Goal: Task Accomplishment & Management: Use online tool/utility

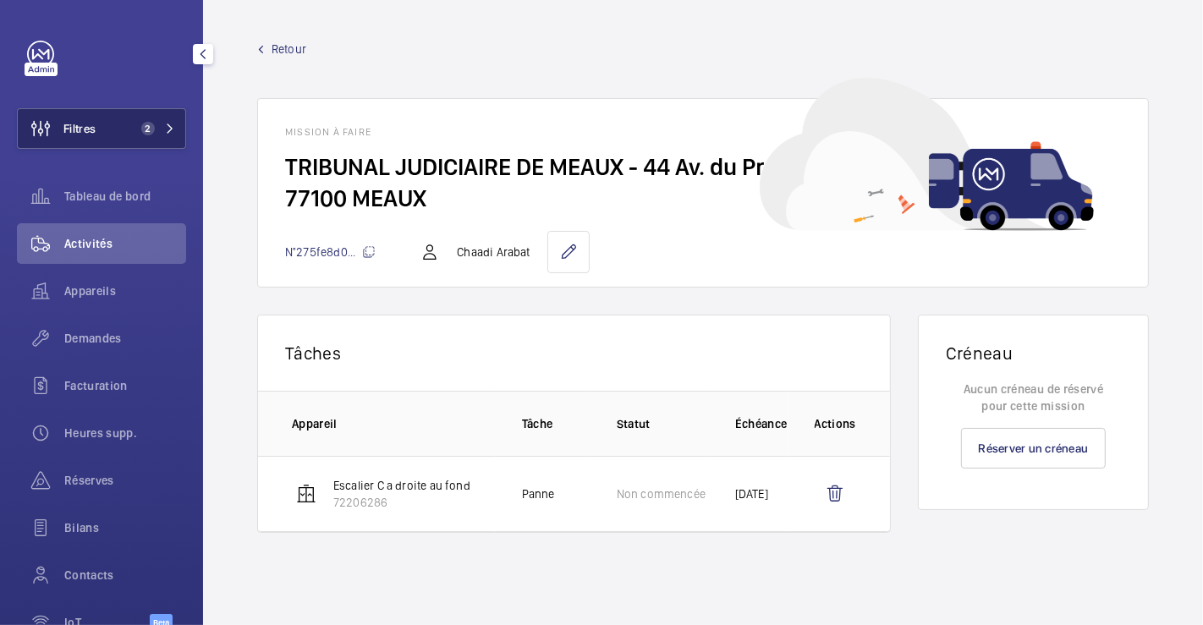
click at [103, 137] on button "Filtres 2" at bounding box center [101, 128] width 169 height 41
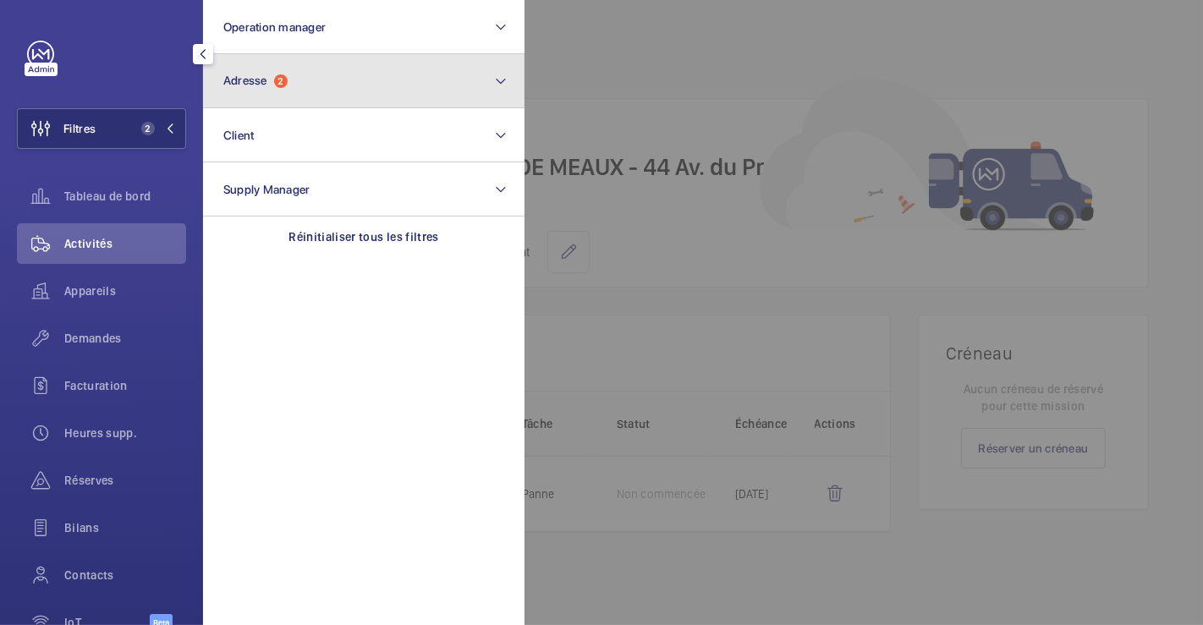
click at [281, 79] on span "2" at bounding box center [281, 81] width 14 height 14
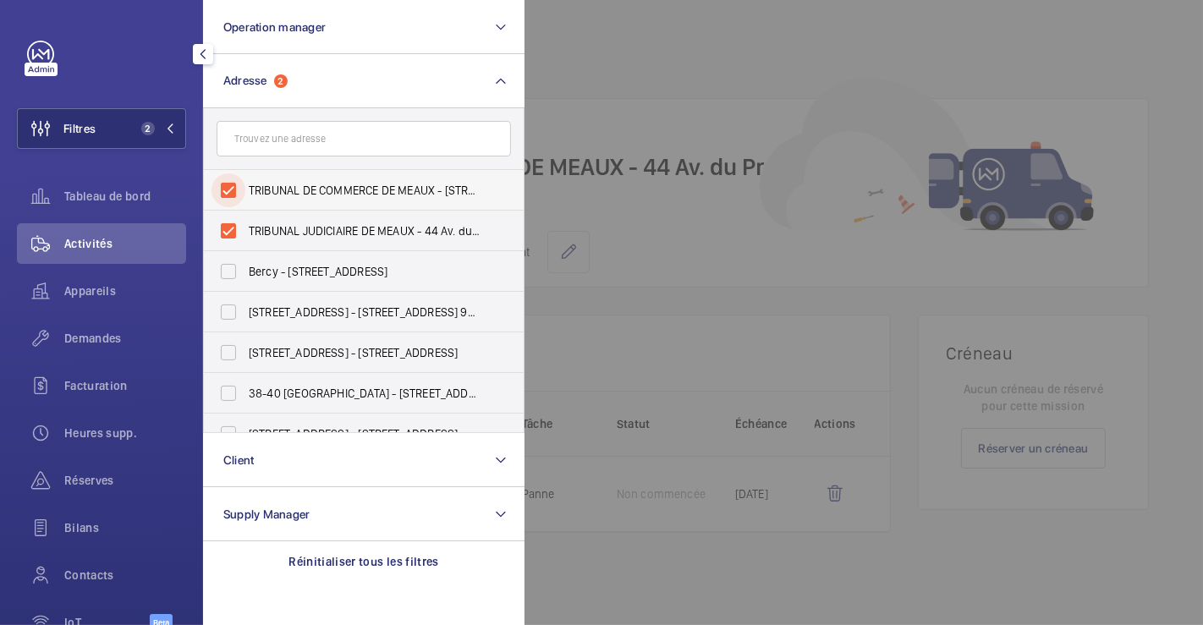
click at [235, 189] on input "TRIBUNAL DE COMMERCE DE MEAUX - 56 Rue Aristide Briand, MEAUX 77100" at bounding box center [228, 190] width 34 height 34
checkbox input "false"
click at [225, 233] on input "TRIBUNAL JUDICIAIRE DE MEAUX - 44 Av. du Président Salvador Allende, MEAUX 77100" at bounding box center [228, 231] width 34 height 34
checkbox input "false"
click at [677, 57] on div at bounding box center [1125, 312] width 1203 height 625
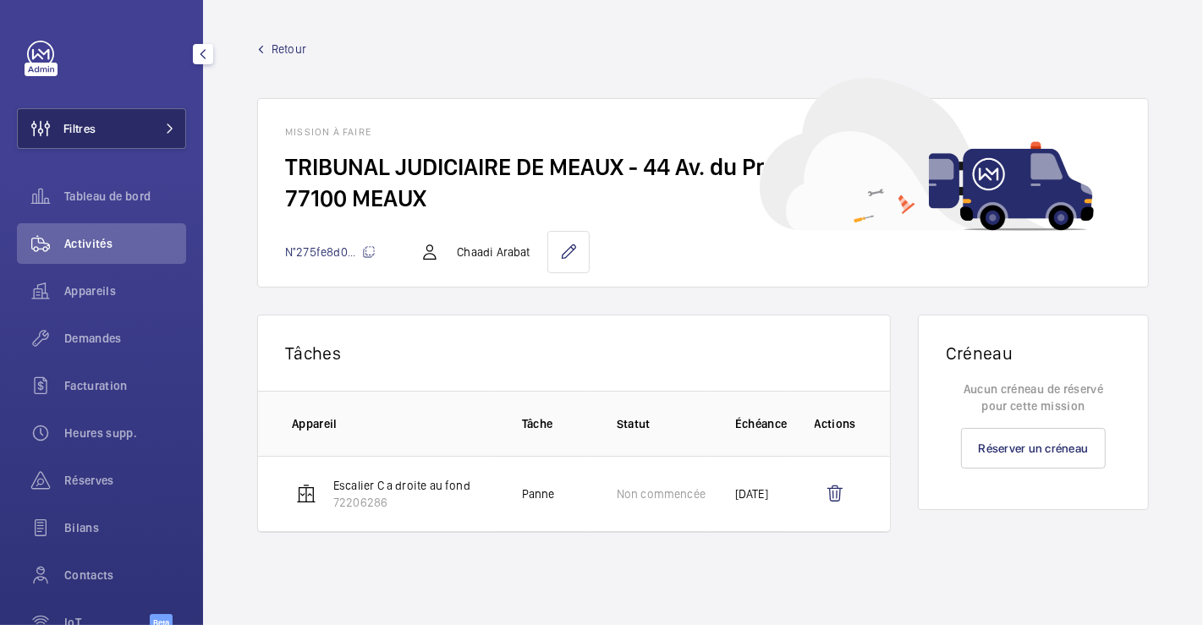
click at [106, 135] on button "Filtres" at bounding box center [101, 128] width 169 height 41
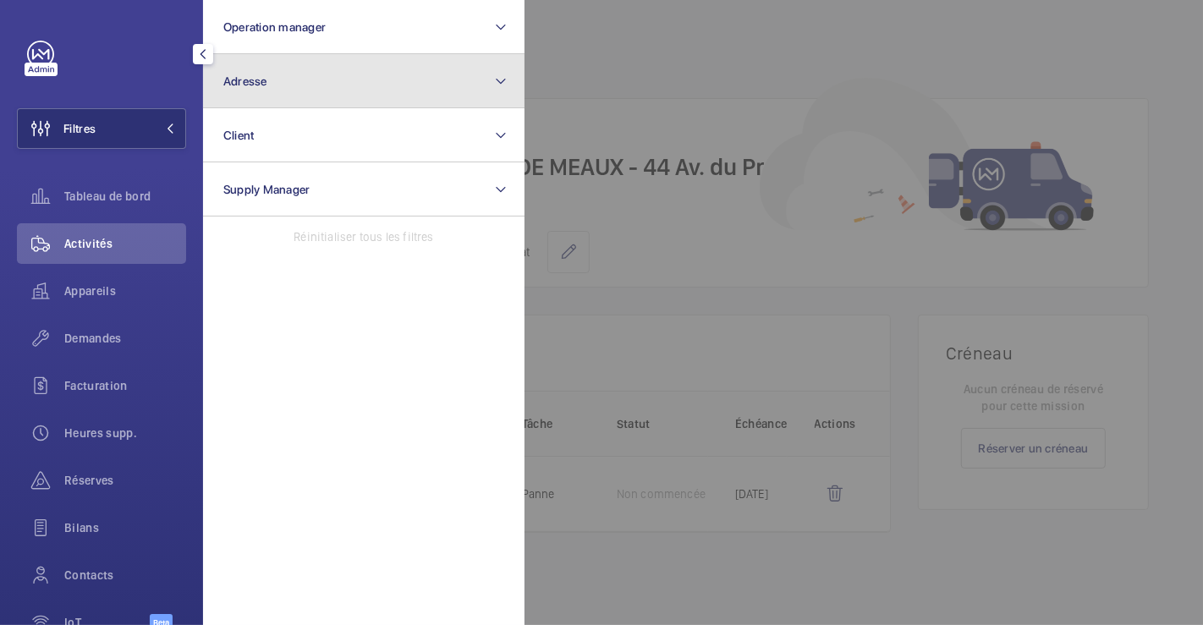
click at [288, 86] on button "Adresse" at bounding box center [363, 81] width 321 height 54
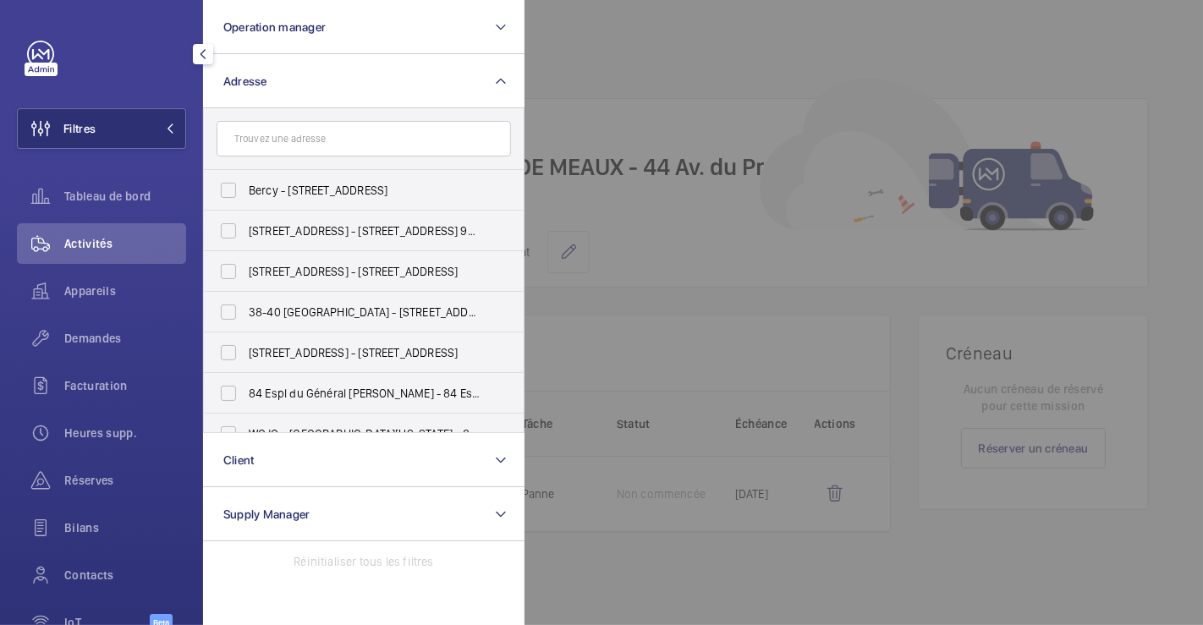
click at [301, 131] on input "text" at bounding box center [364, 139] width 294 height 36
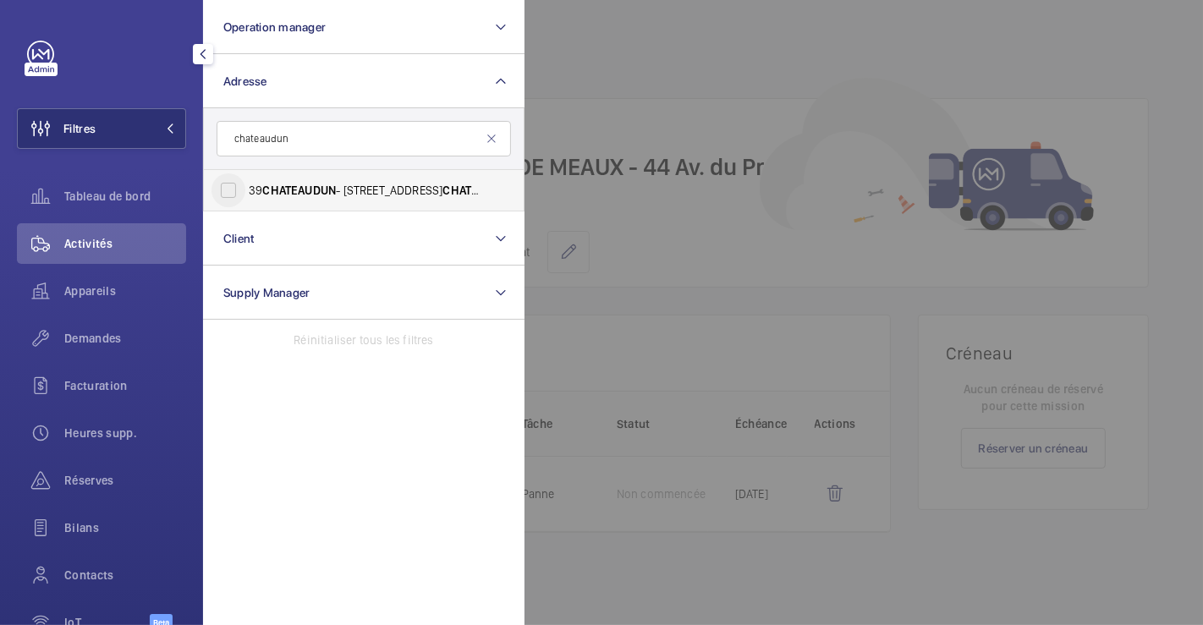
type input "chateaudun"
drag, startPoint x: 230, startPoint y: 191, endPoint x: 520, endPoint y: 125, distance: 297.5
click at [230, 190] on input "39 CHATEAUDUN - 39 BIS ‐ 41 RUE DE CHATEAUDUN , PARIS 75009" at bounding box center [228, 190] width 34 height 34
checkbox input "true"
click at [664, 52] on div at bounding box center [1125, 312] width 1203 height 625
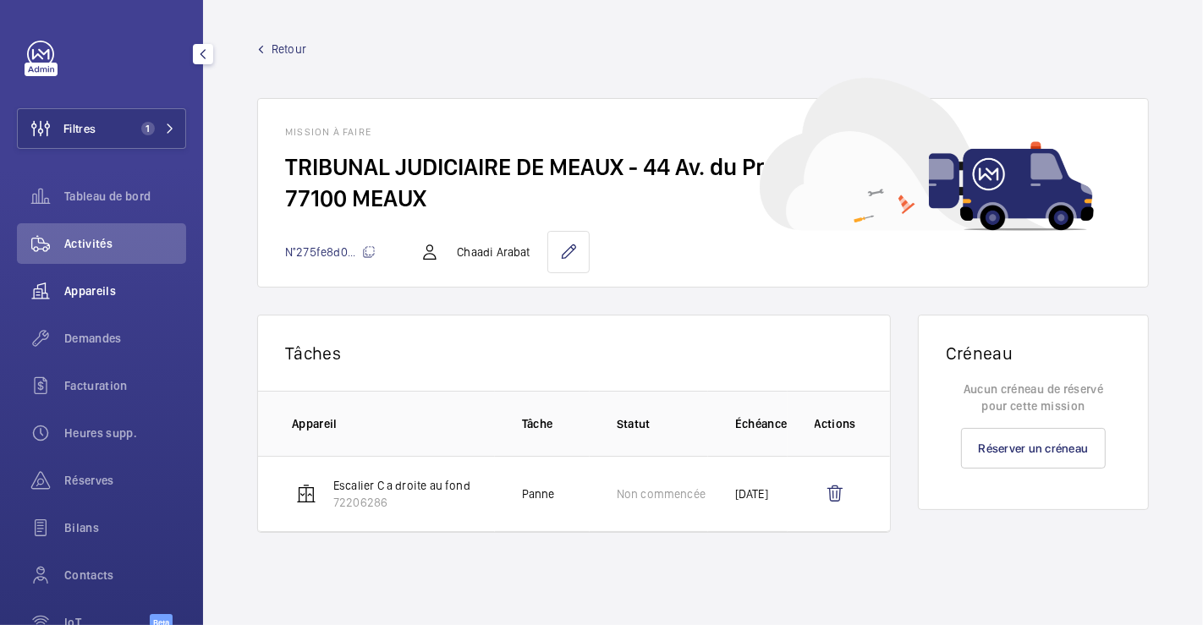
click at [86, 292] on span "Appareils" at bounding box center [125, 290] width 122 height 17
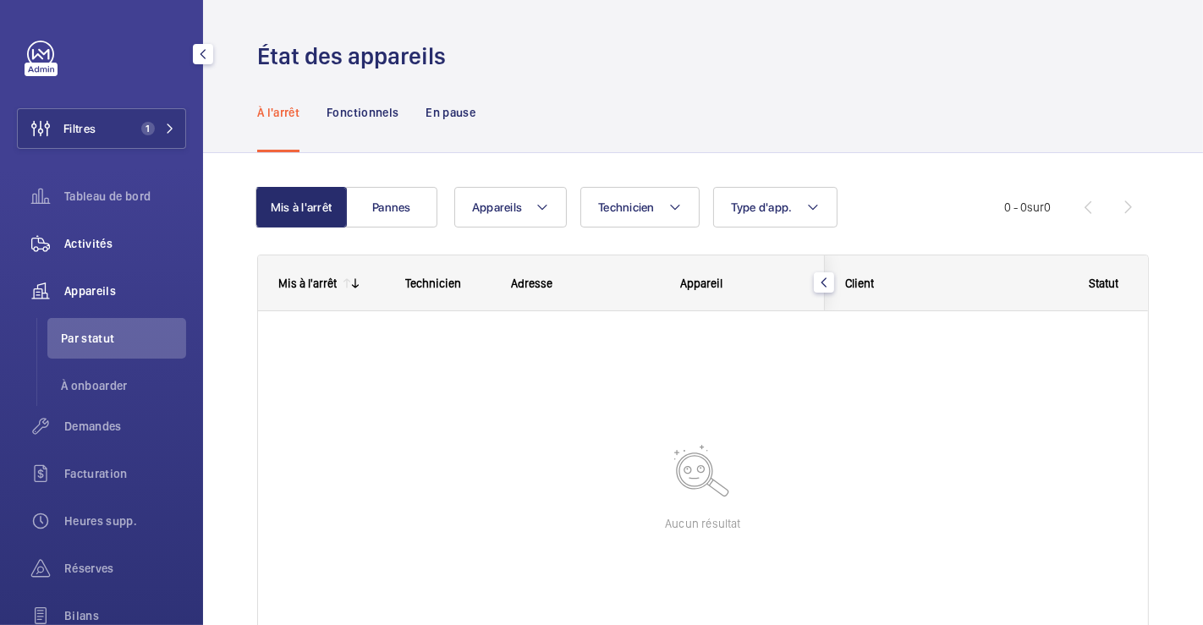
click at [97, 241] on span "Activités" at bounding box center [125, 243] width 122 height 17
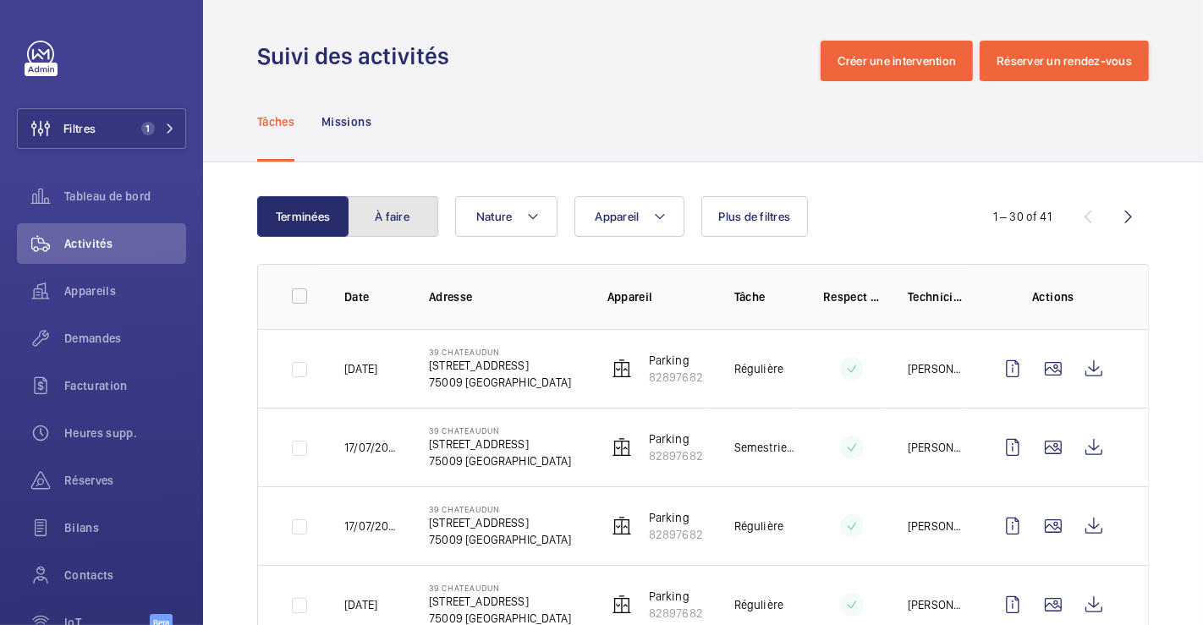
click at [393, 206] on button "À faire" at bounding box center [392, 216] width 91 height 41
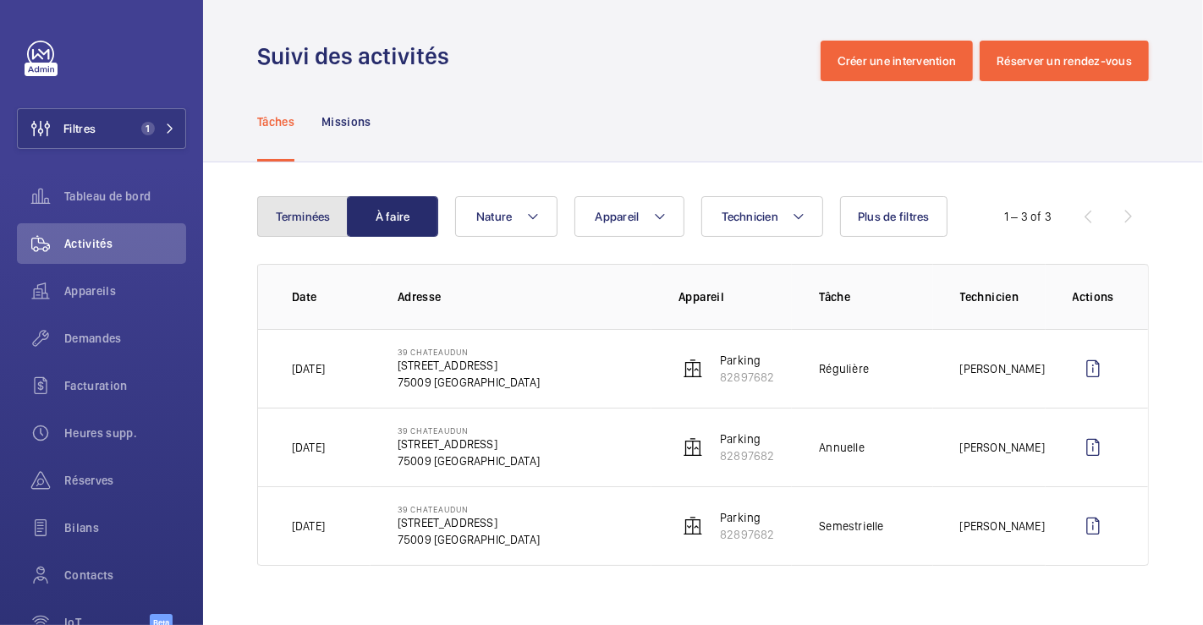
click at [274, 204] on button "Terminées" at bounding box center [302, 216] width 91 height 41
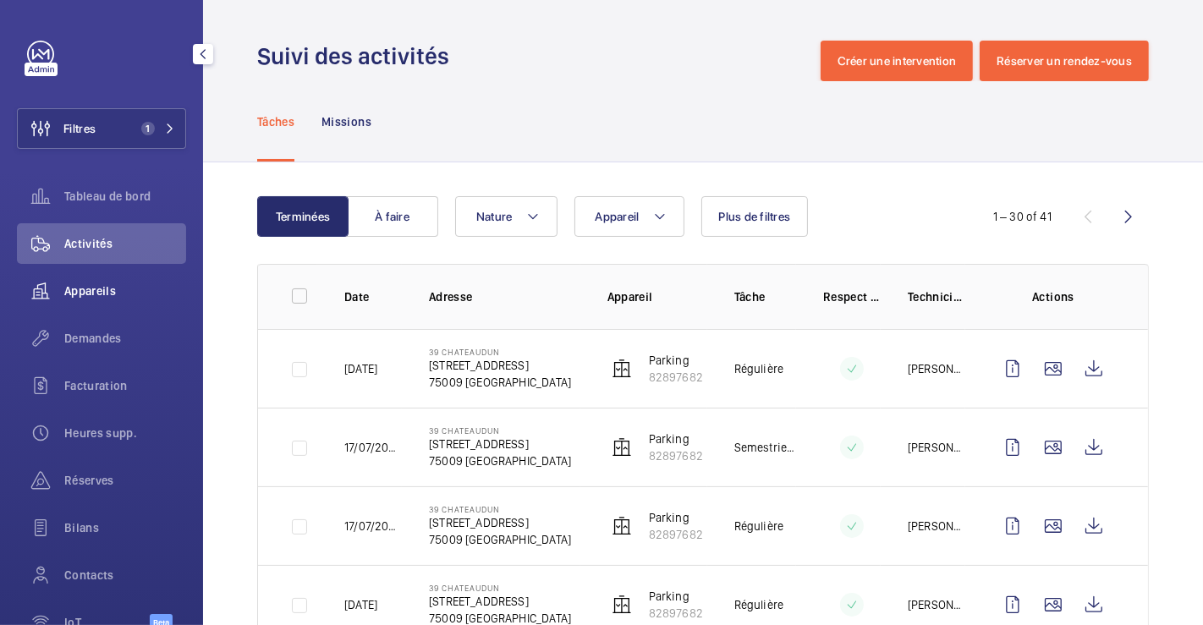
click at [97, 286] on span "Appareils" at bounding box center [125, 290] width 122 height 17
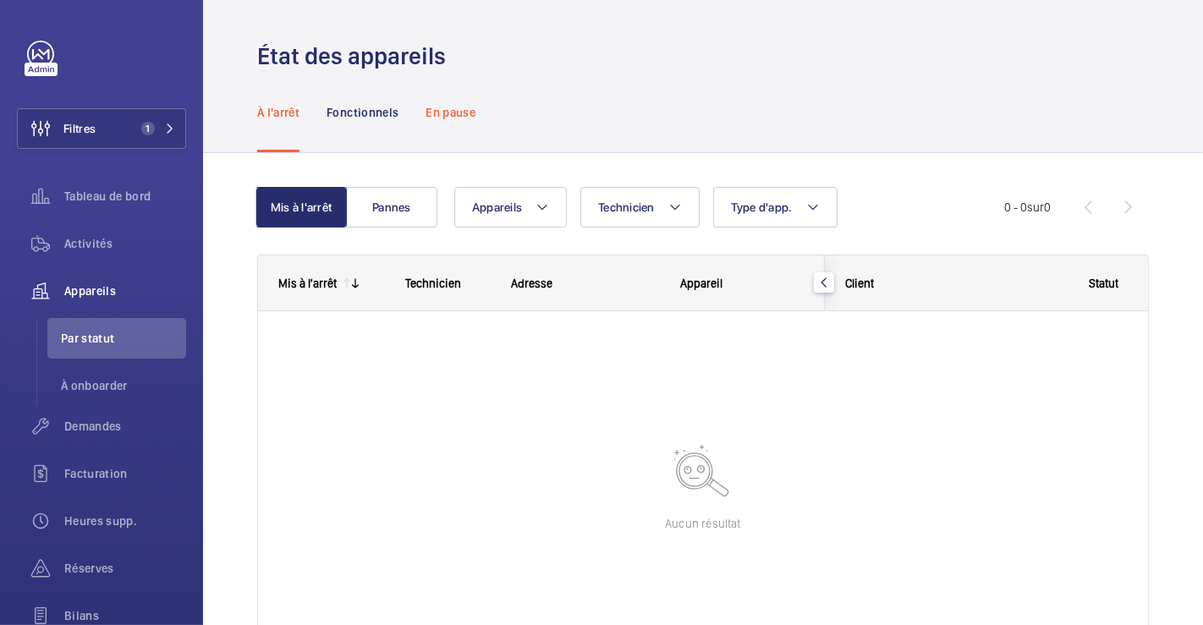
click at [454, 111] on p "En pause" at bounding box center [450, 112] width 50 height 17
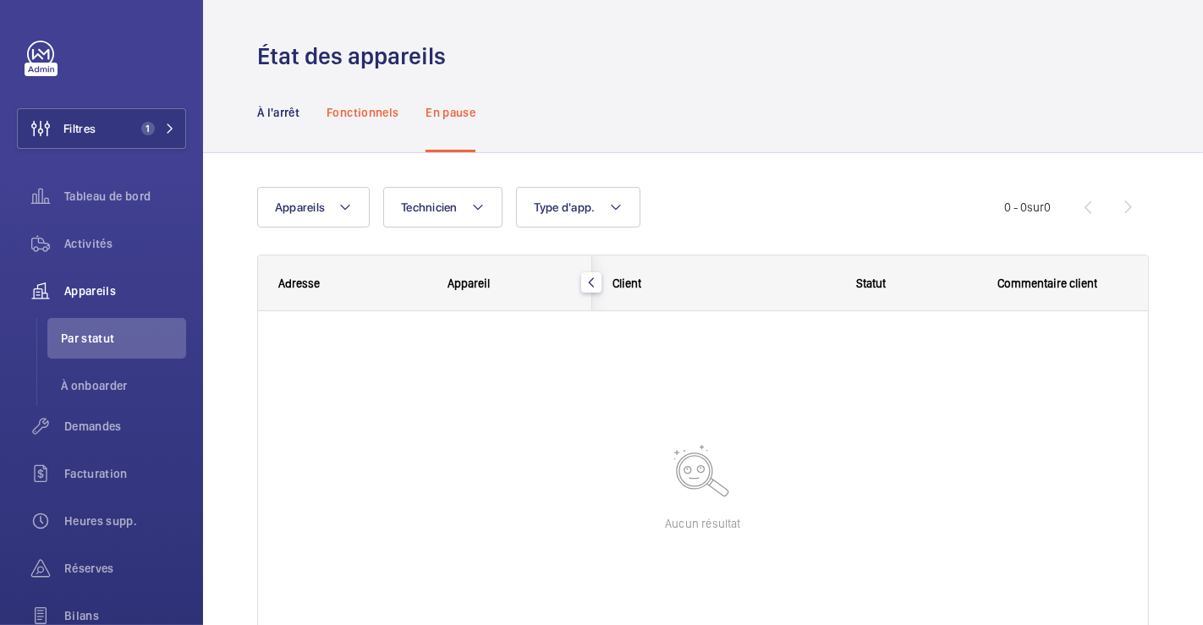
click at [386, 107] on p "Fonctionnels" at bounding box center [362, 112] width 72 height 17
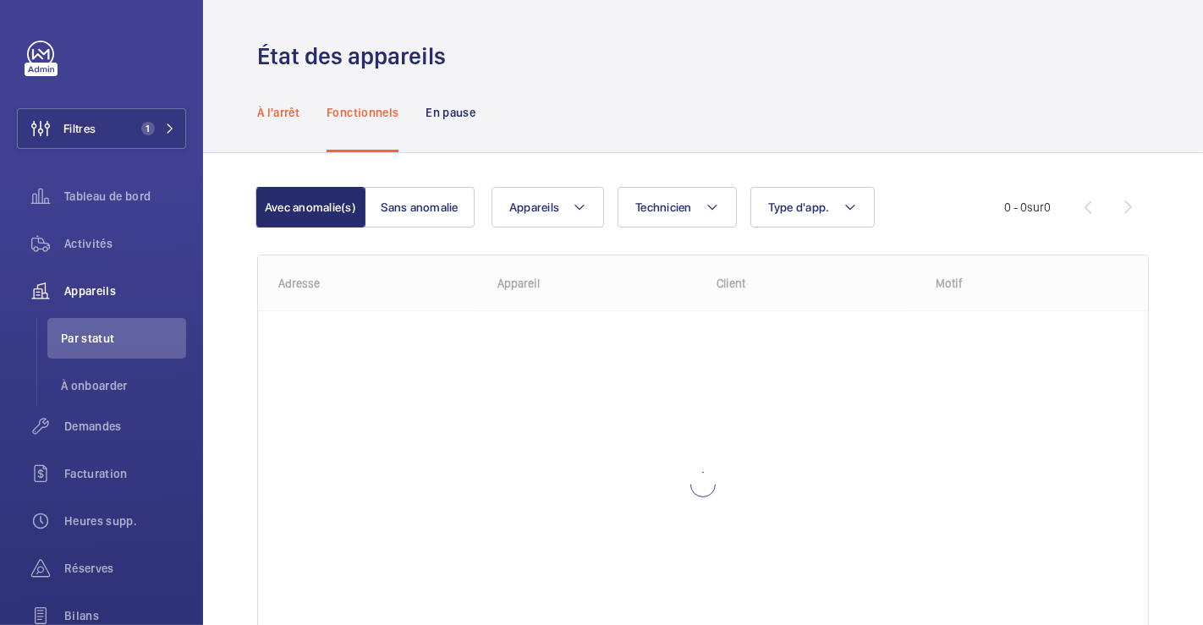
click at [277, 107] on p "À l'arrêt" at bounding box center [278, 112] width 42 height 17
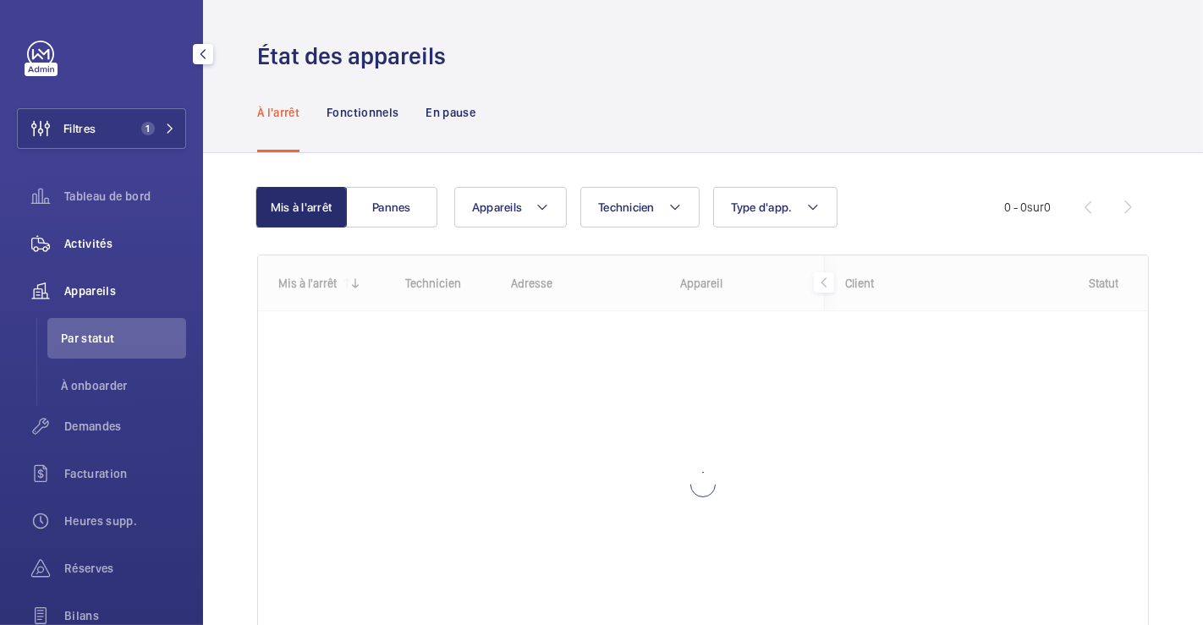
click at [84, 235] on span "Activités" at bounding box center [125, 243] width 122 height 17
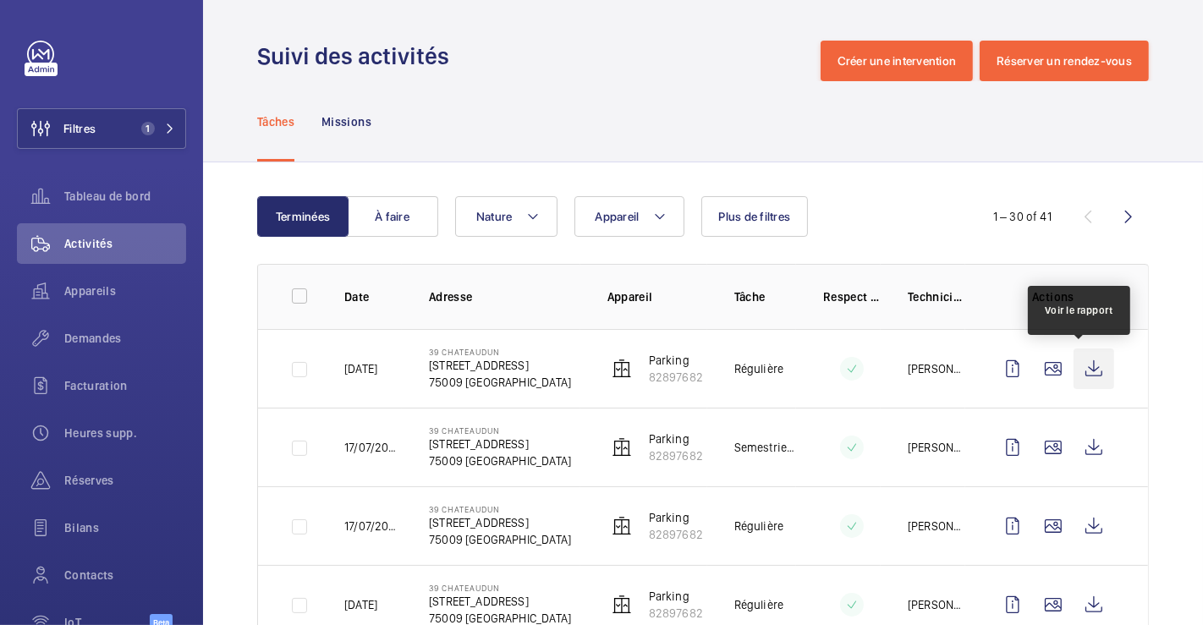
click at [1088, 365] on wm-front-icon-button at bounding box center [1093, 368] width 41 height 41
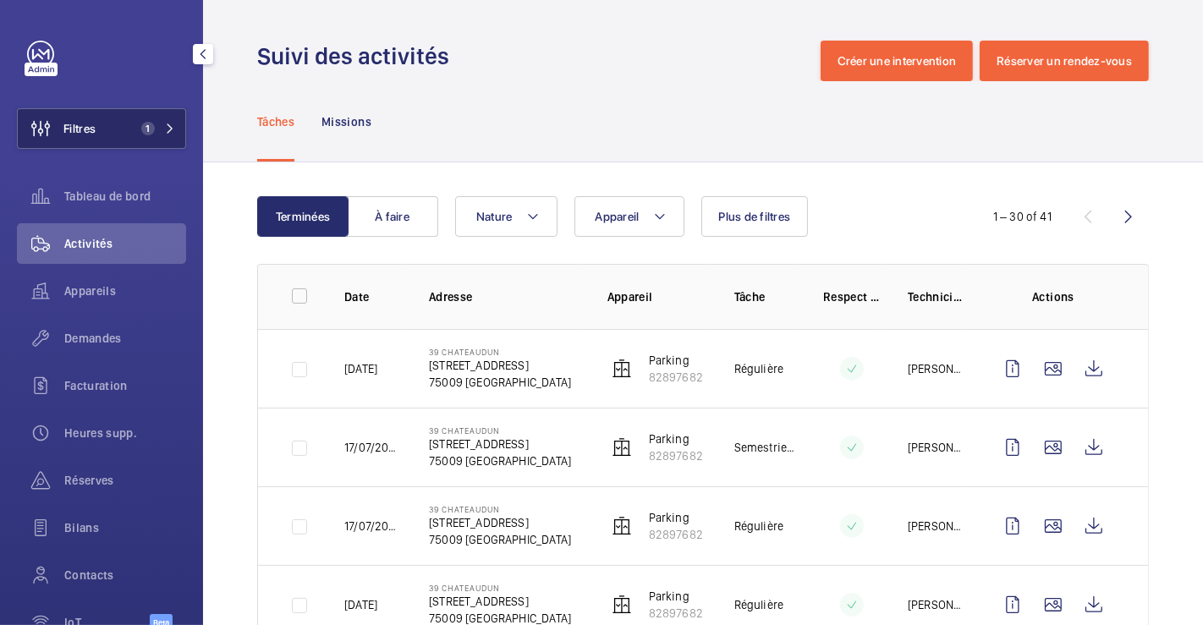
click at [99, 118] on button "Filtres 1" at bounding box center [101, 128] width 169 height 41
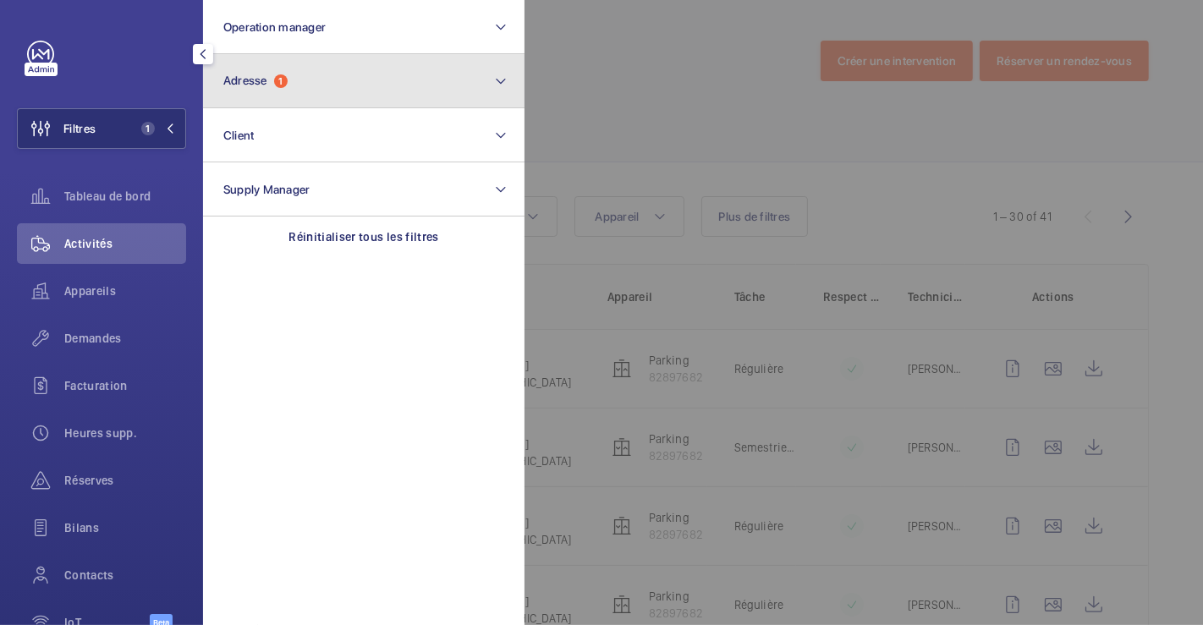
click at [272, 92] on button "Adresse 1" at bounding box center [363, 81] width 321 height 54
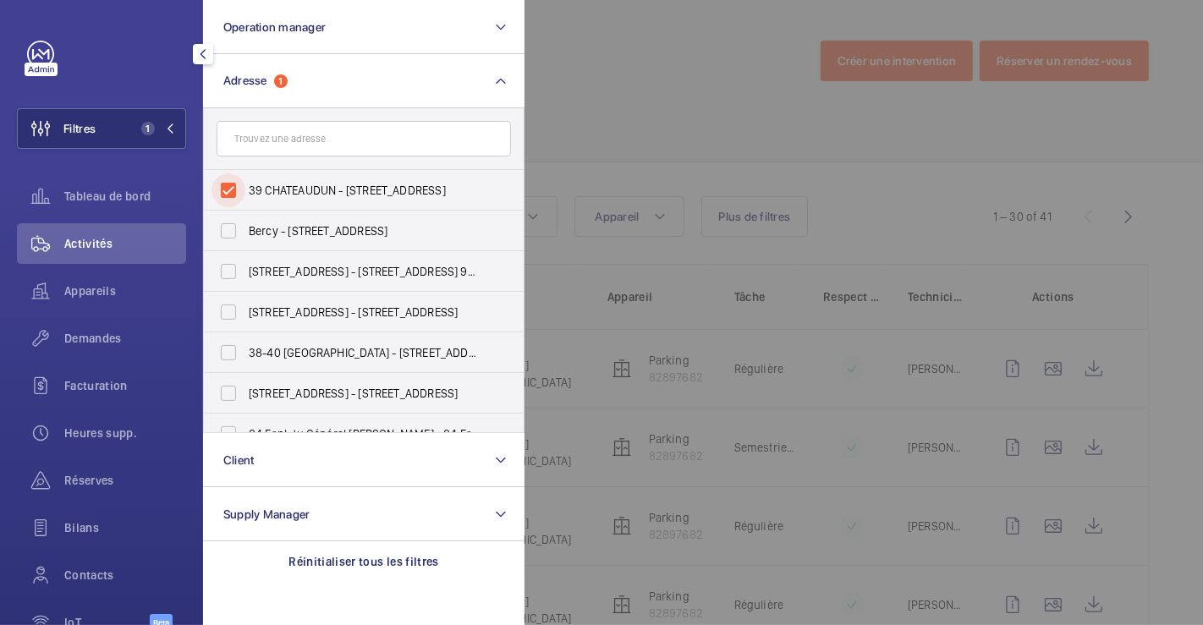
drag, startPoint x: 233, startPoint y: 196, endPoint x: 579, endPoint y: 114, distance: 355.5
click at [237, 195] on input "39 CHATEAUDUN - 39 BIS ‐ 41 RUE DE CHATEAUDUN, PARIS 75009" at bounding box center [228, 190] width 34 height 34
checkbox input "false"
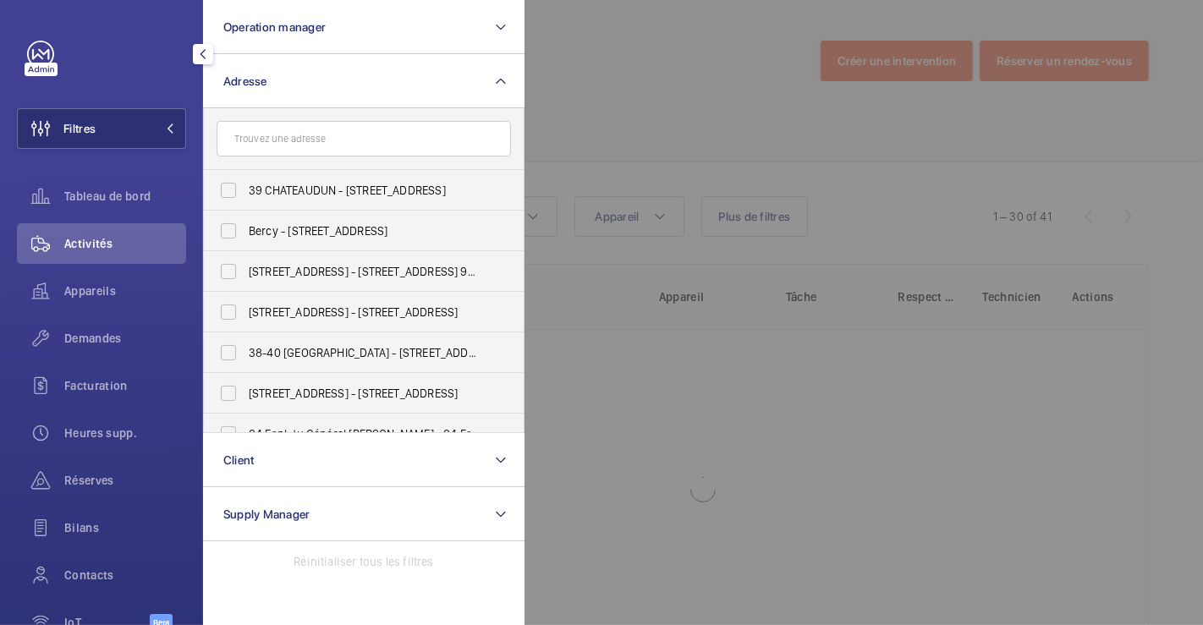
click at [696, 80] on div at bounding box center [1125, 312] width 1203 height 625
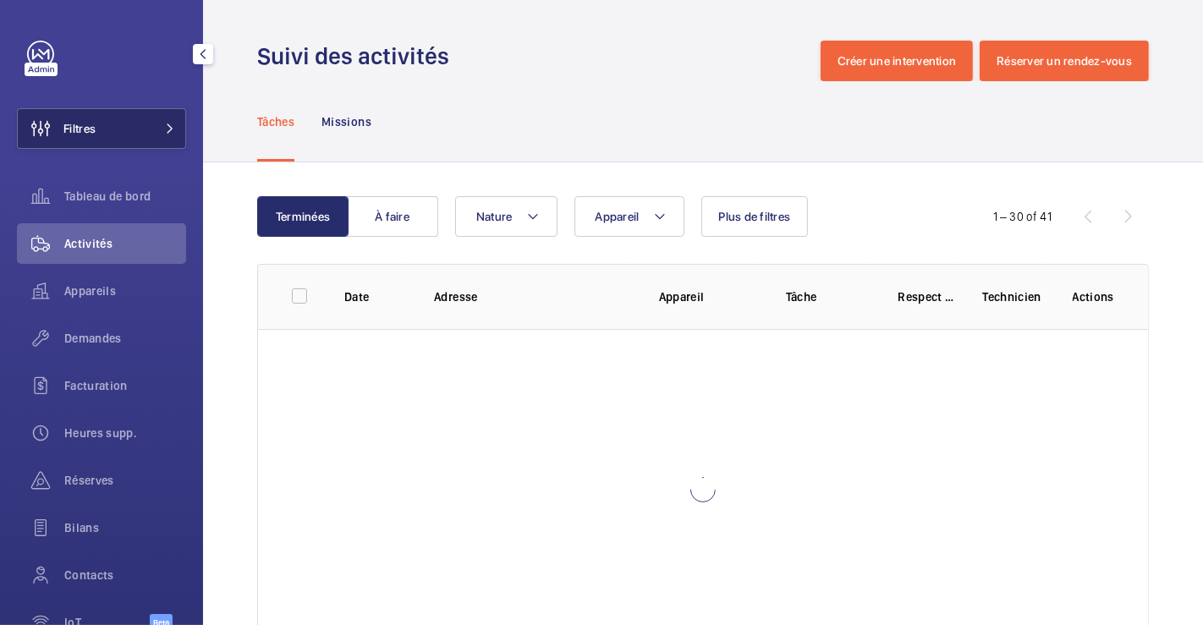
click at [101, 121] on button "Filtres" at bounding box center [101, 128] width 169 height 41
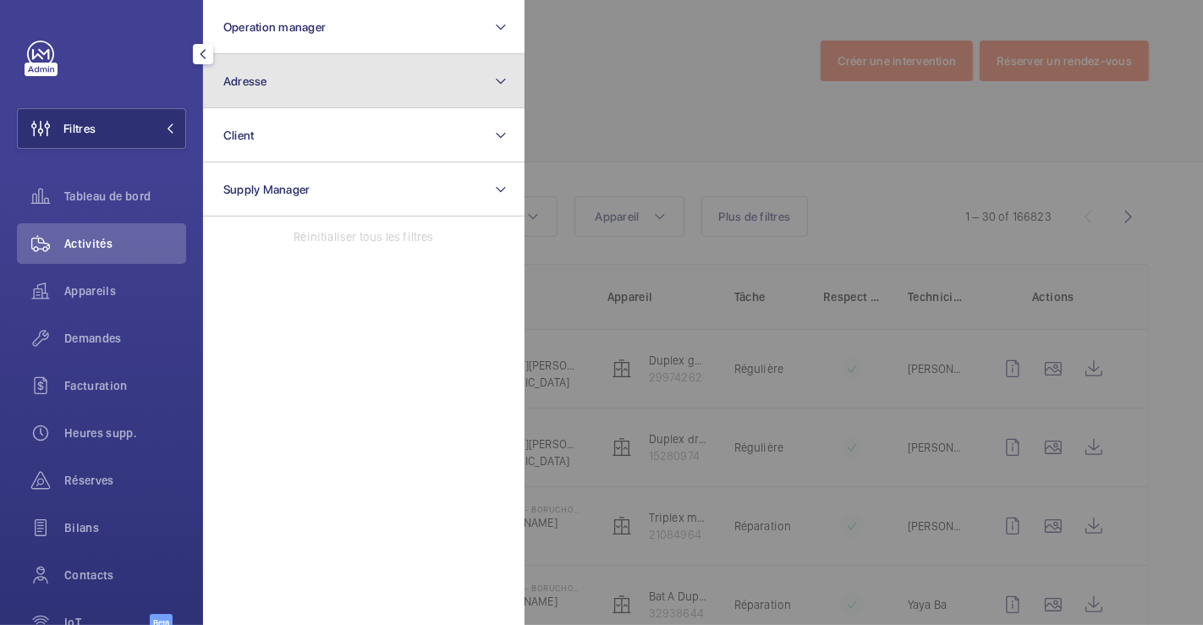
click at [287, 81] on button "Adresse" at bounding box center [363, 81] width 321 height 54
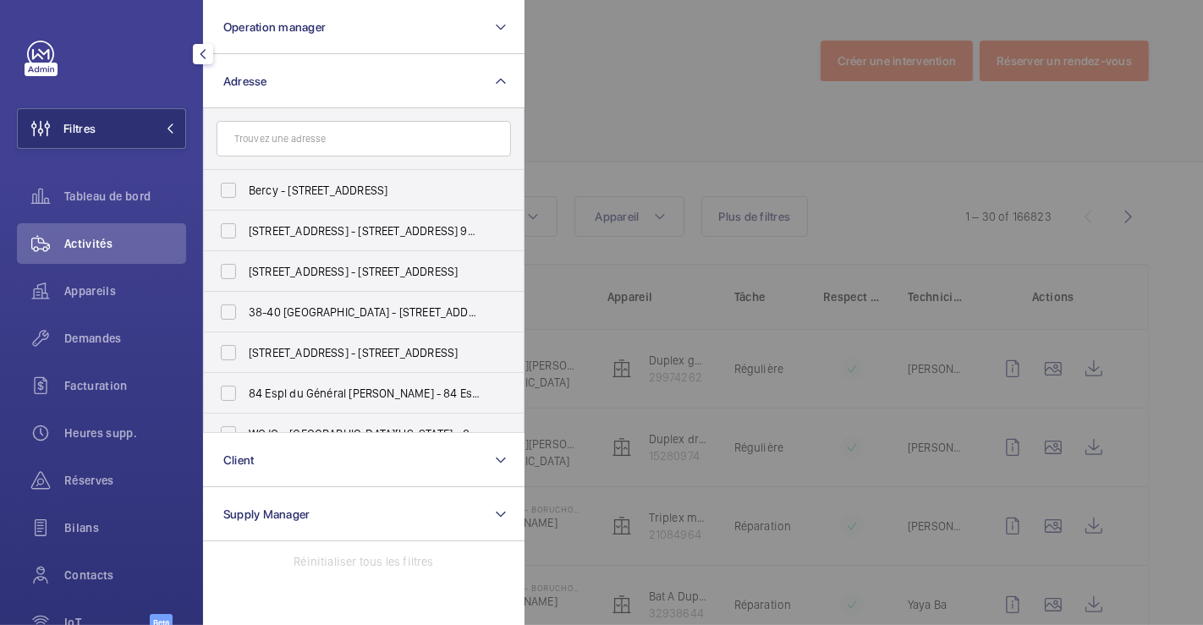
click at [289, 140] on input "text" at bounding box center [364, 139] width 294 height 36
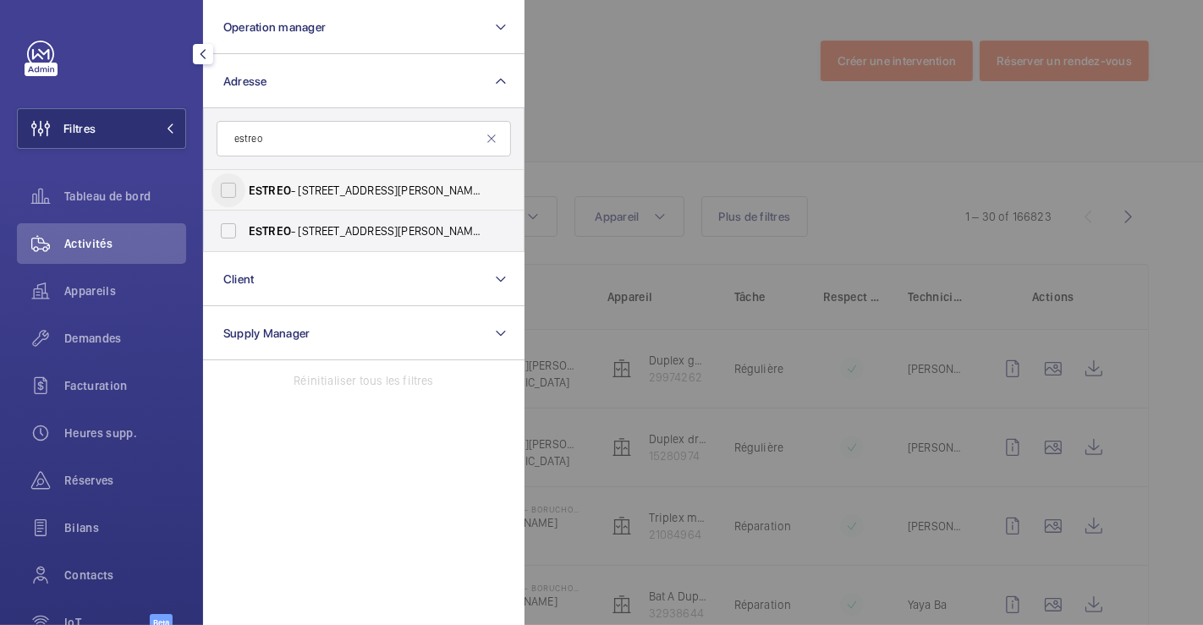
type input "estreo"
click at [228, 185] on input "ESTREO - 1 Rue d'Aurion, ROSNY-SOUS-BOIS 93110" at bounding box center [228, 190] width 34 height 34
checkbox input "true"
click at [608, 112] on div at bounding box center [1125, 312] width 1203 height 625
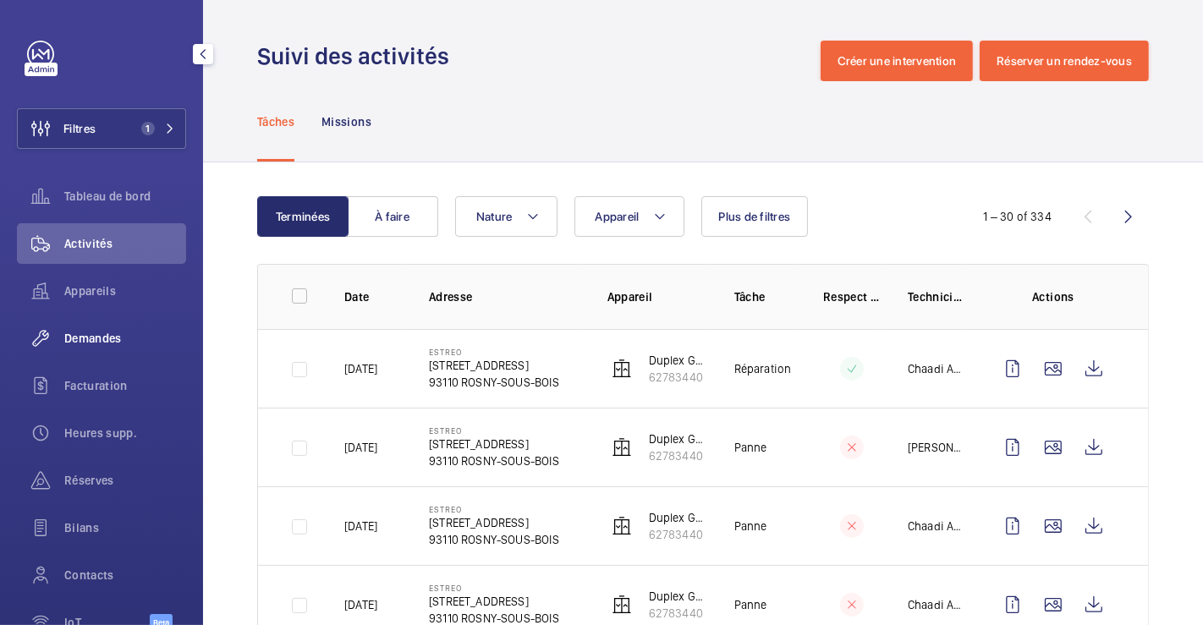
click at [110, 332] on span "Demandes" at bounding box center [125, 338] width 122 height 17
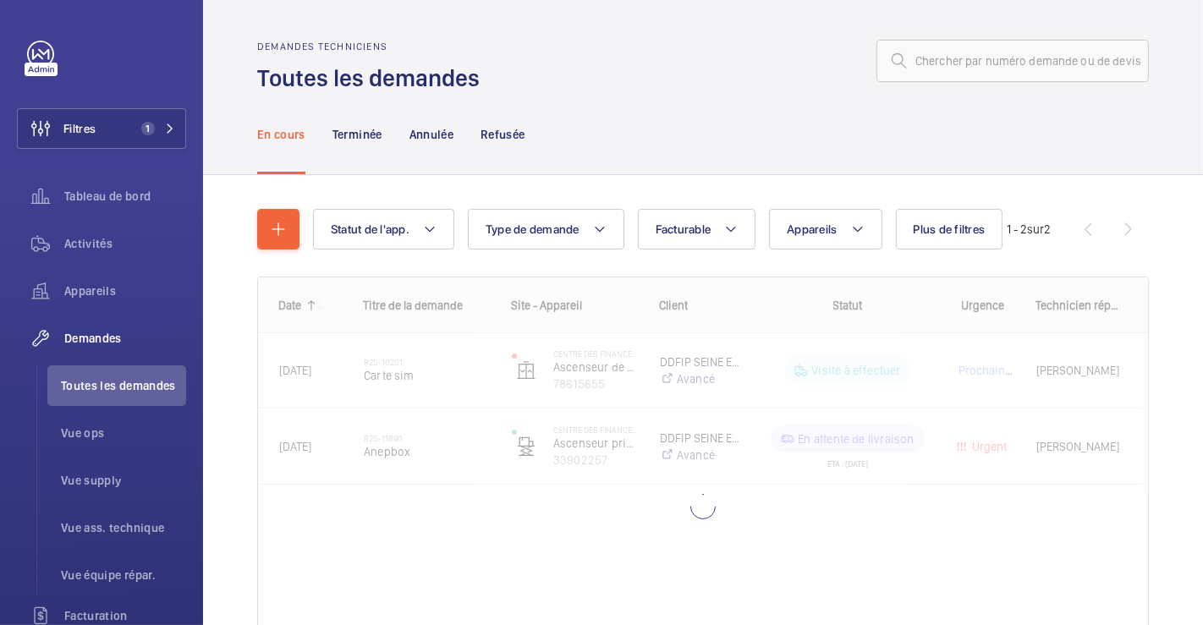
scroll to position [136, 0]
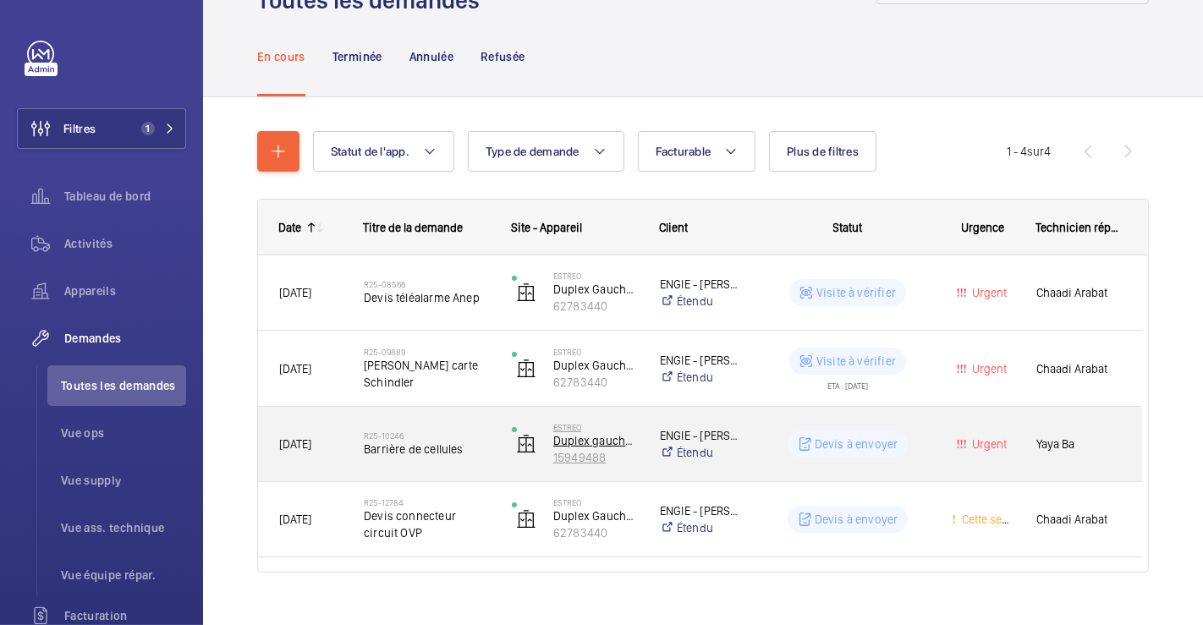
scroll to position [106, 0]
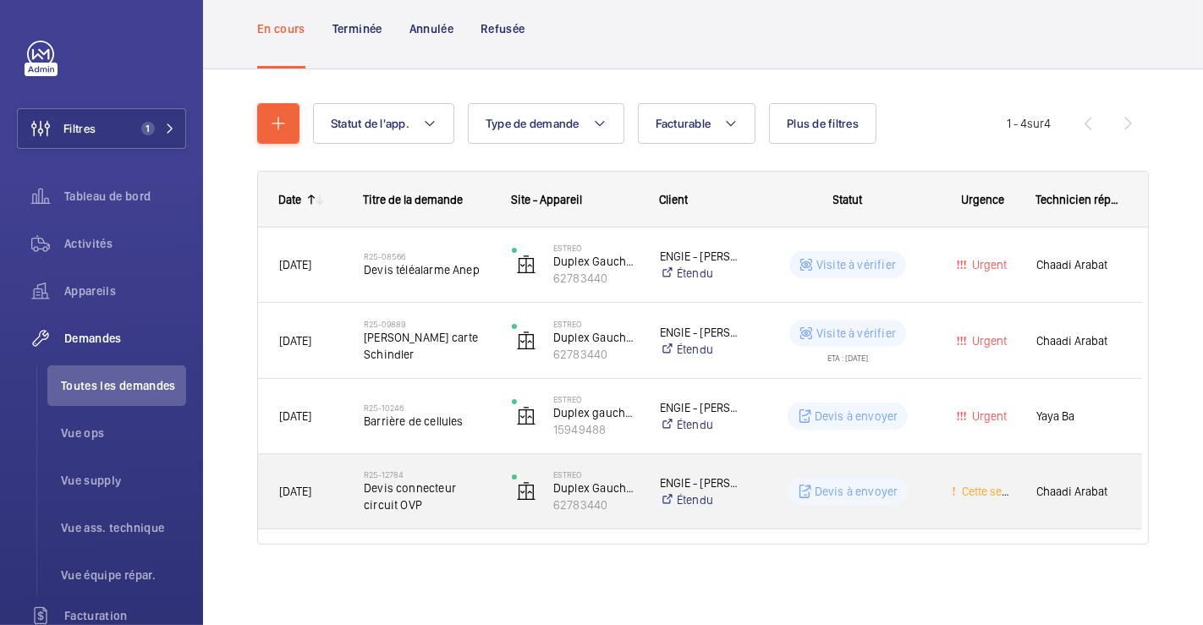
click at [461, 513] on span "Devis connecteur circuit OVP" at bounding box center [427, 497] width 126 height 34
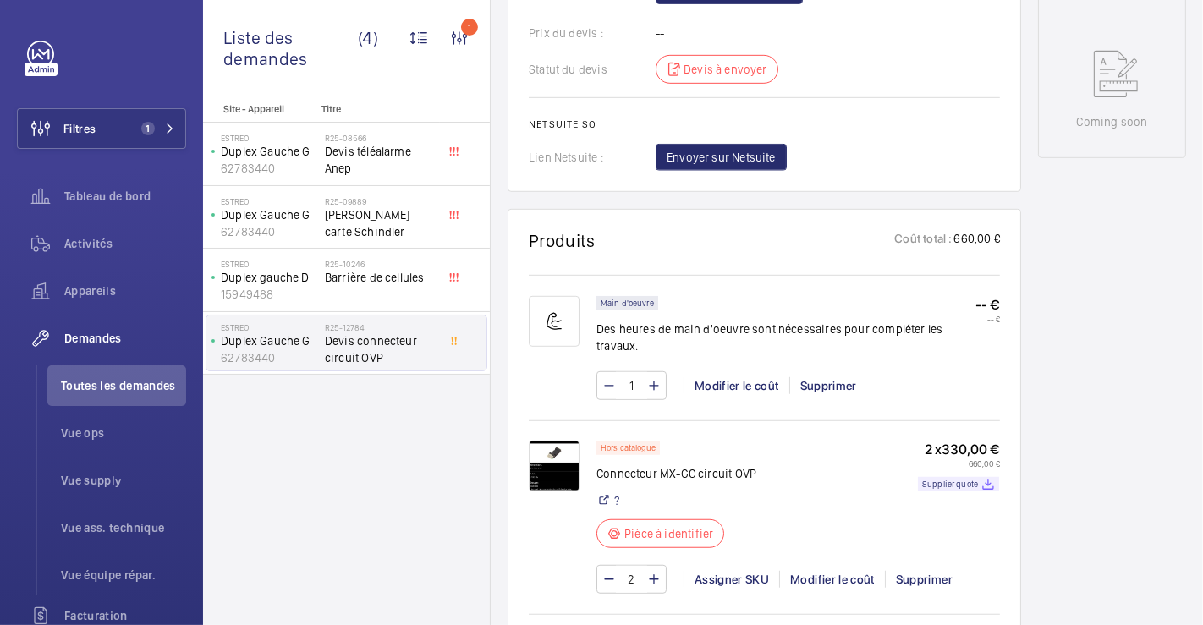
scroll to position [940, 0]
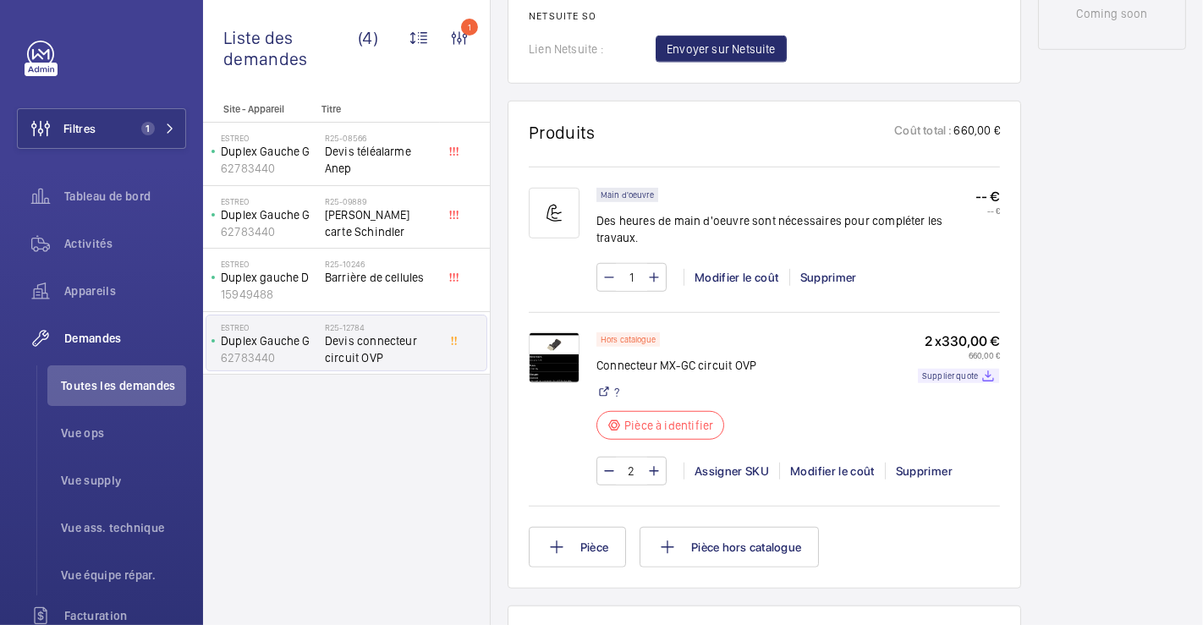
click at [560, 354] on img at bounding box center [554, 357] width 51 height 51
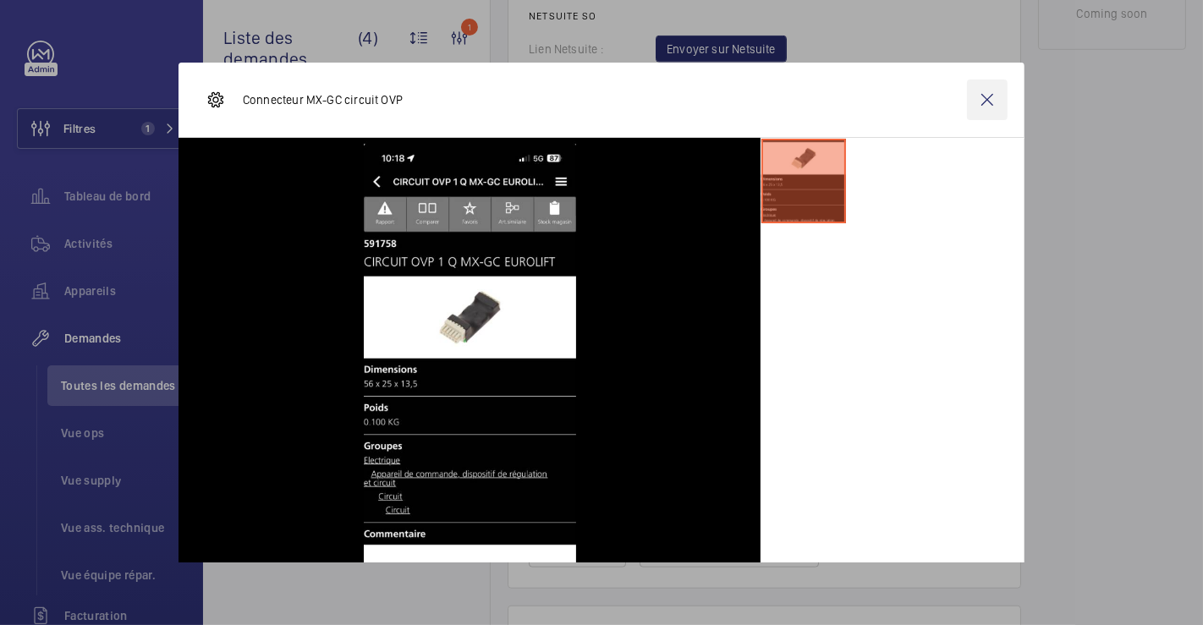
click at [967, 94] on wm-front-icon-button at bounding box center [987, 100] width 41 height 41
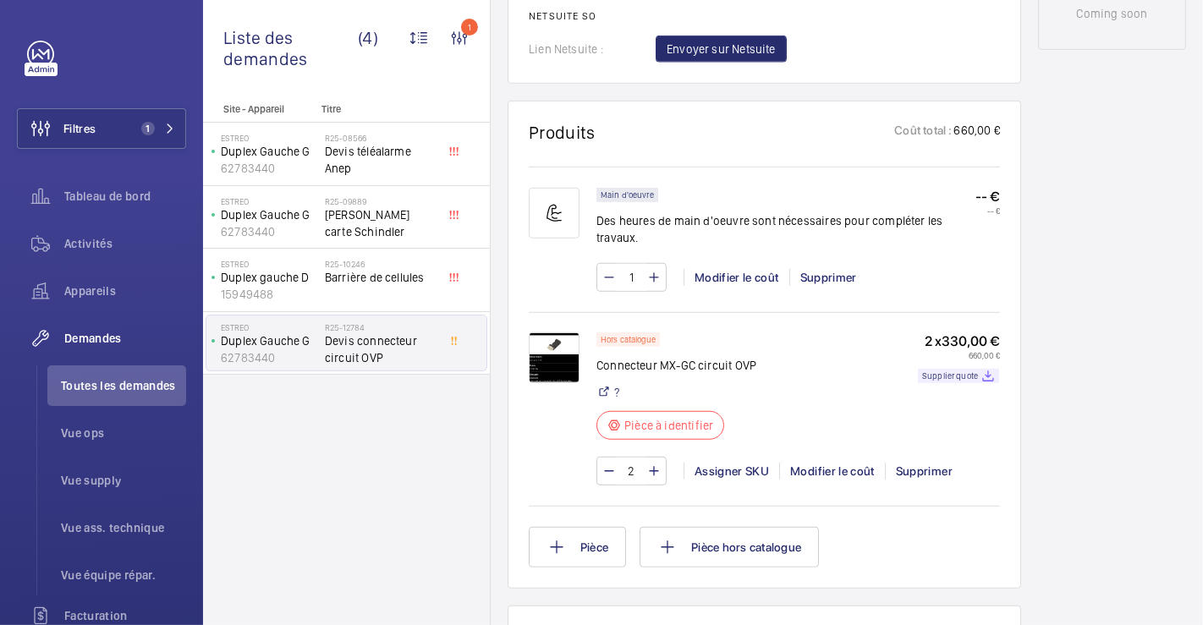
scroll to position [0, 0]
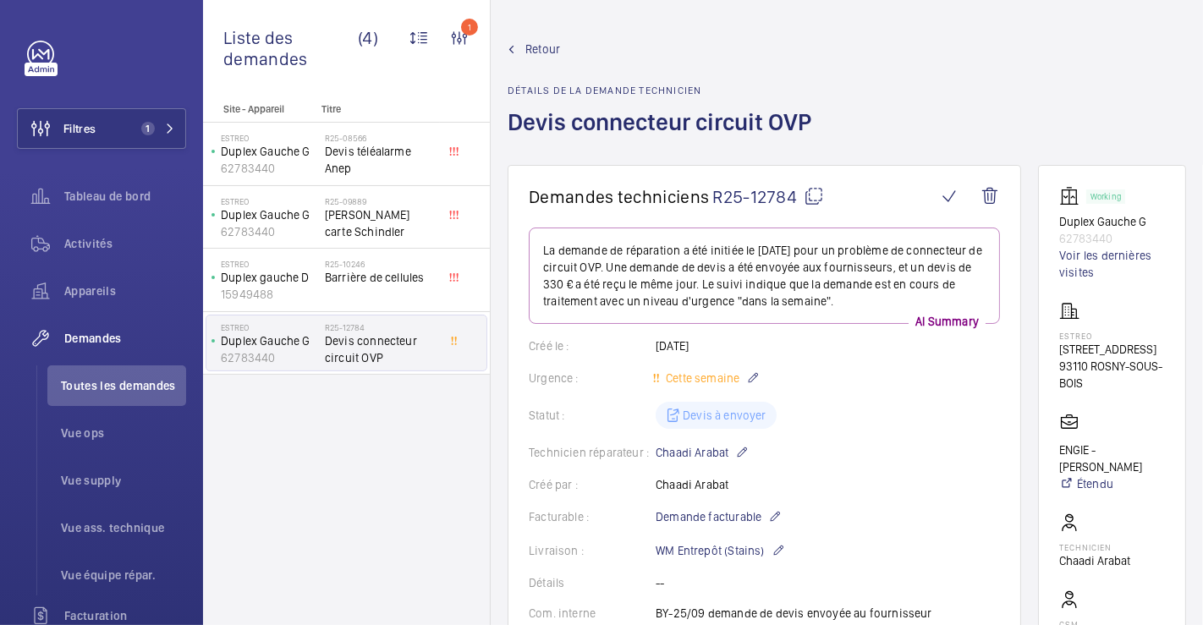
click at [536, 49] on span "Retour" at bounding box center [542, 49] width 35 height 17
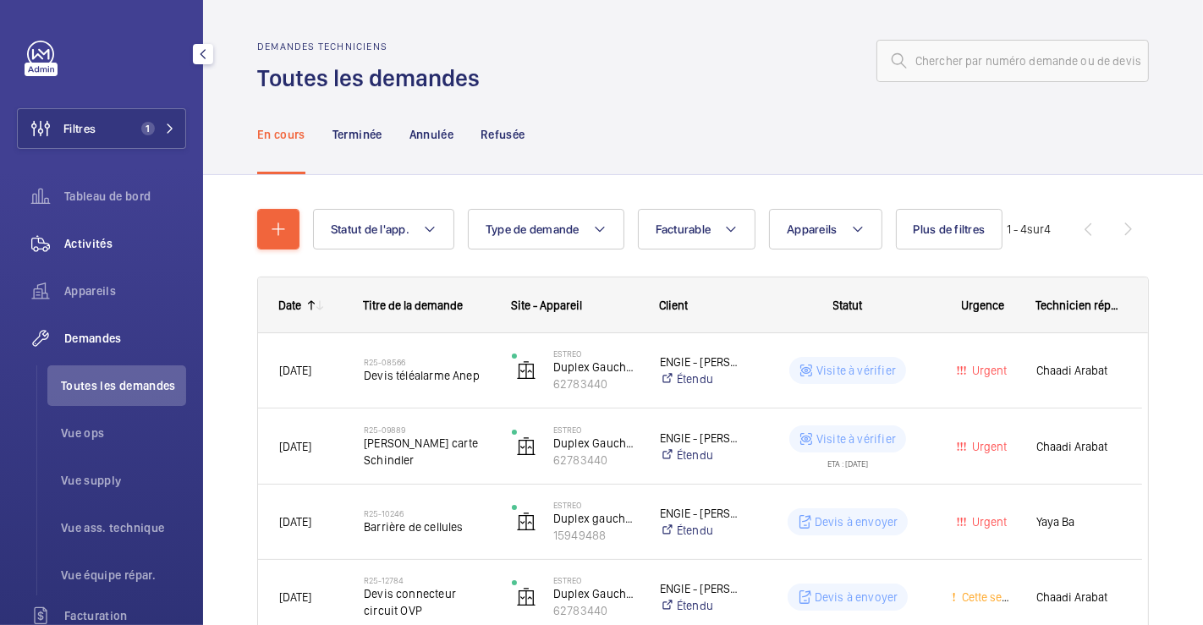
click at [96, 237] on span "Activités" at bounding box center [125, 243] width 122 height 17
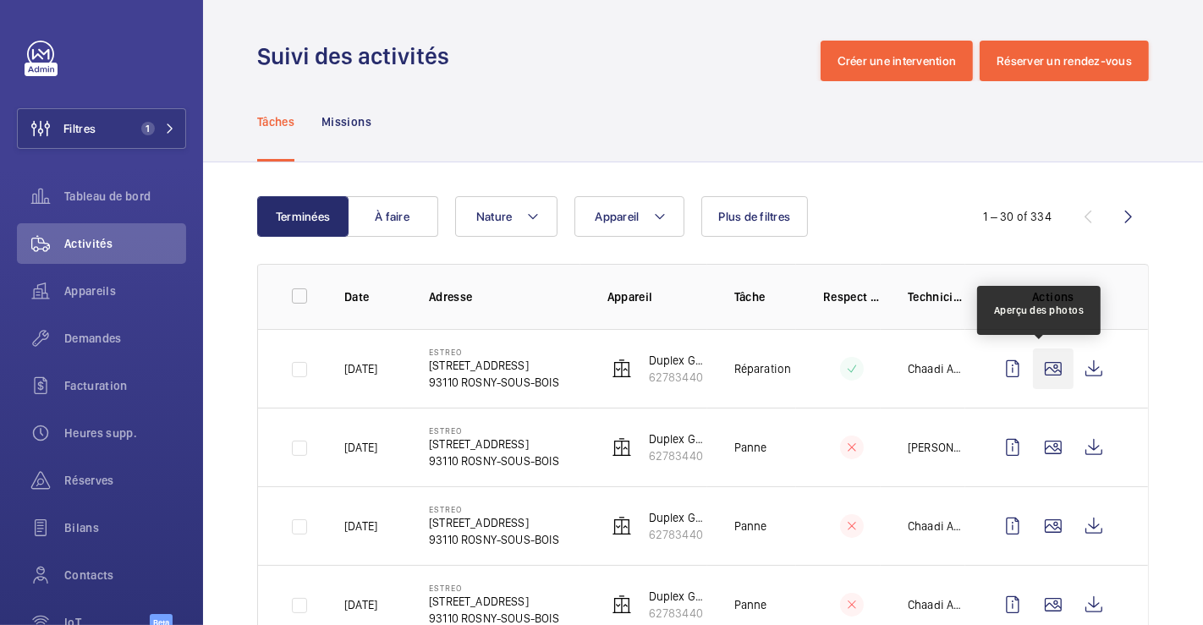
click at [1042, 361] on wm-front-icon-button at bounding box center [1053, 368] width 41 height 41
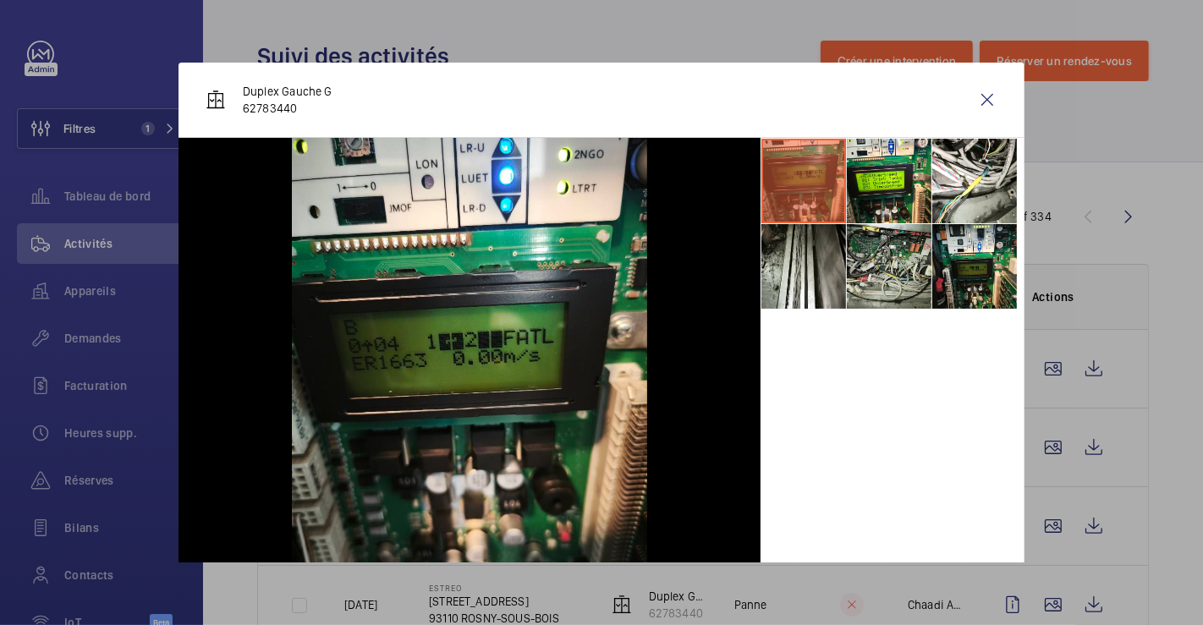
click at [852, 257] on li at bounding box center [889, 266] width 85 height 85
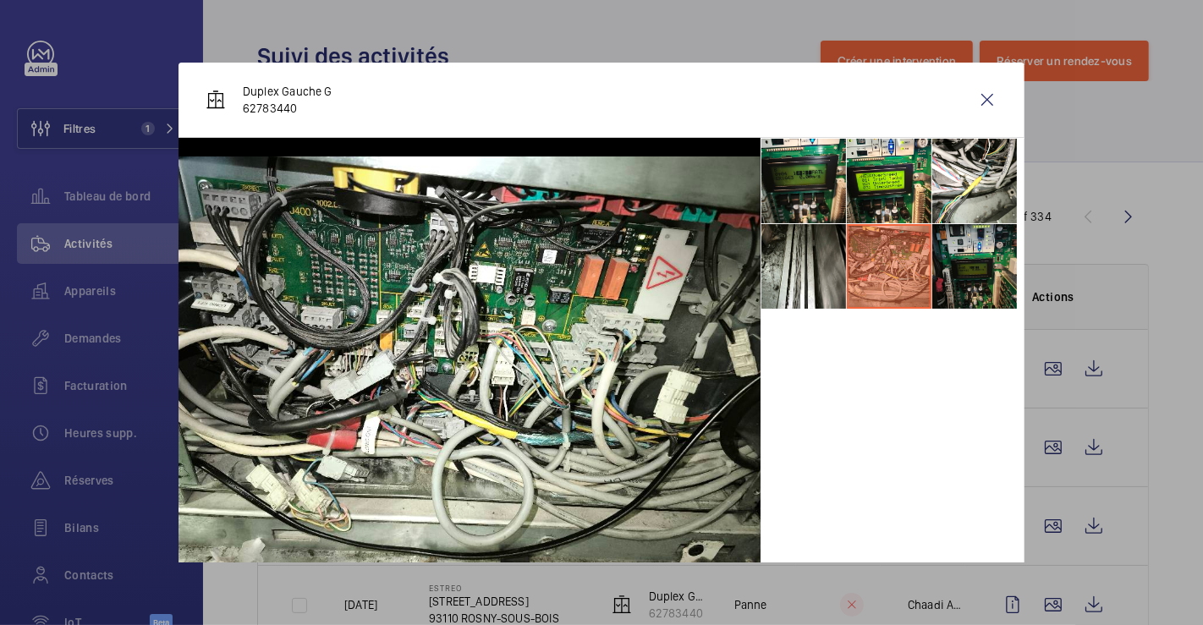
click at [966, 274] on li at bounding box center [974, 266] width 85 height 85
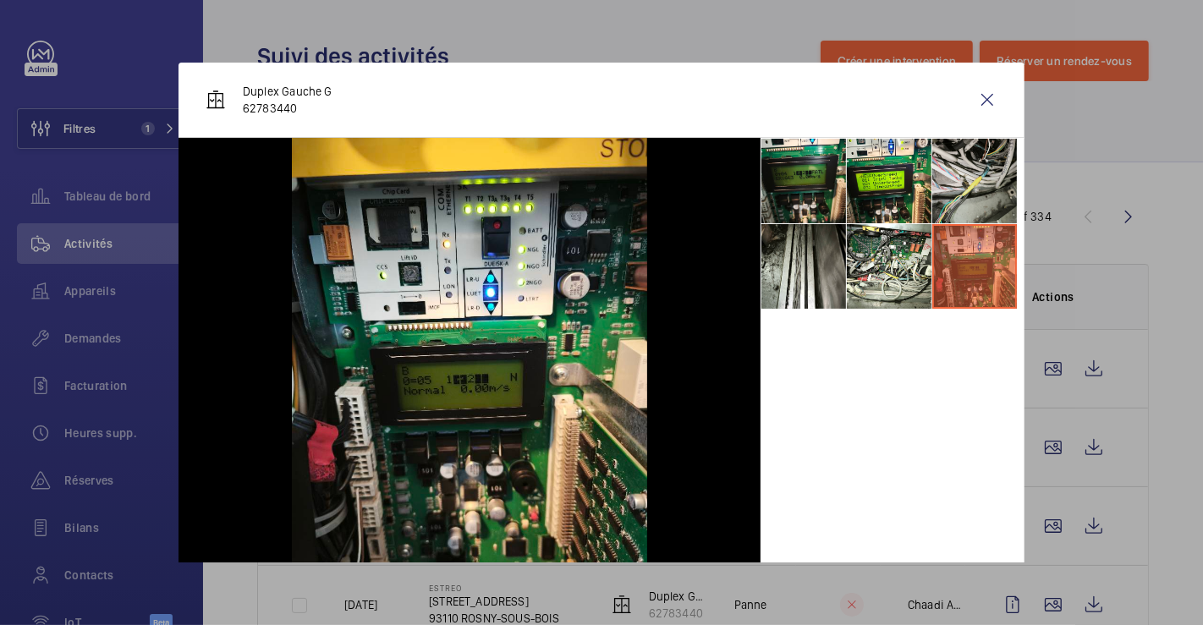
click at [984, 204] on li at bounding box center [974, 181] width 85 height 85
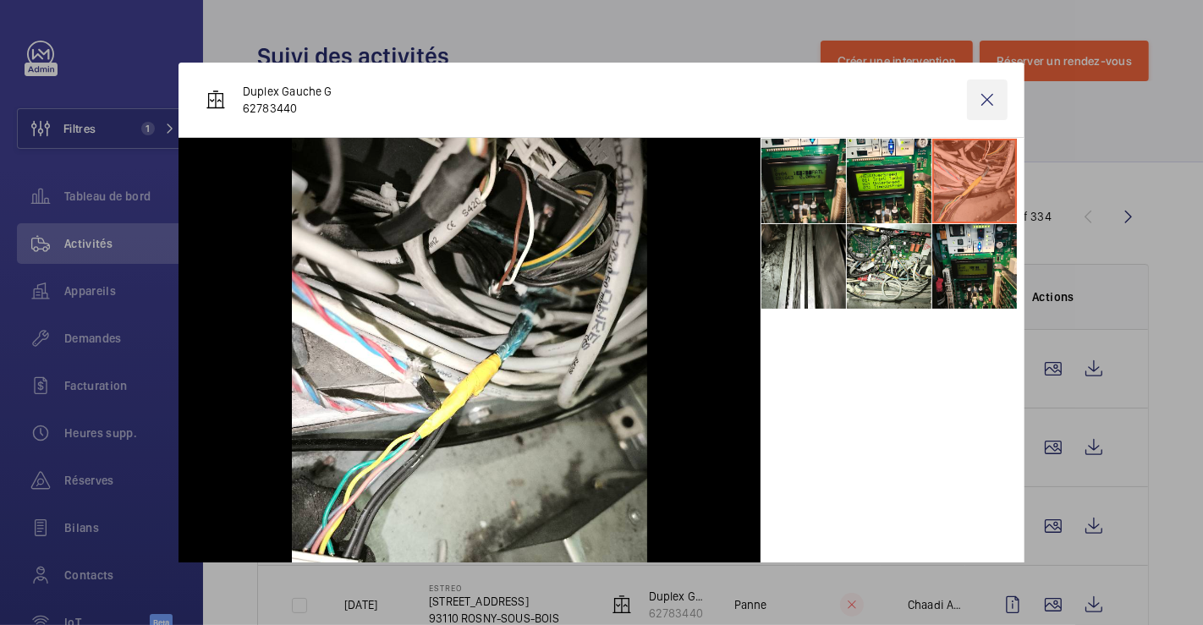
click at [977, 95] on wm-front-icon-button at bounding box center [987, 100] width 41 height 41
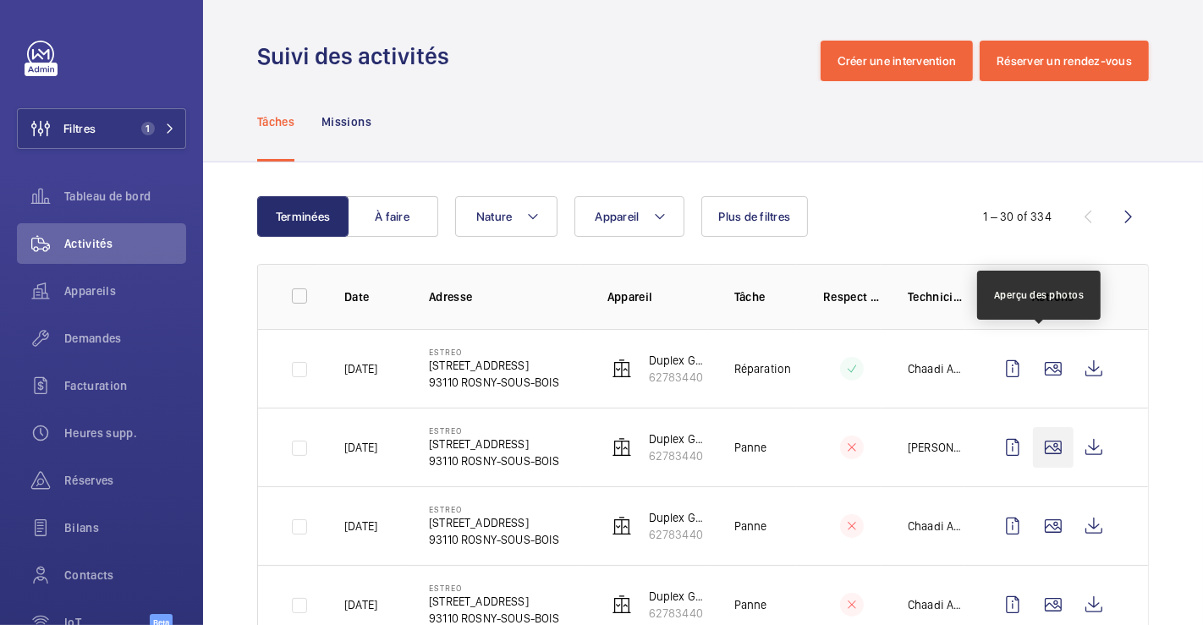
click at [1043, 427] on wm-front-icon-button at bounding box center [1053, 447] width 41 height 41
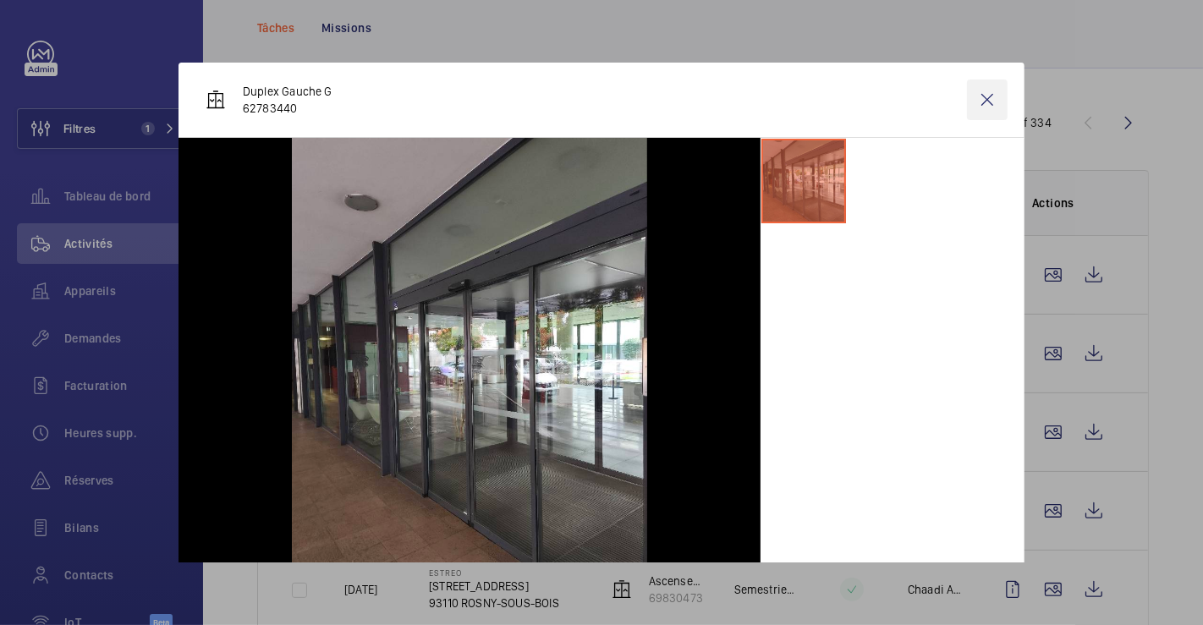
click at [977, 97] on wm-front-icon-button at bounding box center [987, 100] width 41 height 41
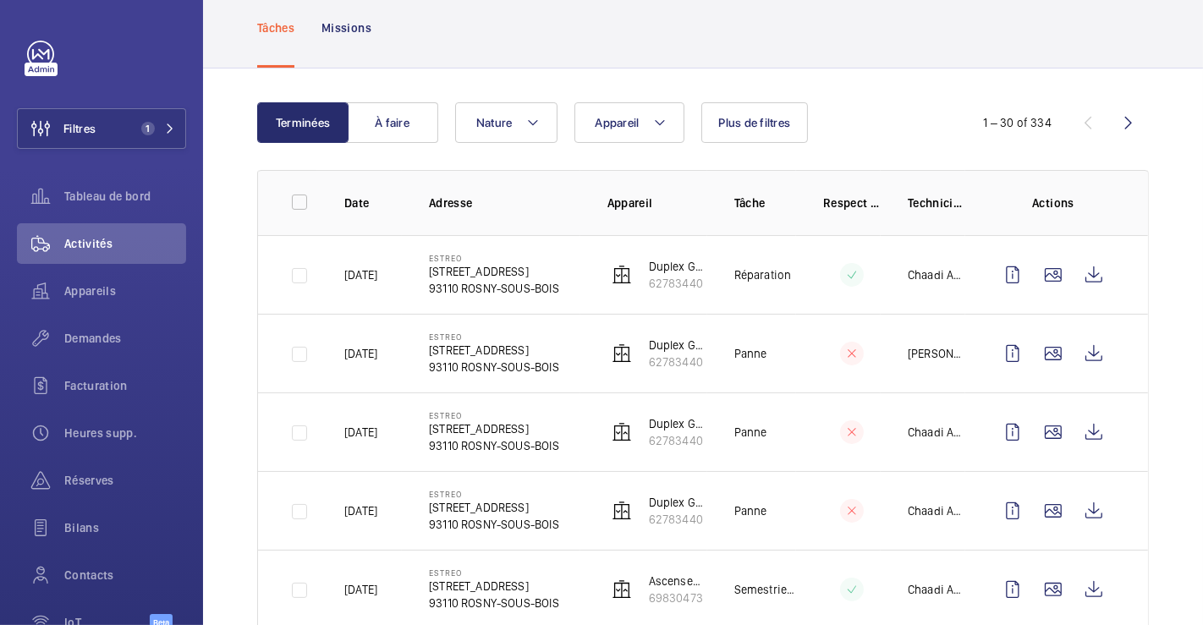
scroll to position [282, 0]
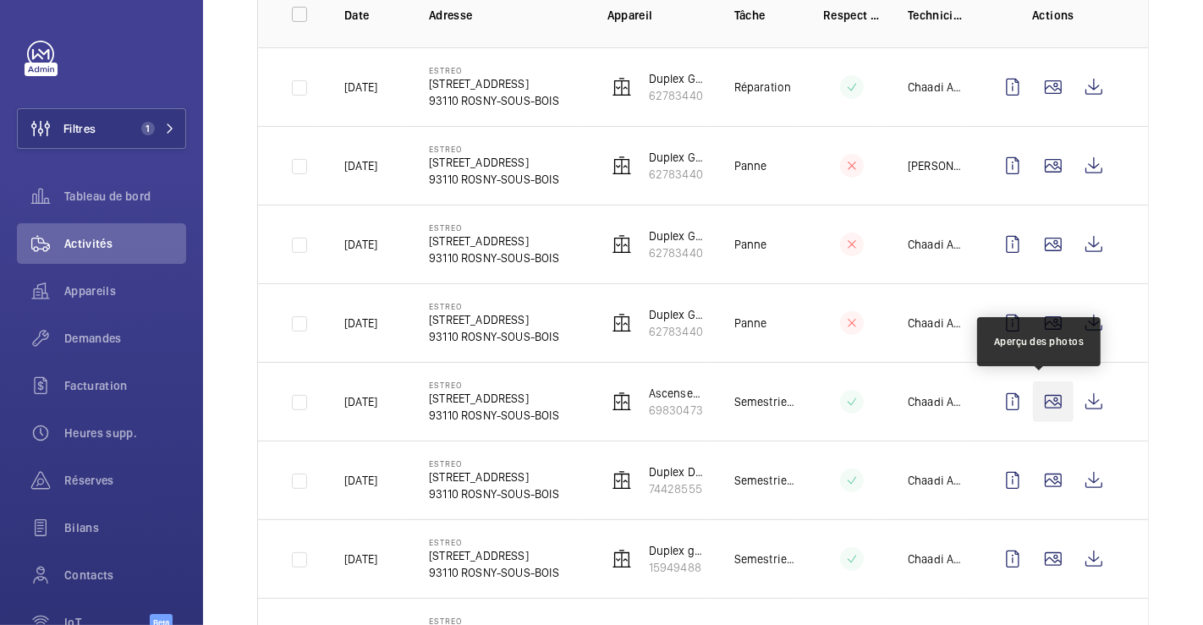
click at [1039, 398] on wm-front-icon-button at bounding box center [1053, 401] width 41 height 41
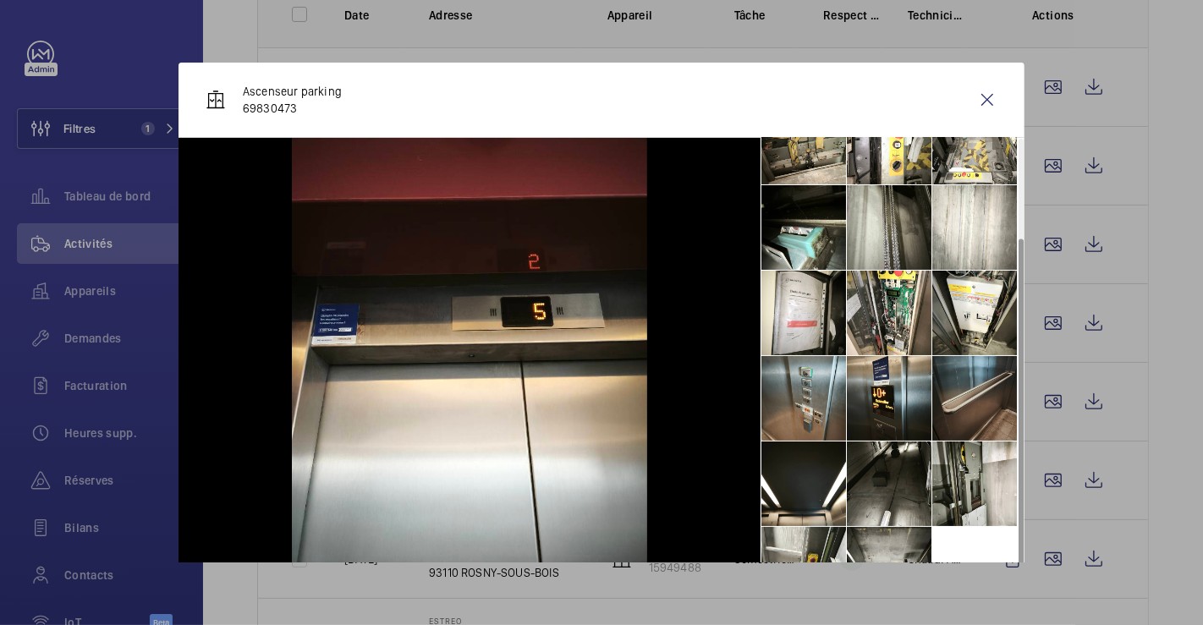
scroll to position [48, 0]
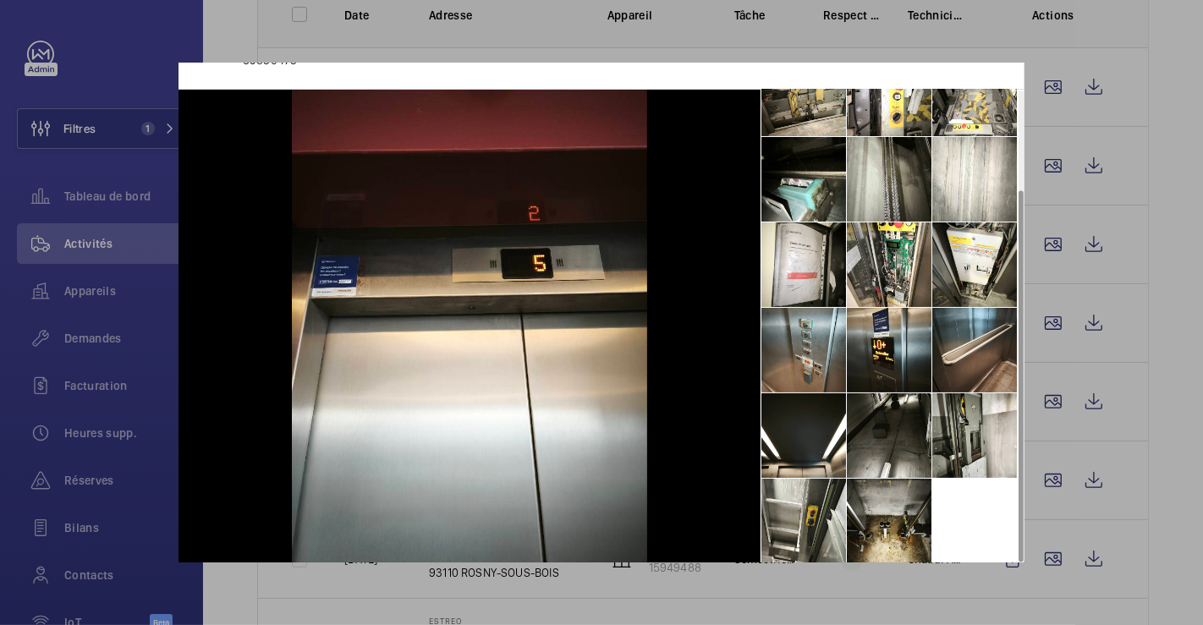
click at [1154, 141] on div at bounding box center [601, 312] width 1203 height 625
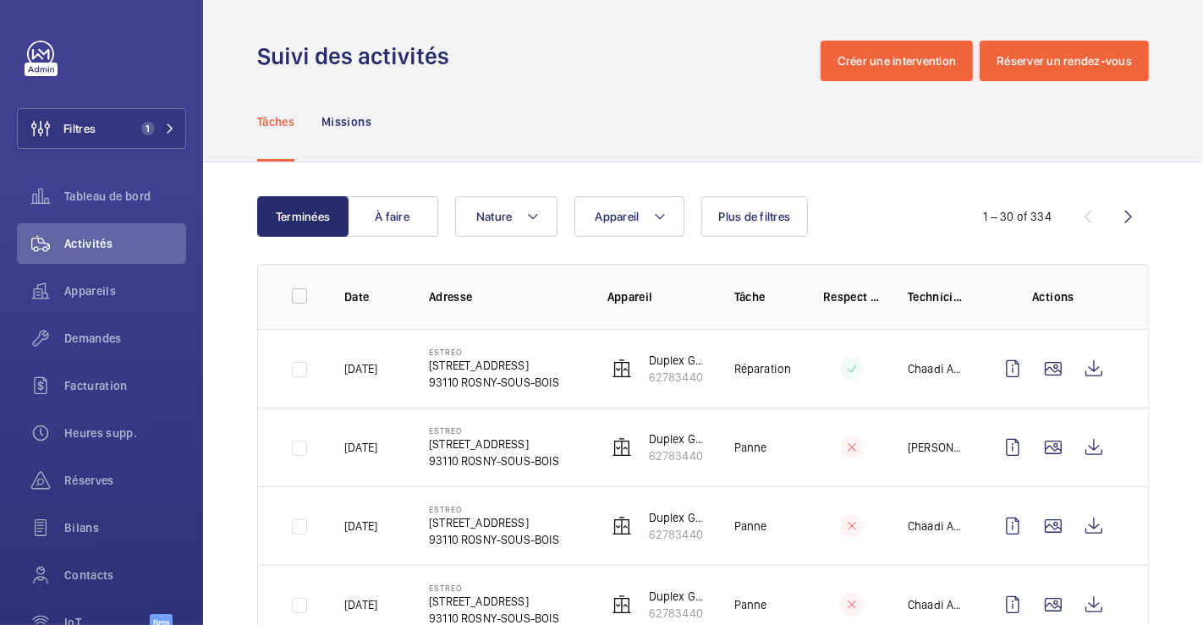
scroll to position [282, 0]
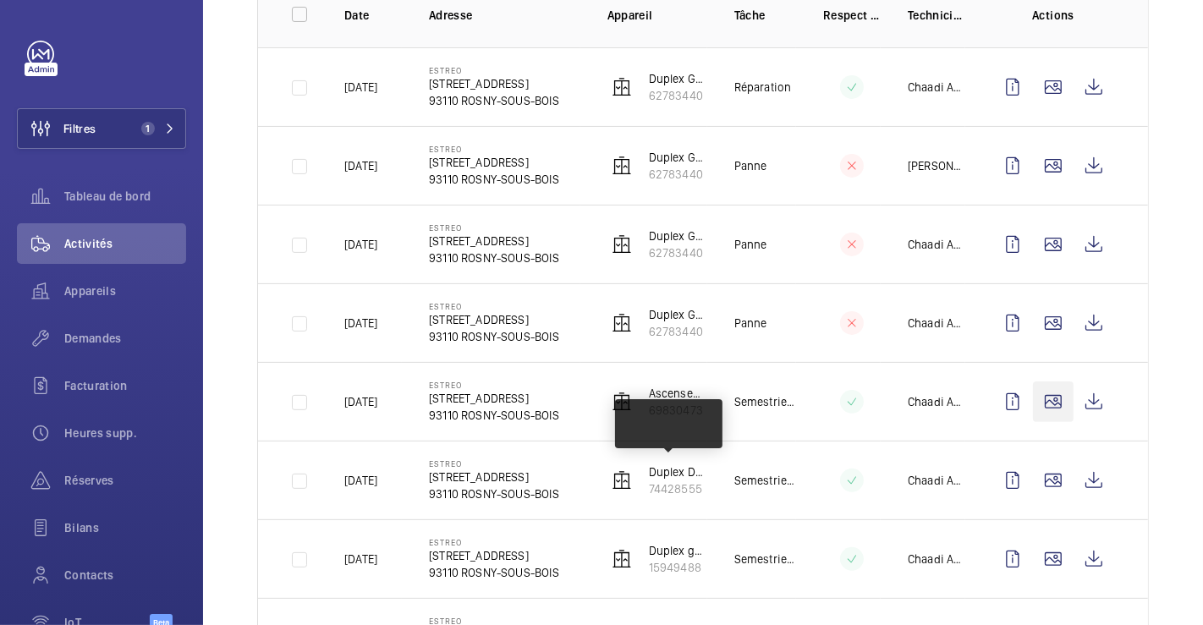
click at [1038, 398] on wm-front-icon-button at bounding box center [1053, 401] width 41 height 41
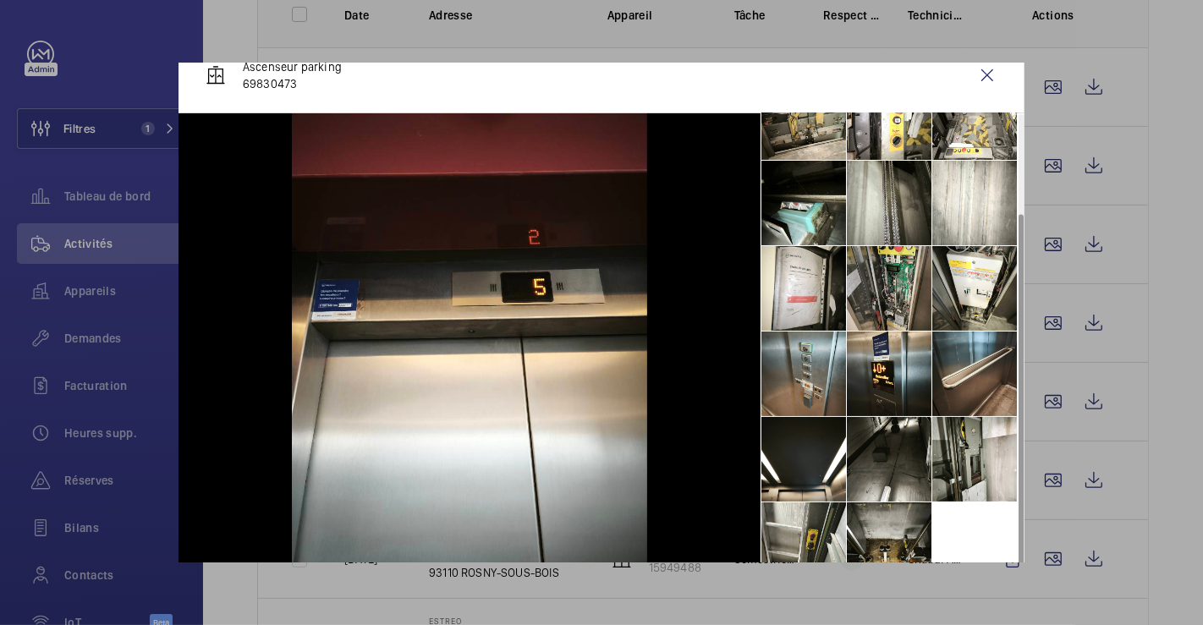
scroll to position [48, 0]
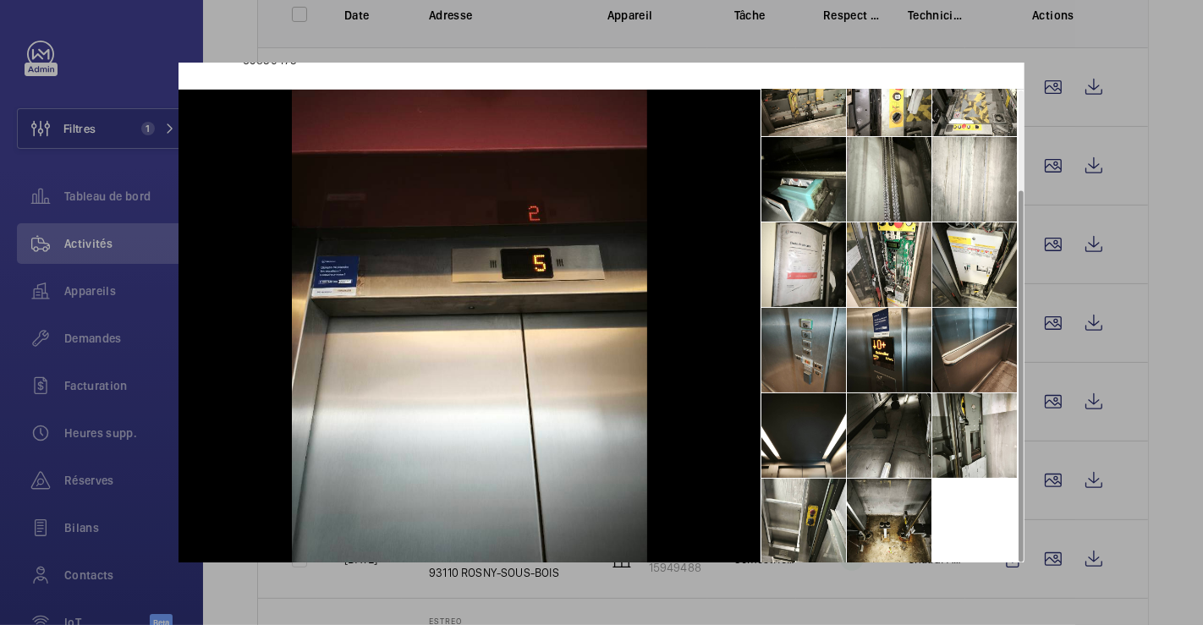
click at [803, 322] on li at bounding box center [803, 350] width 85 height 85
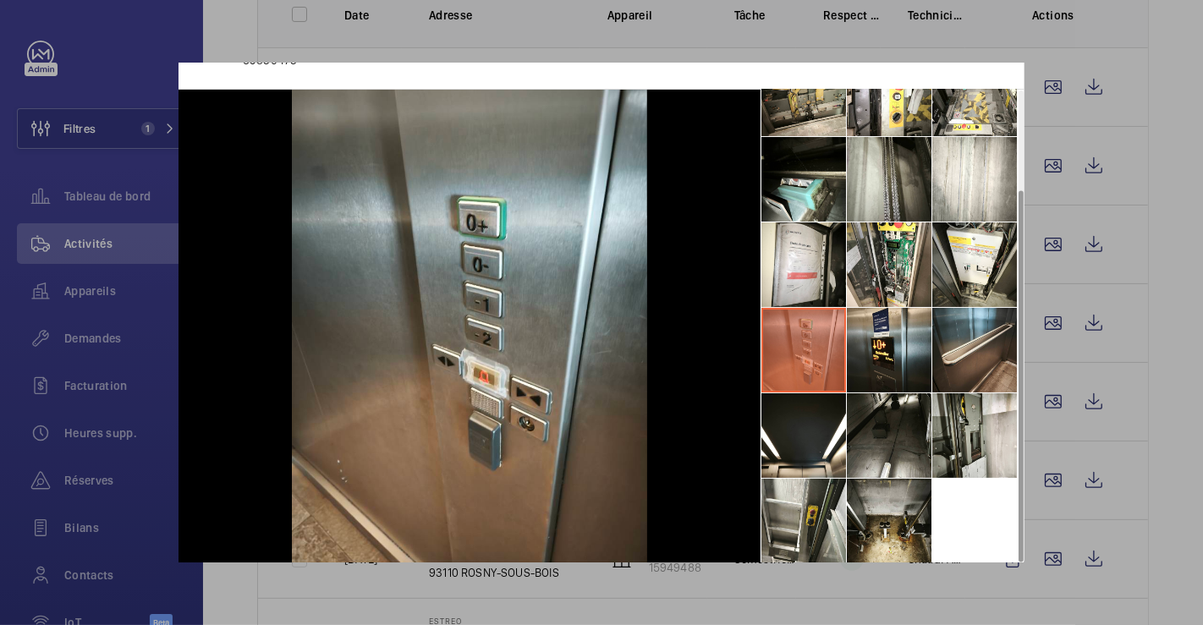
click at [1159, 361] on div at bounding box center [601, 312] width 1203 height 625
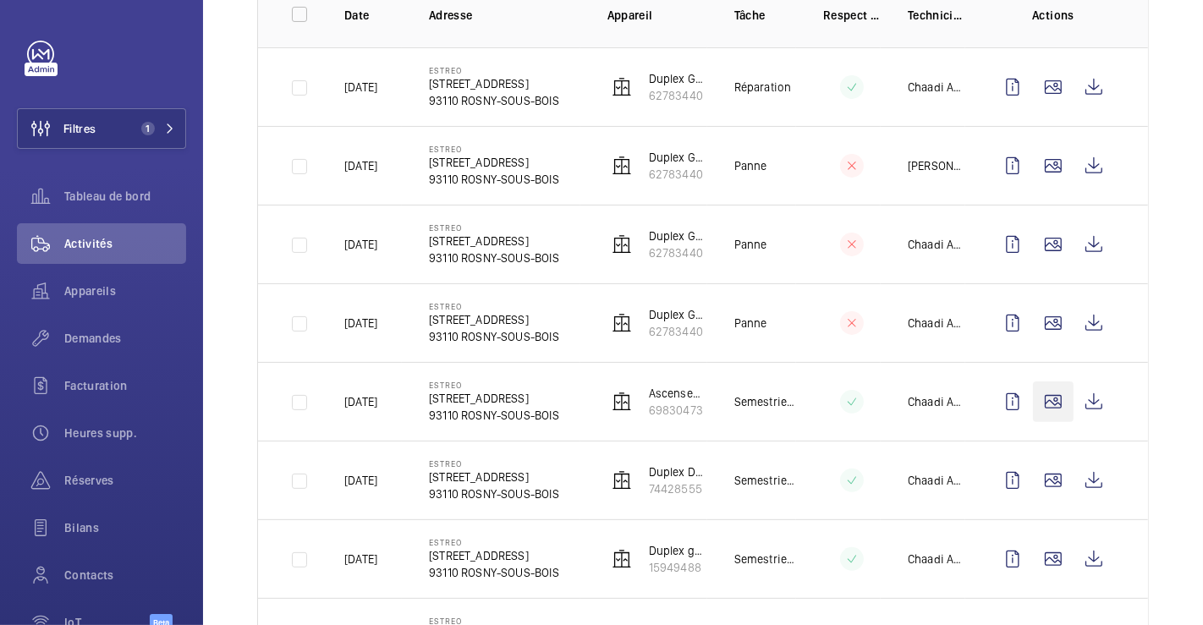
click at [1041, 395] on wm-front-icon-button at bounding box center [1053, 401] width 41 height 41
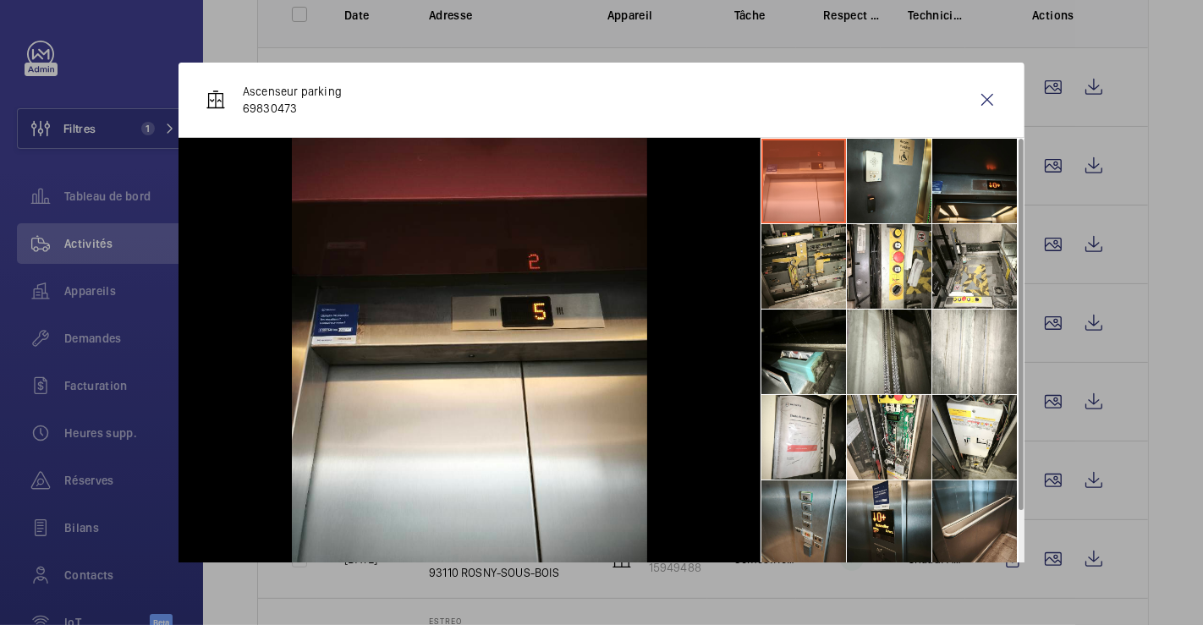
drag, startPoint x: 798, startPoint y: 513, endPoint x: 795, endPoint y: 503, distance: 10.7
click at [799, 513] on li at bounding box center [803, 522] width 85 height 85
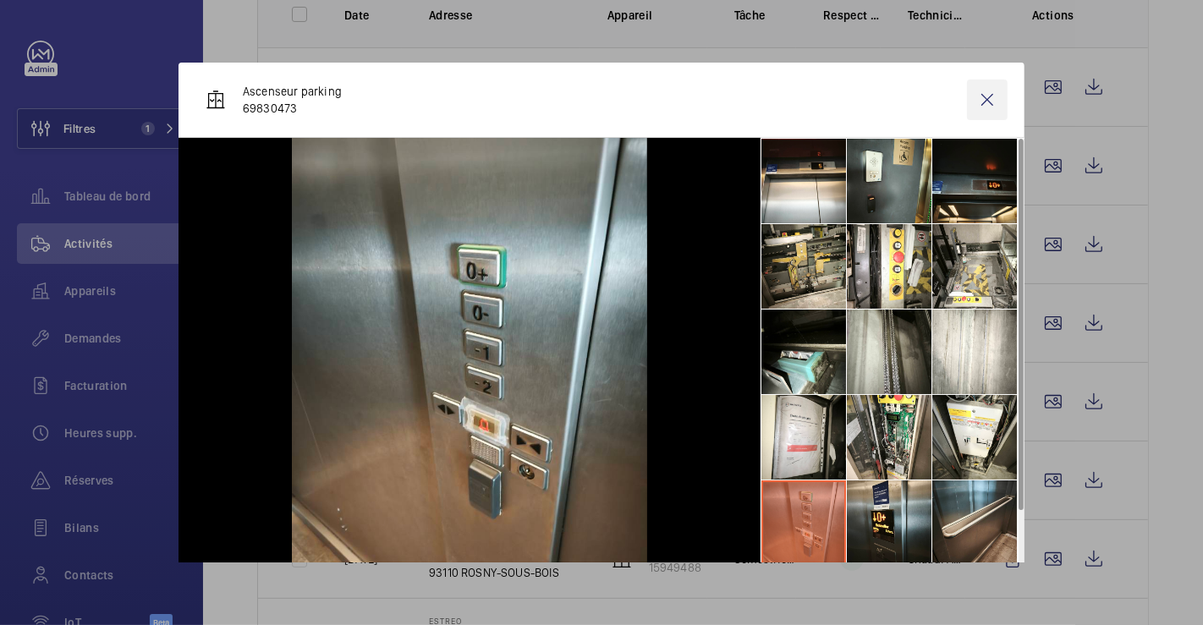
click at [971, 97] on wm-front-icon-button at bounding box center [987, 100] width 41 height 41
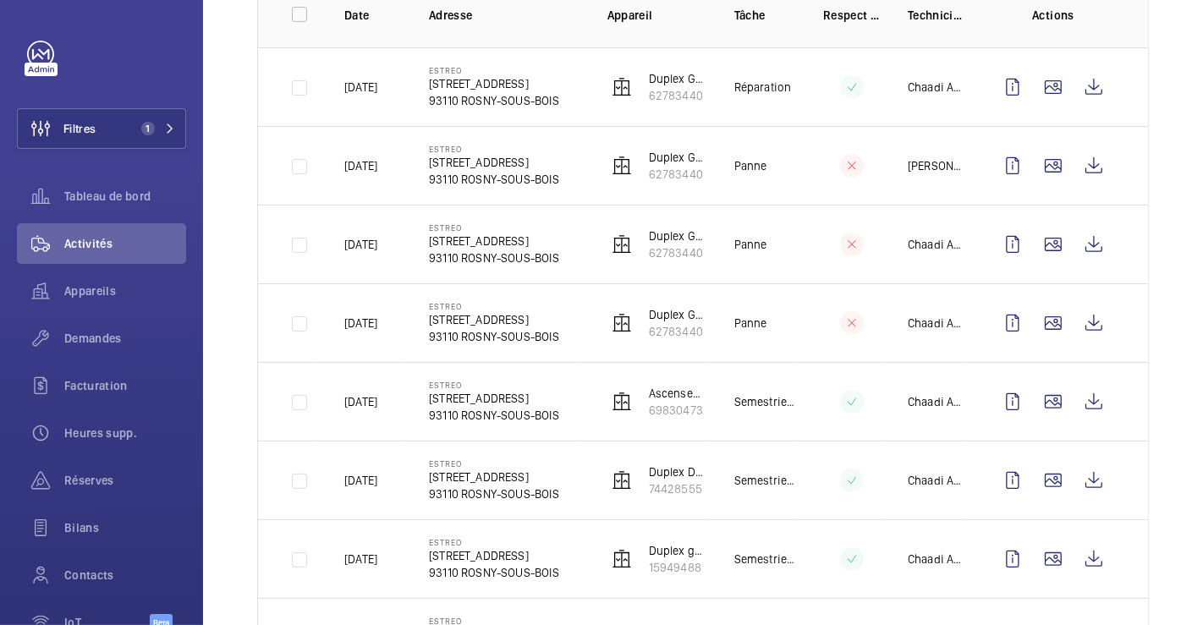
click at [550, 452] on td "ESTREO 1 Rue d'Aurion 93110 ROSNY-SOUS-BOIS" at bounding box center [491, 480] width 178 height 79
click at [745, 463] on td "Semestrielle" at bounding box center [751, 480] width 89 height 79
drag, startPoint x: 695, startPoint y: 484, endPoint x: 625, endPoint y: 487, distance: 70.3
click at [625, 487] on wm-front-device-cell "Duplex Droite G 74428555" at bounding box center [657, 480] width 100 height 34
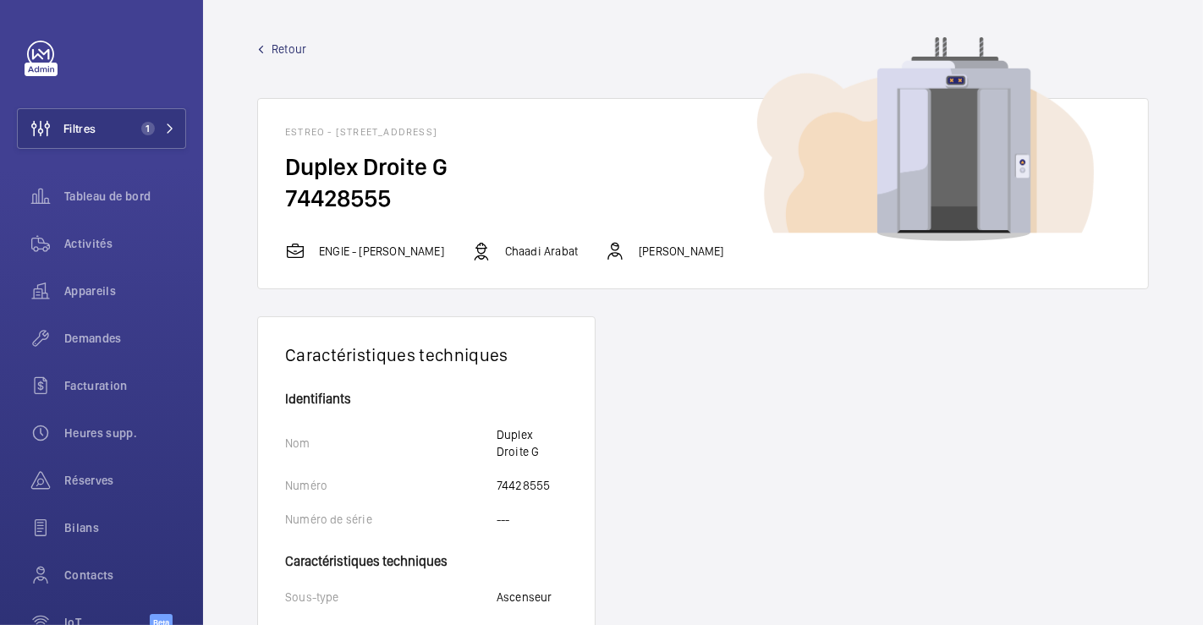
click at [271, 46] on span "Retour" at bounding box center [288, 49] width 35 height 17
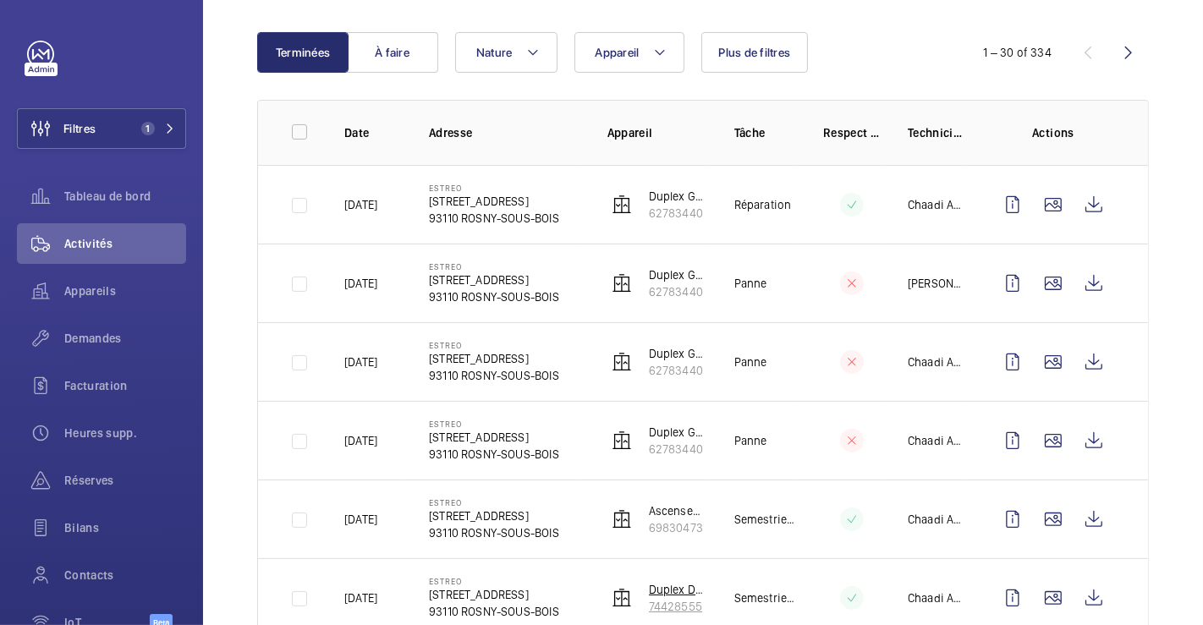
scroll to position [282, 0]
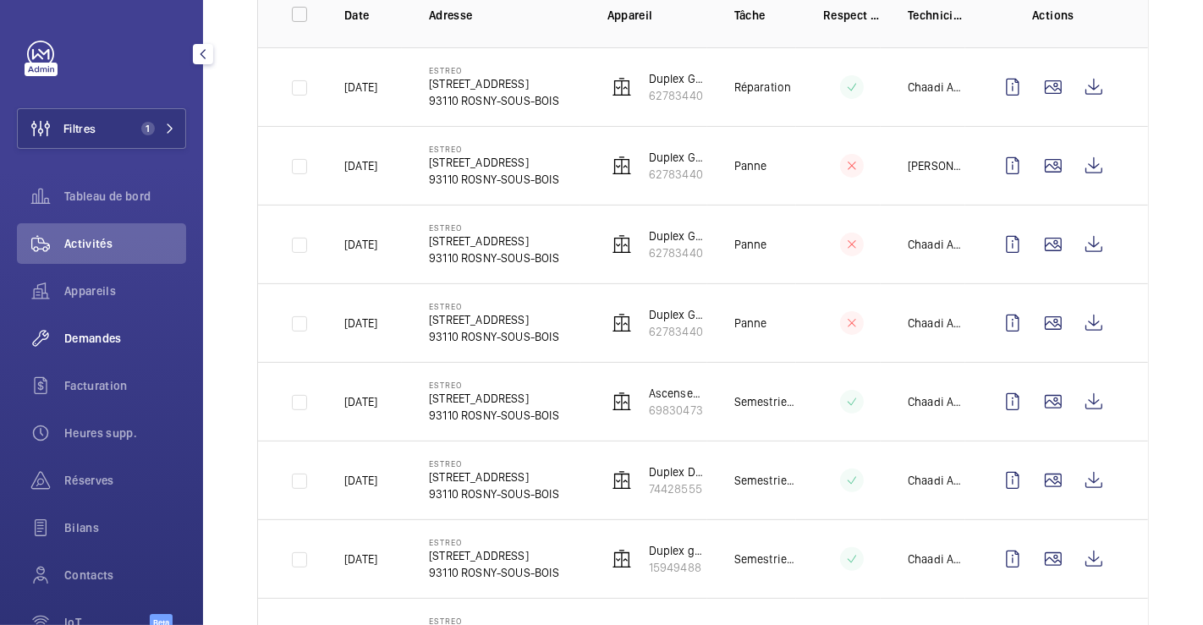
click at [91, 343] on span "Demandes" at bounding box center [125, 338] width 122 height 17
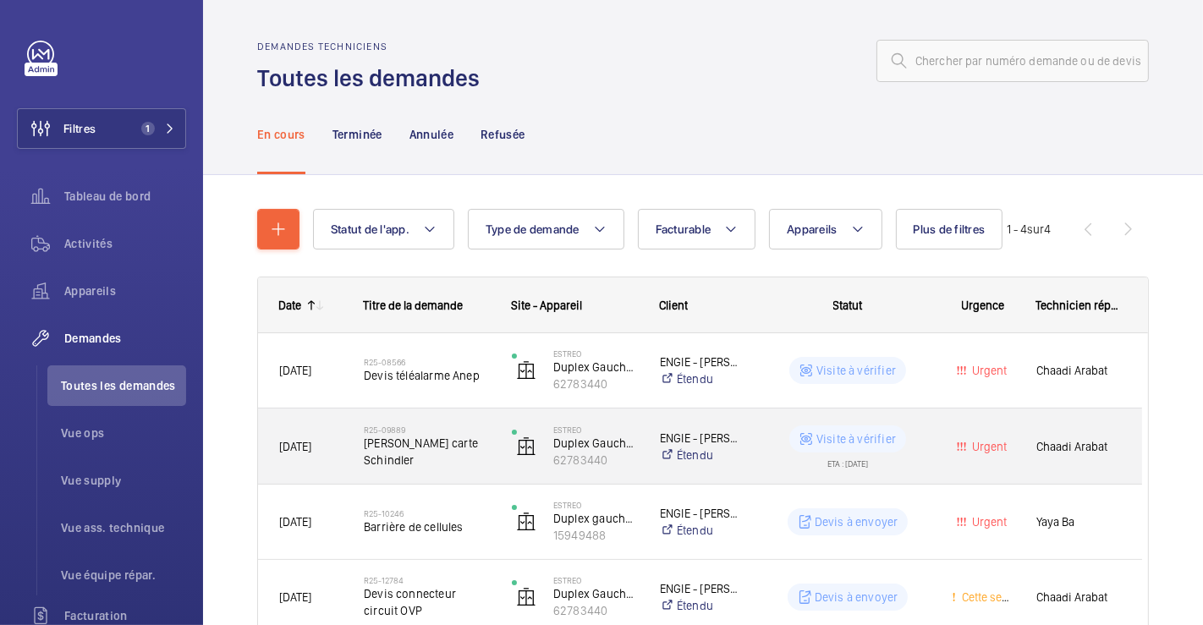
scroll to position [106, 0]
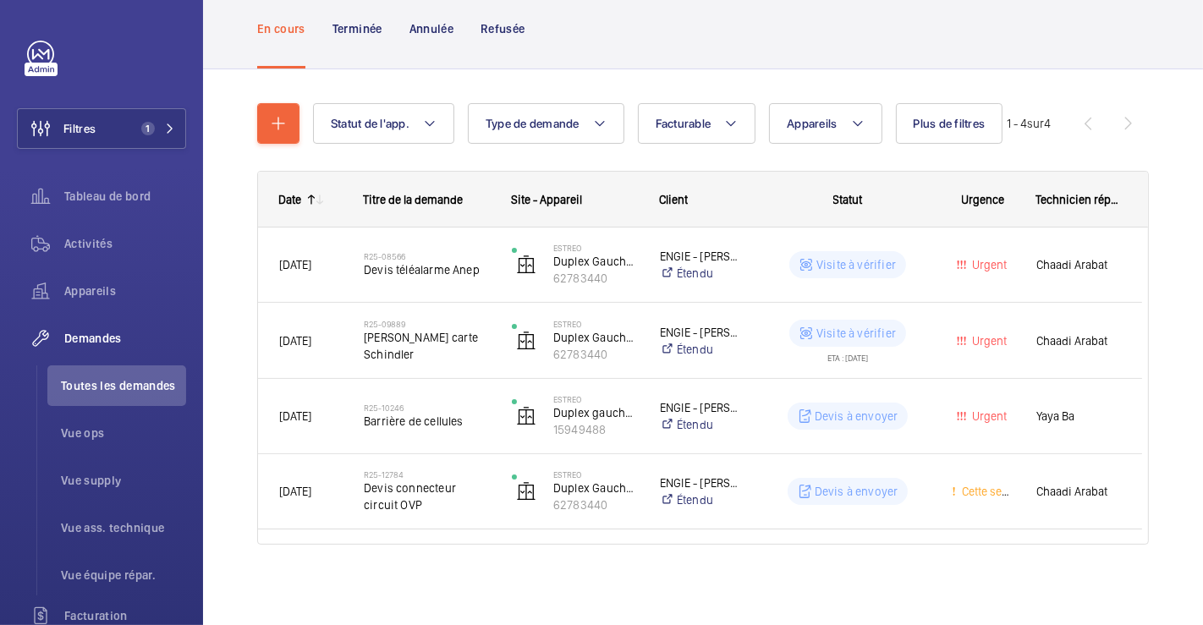
click at [383, 29] on nav "En cours Terminée Annulée Refusée" at bounding box center [391, 28] width 268 height 80
click at [357, 18] on div "Terminée" at bounding box center [357, 28] width 50 height 80
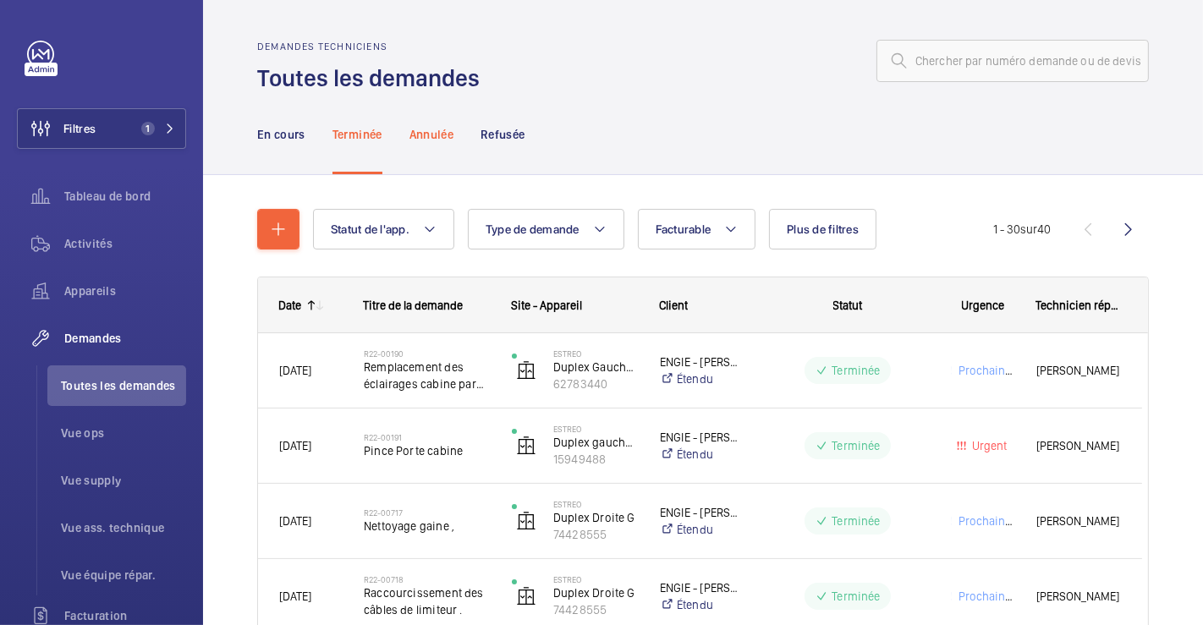
click at [427, 134] on p "Annulée" at bounding box center [431, 134] width 44 height 17
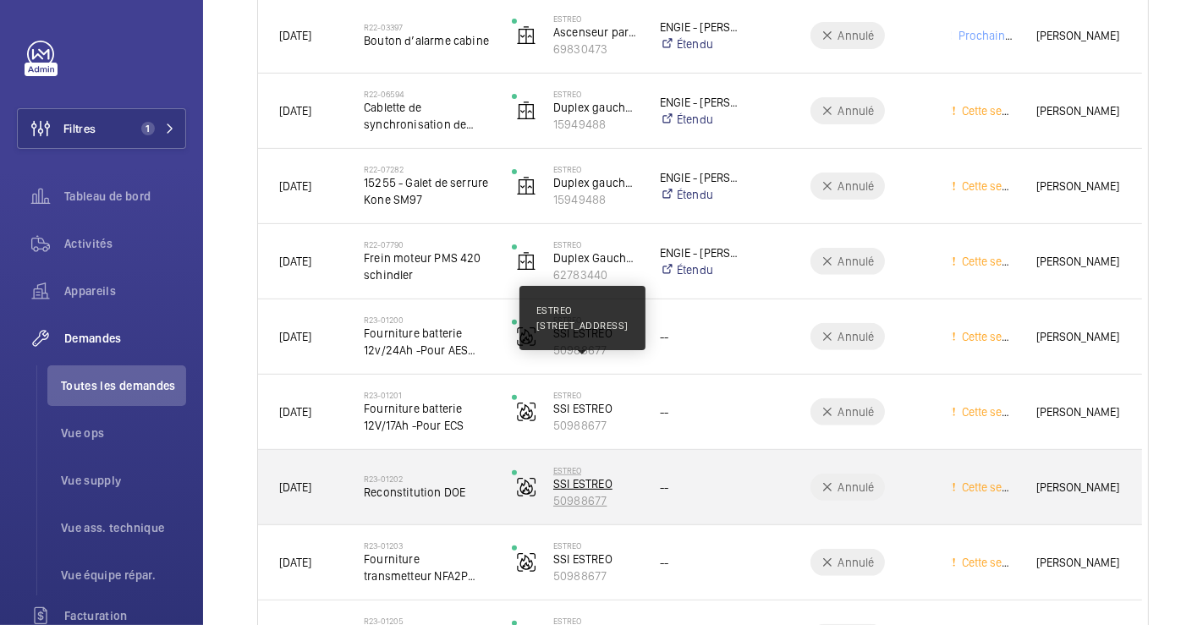
scroll to position [324, 0]
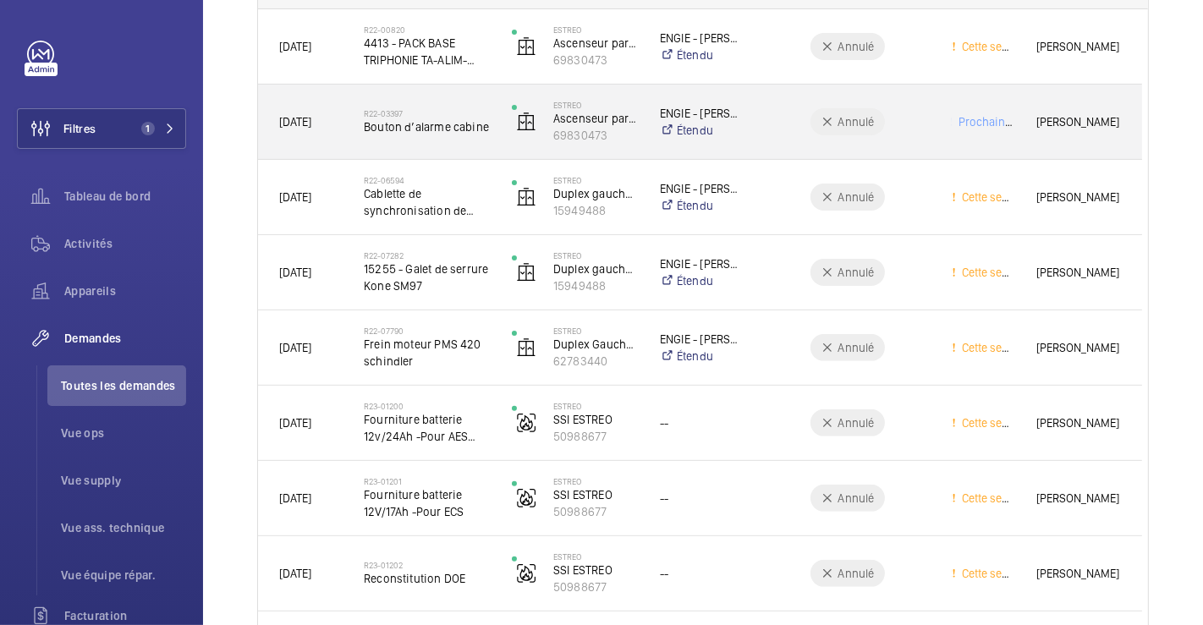
click at [455, 143] on div "R22-03397 Bouton d’alarme cabine" at bounding box center [427, 121] width 126 height 49
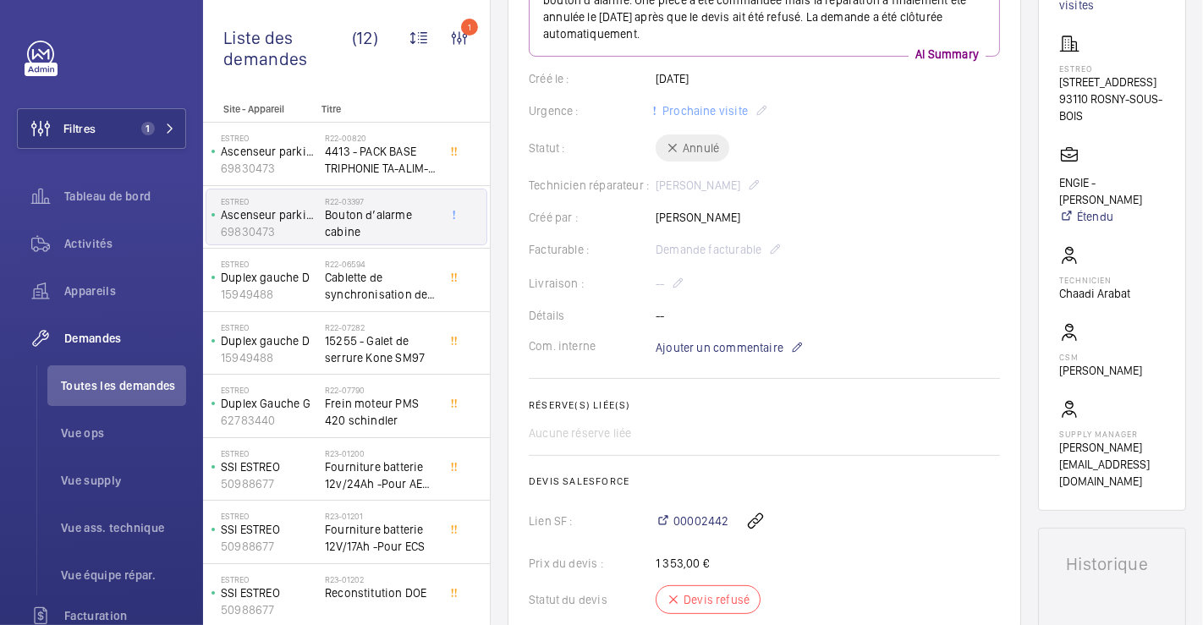
scroll to position [55, 0]
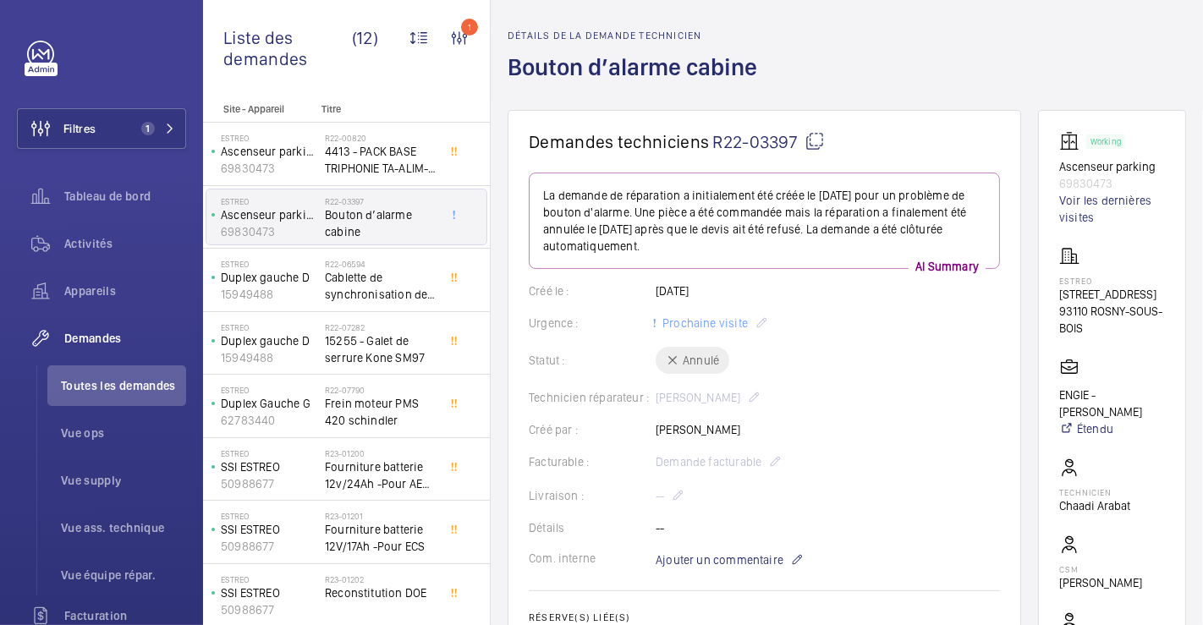
click at [814, 134] on mat-icon at bounding box center [814, 141] width 20 height 20
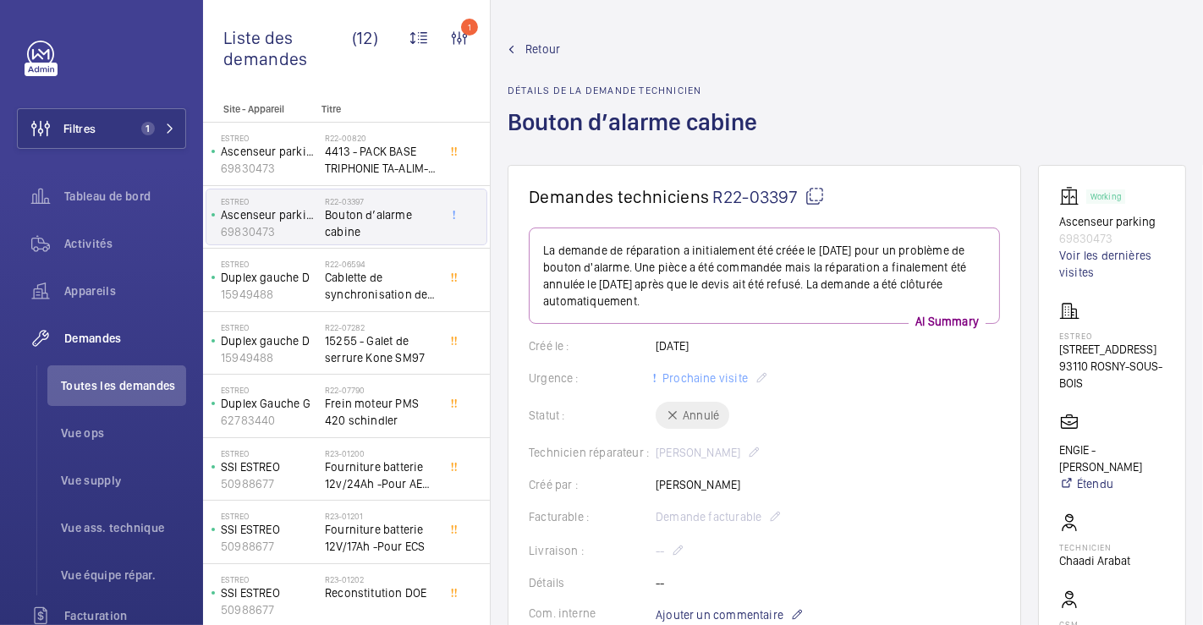
click at [549, 48] on span "Retour" at bounding box center [542, 49] width 35 height 17
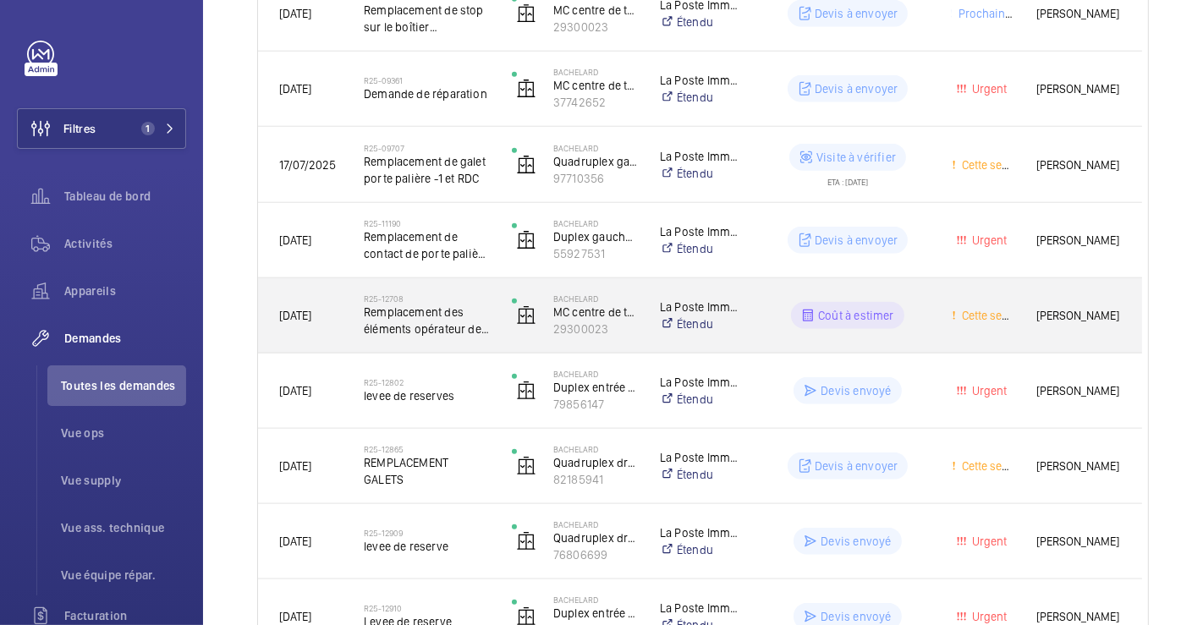
scroll to position [1088, 0]
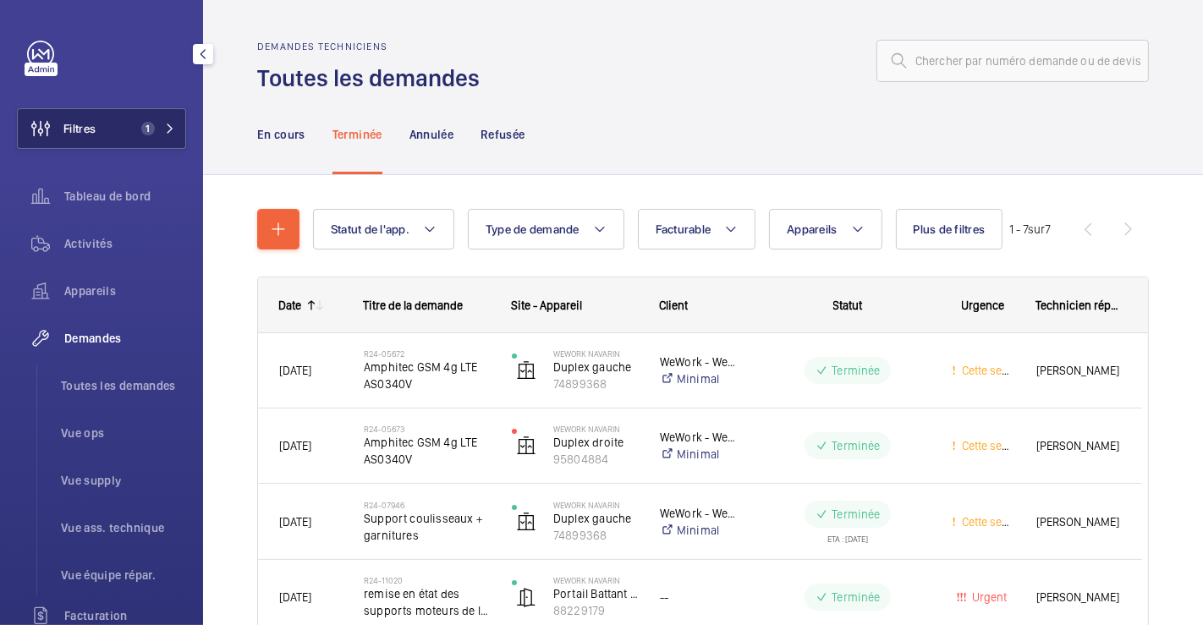
click at [105, 131] on button "Filtres 1" at bounding box center [101, 128] width 169 height 41
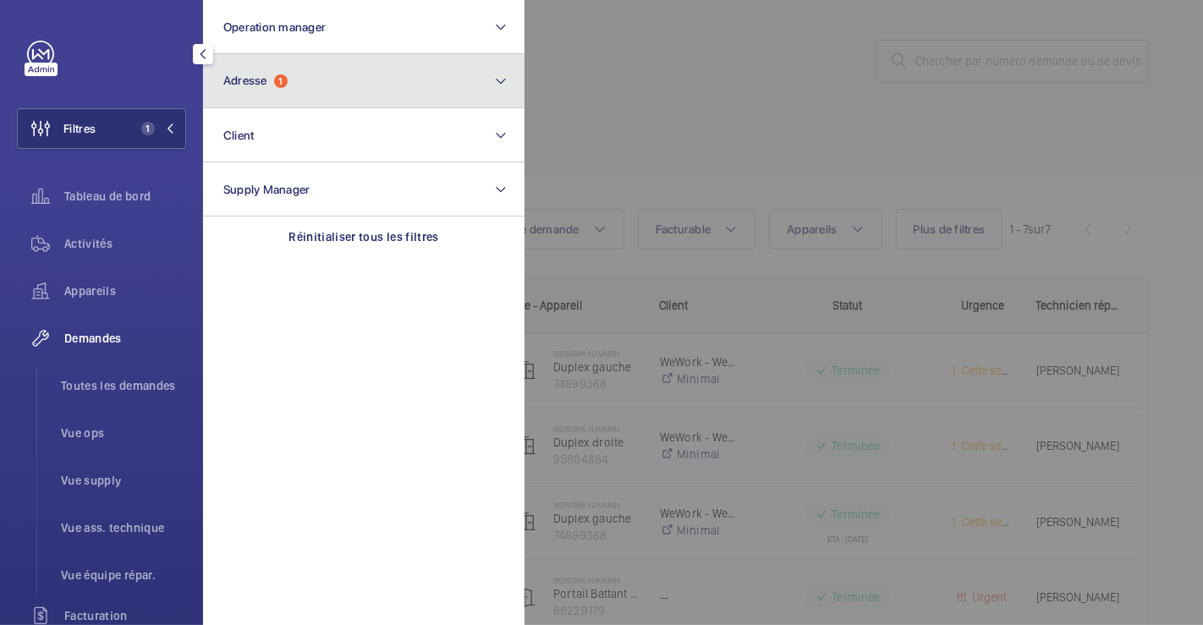
click at [343, 85] on button "Adresse 1" at bounding box center [363, 81] width 321 height 54
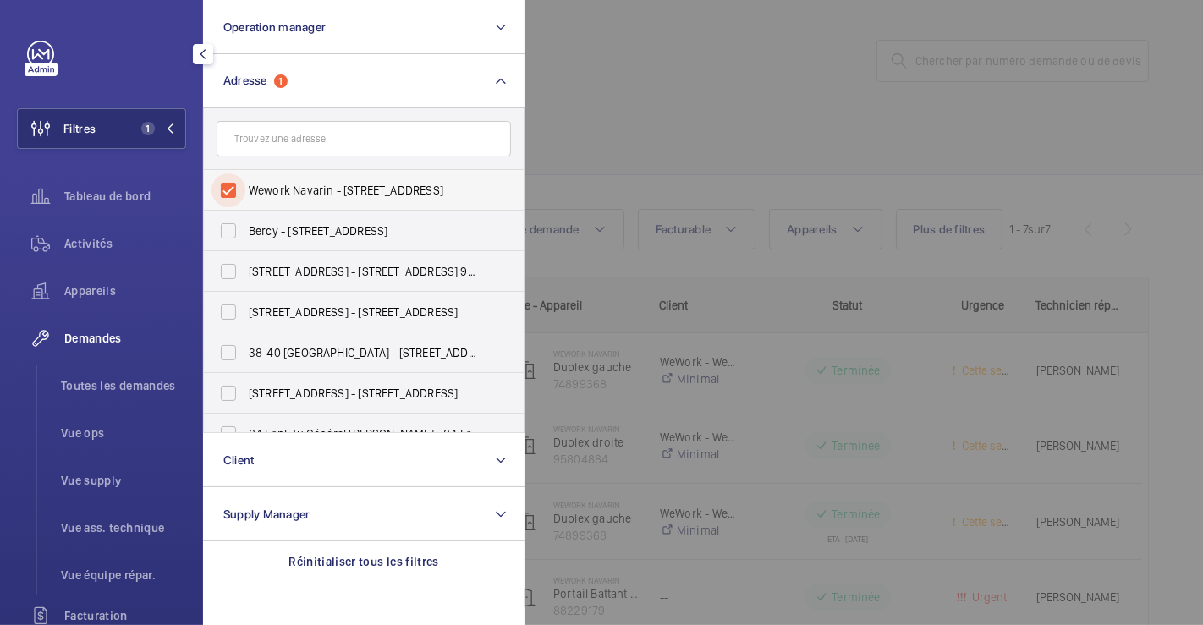
click at [232, 184] on input "Wework Navarin - [STREET_ADDRESS]" at bounding box center [228, 190] width 34 height 34
checkbox input "false"
click at [589, 98] on div at bounding box center [1125, 312] width 1203 height 625
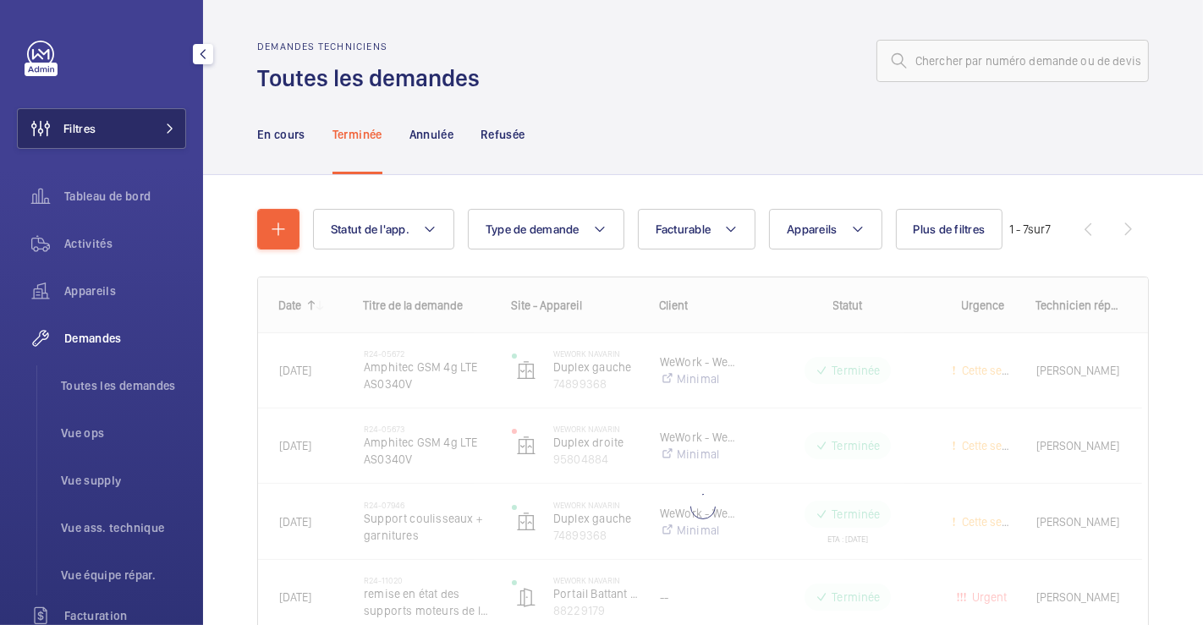
click at [99, 127] on button "Filtres" at bounding box center [101, 128] width 169 height 41
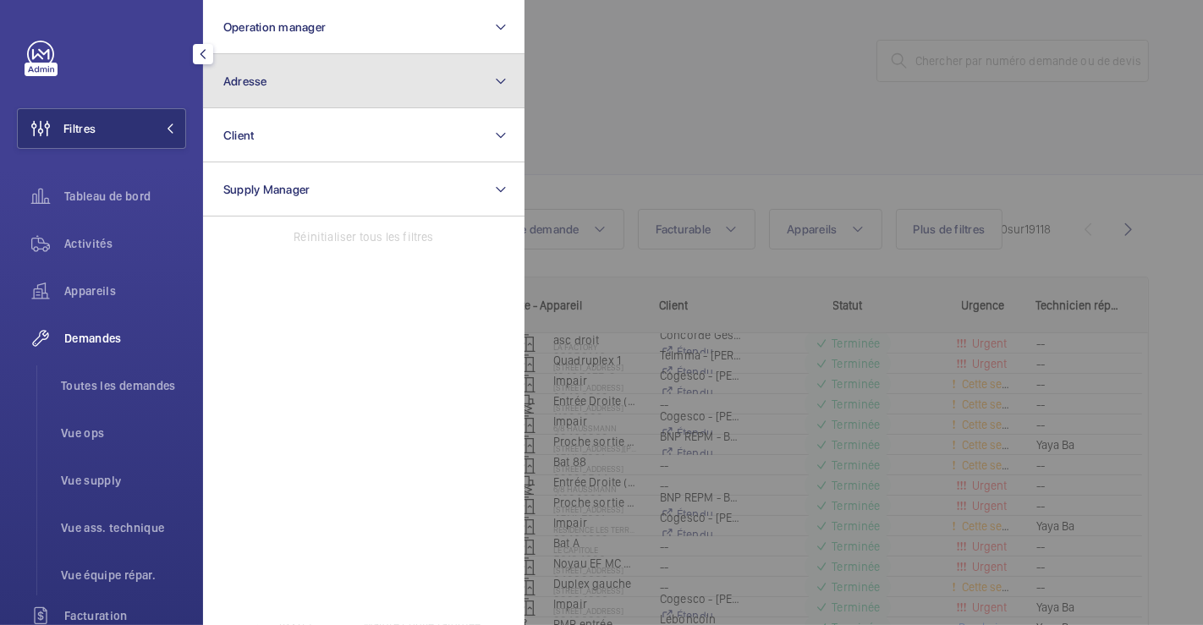
click at [274, 82] on button "Adresse" at bounding box center [363, 81] width 321 height 54
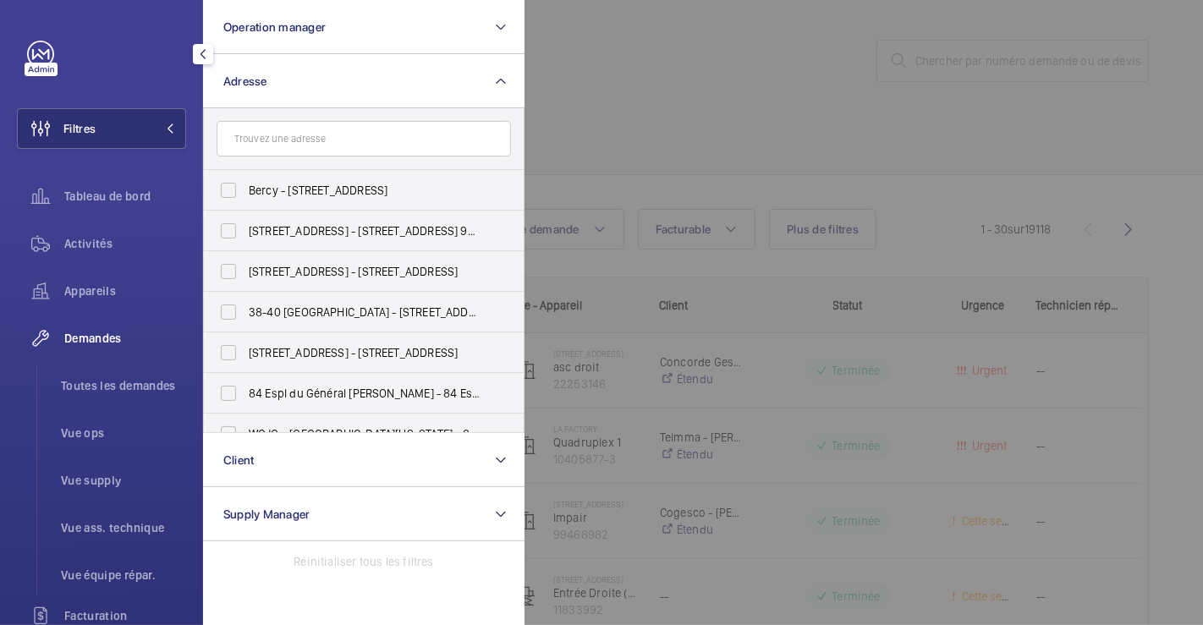
click at [282, 139] on input "text" at bounding box center [364, 139] width 294 height 36
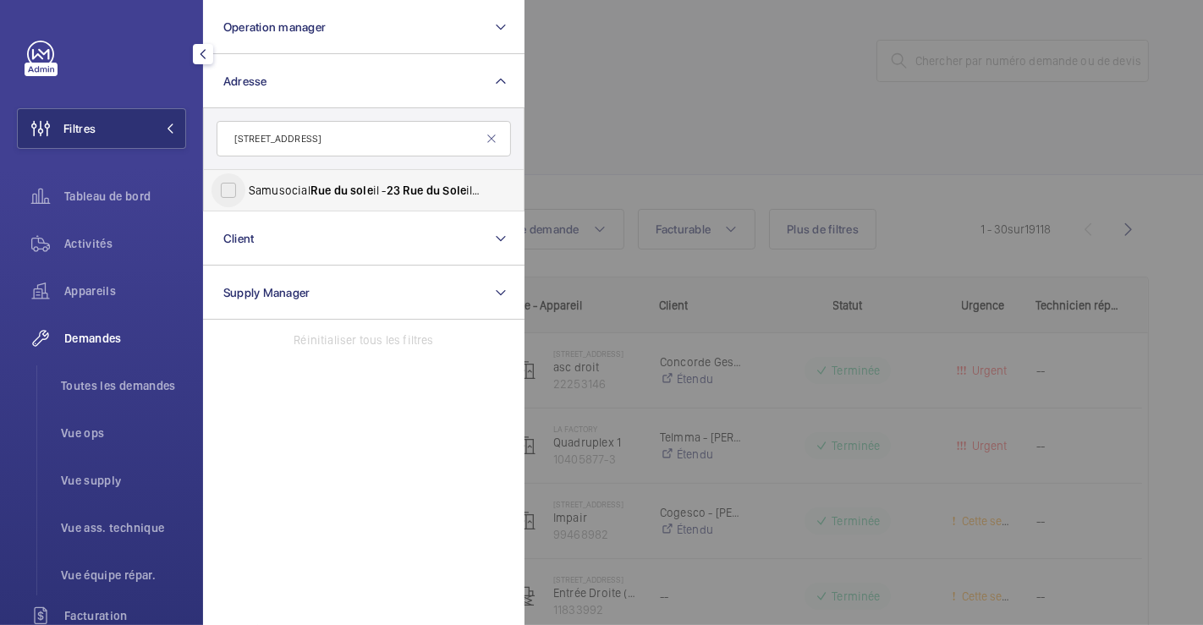
type input "[STREET_ADDRESS]"
drag, startPoint x: 222, startPoint y: 184, endPoint x: 287, endPoint y: 179, distance: 65.3
click at [222, 186] on input "Samusocial [GEOGRAPHIC_DATA] il - [STREET_ADDRESS]" at bounding box center [228, 190] width 34 height 34
checkbox input "true"
click at [714, 85] on div at bounding box center [1125, 312] width 1203 height 625
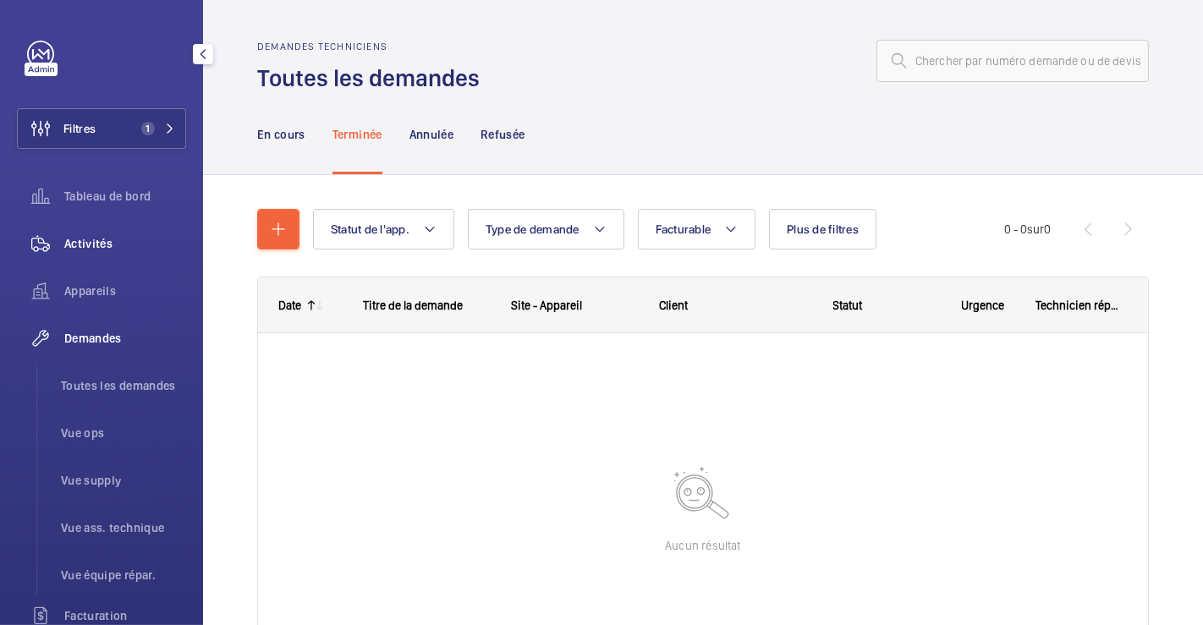
click at [99, 244] on span "Activités" at bounding box center [125, 243] width 122 height 17
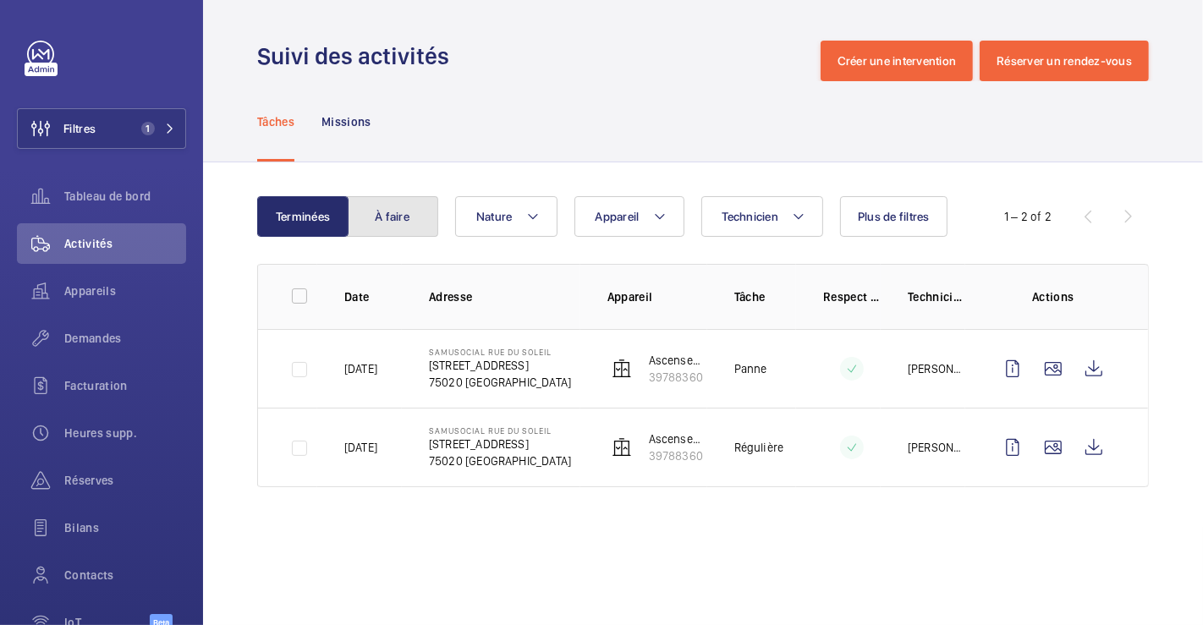
click at [389, 220] on button "À faire" at bounding box center [392, 216] width 91 height 41
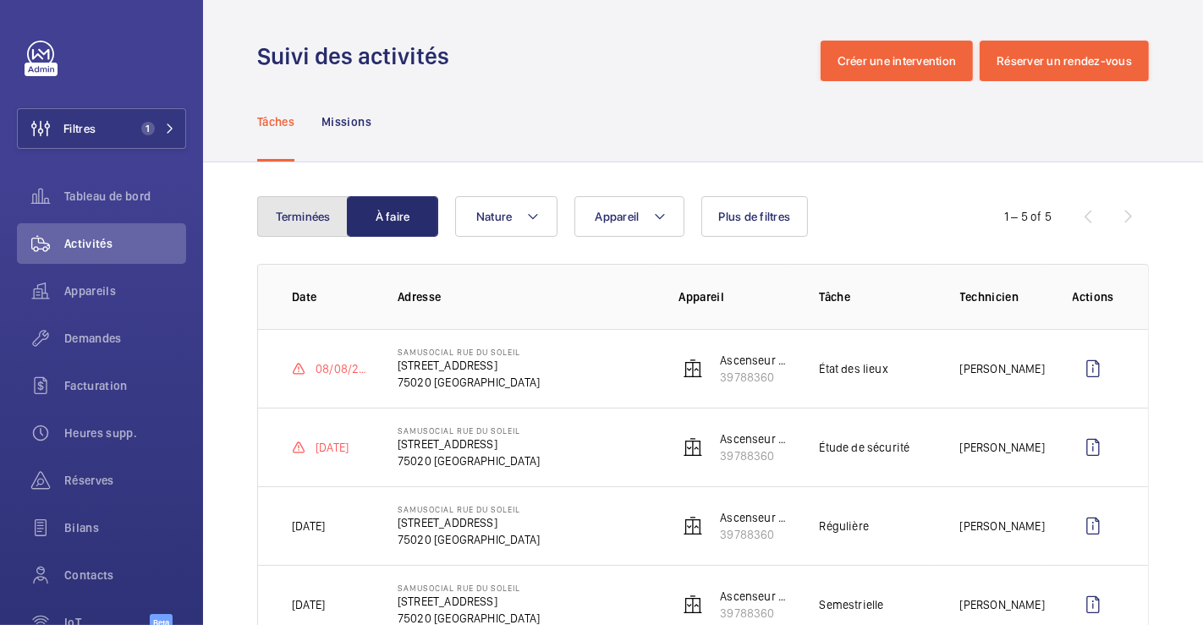
click at [298, 219] on button "Terminées" at bounding box center [302, 216] width 91 height 41
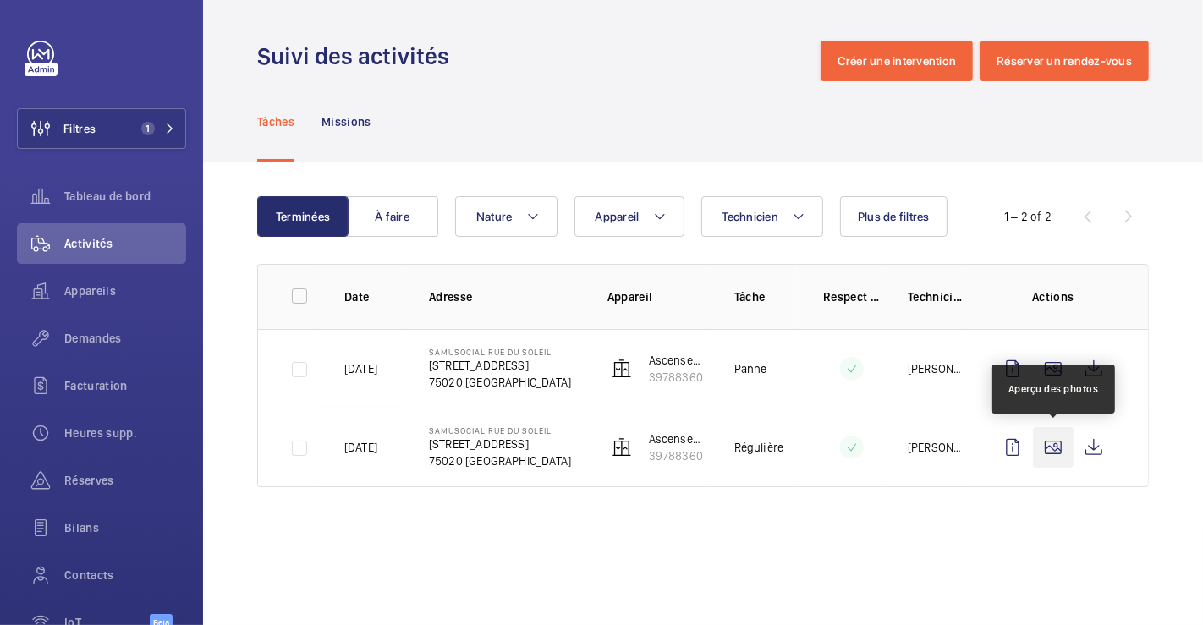
click at [1061, 450] on wm-front-icon-button at bounding box center [1053, 447] width 41 height 41
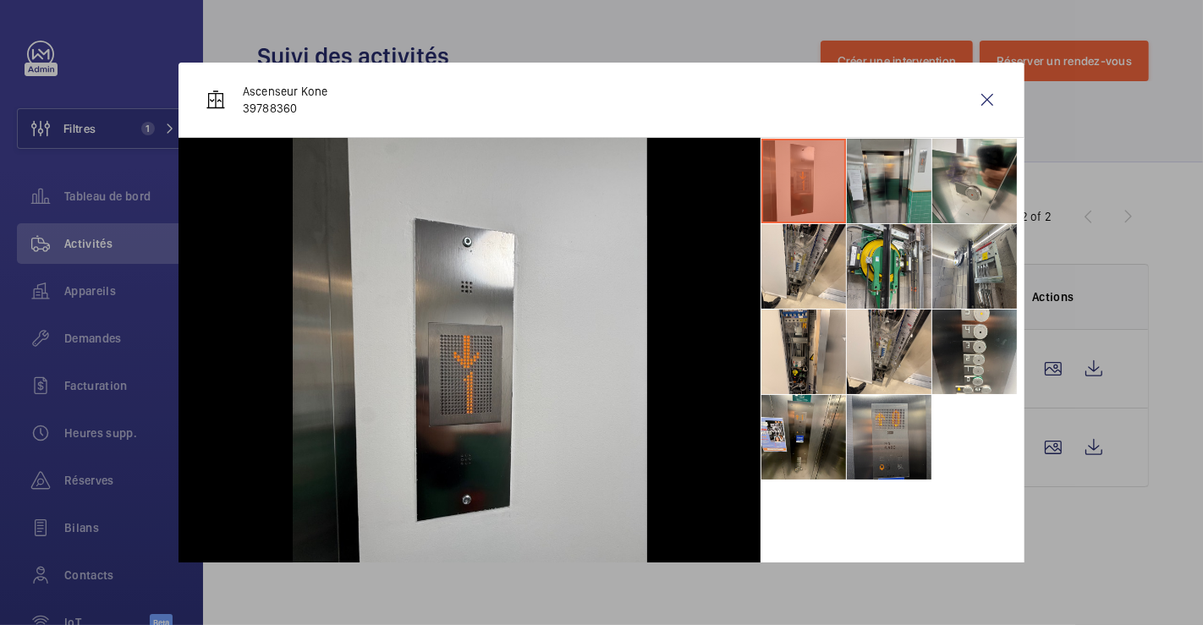
click at [847, 184] on li at bounding box center [889, 181] width 85 height 85
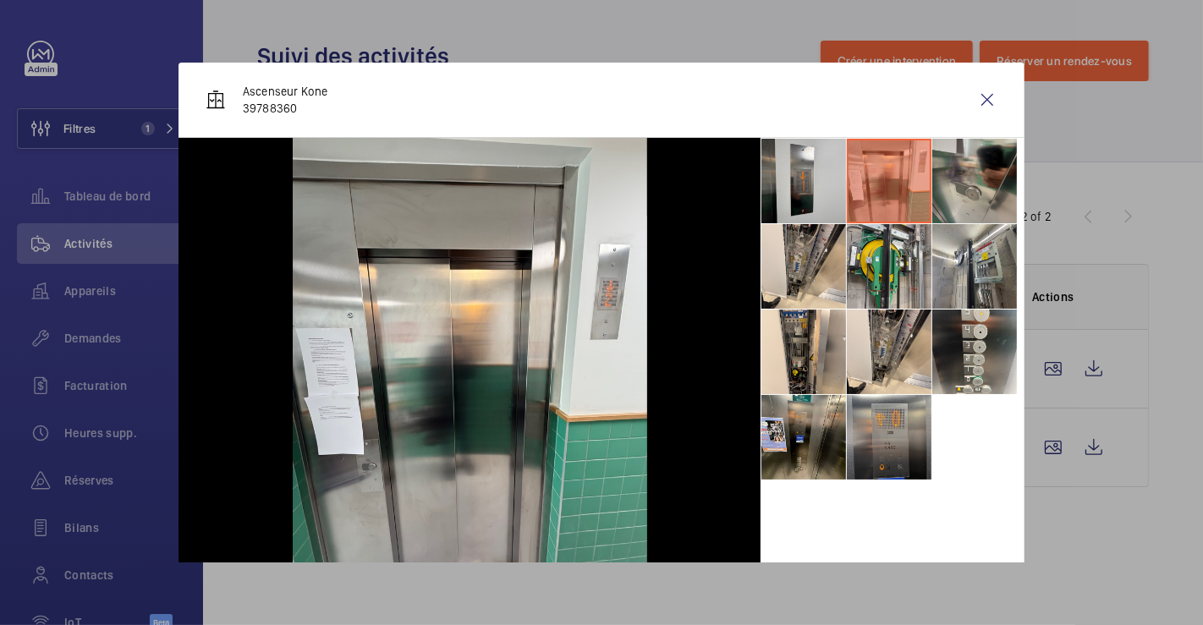
click at [974, 180] on li at bounding box center [974, 181] width 85 height 85
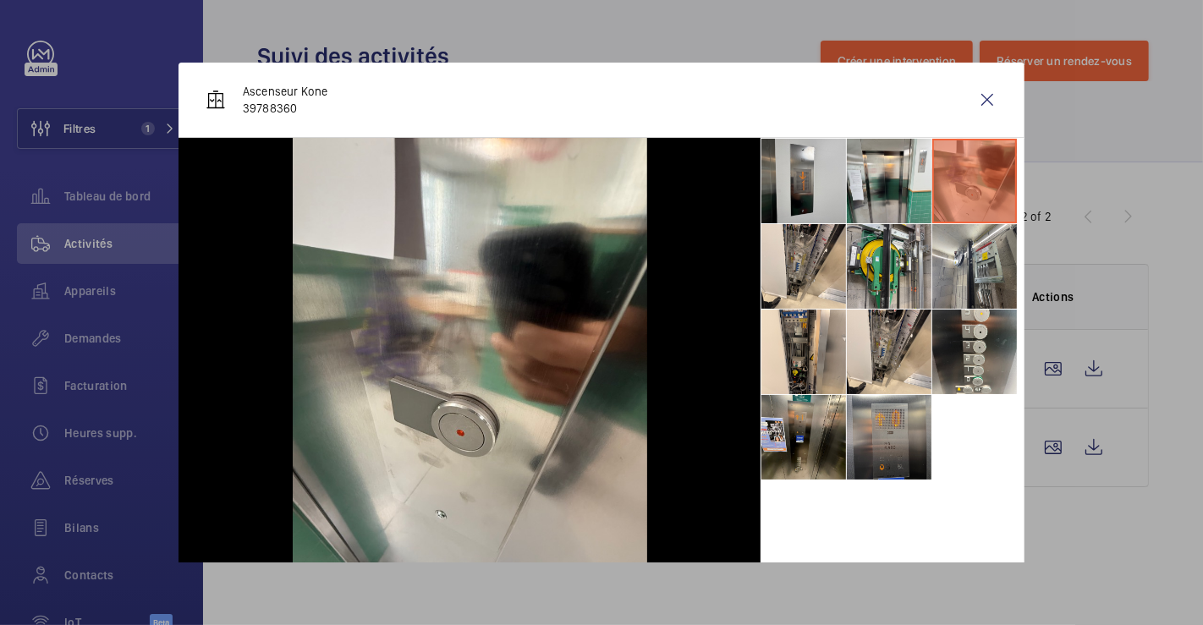
click at [1008, 255] on ul at bounding box center [892, 309] width 264 height 343
click at [887, 271] on li at bounding box center [889, 266] width 85 height 85
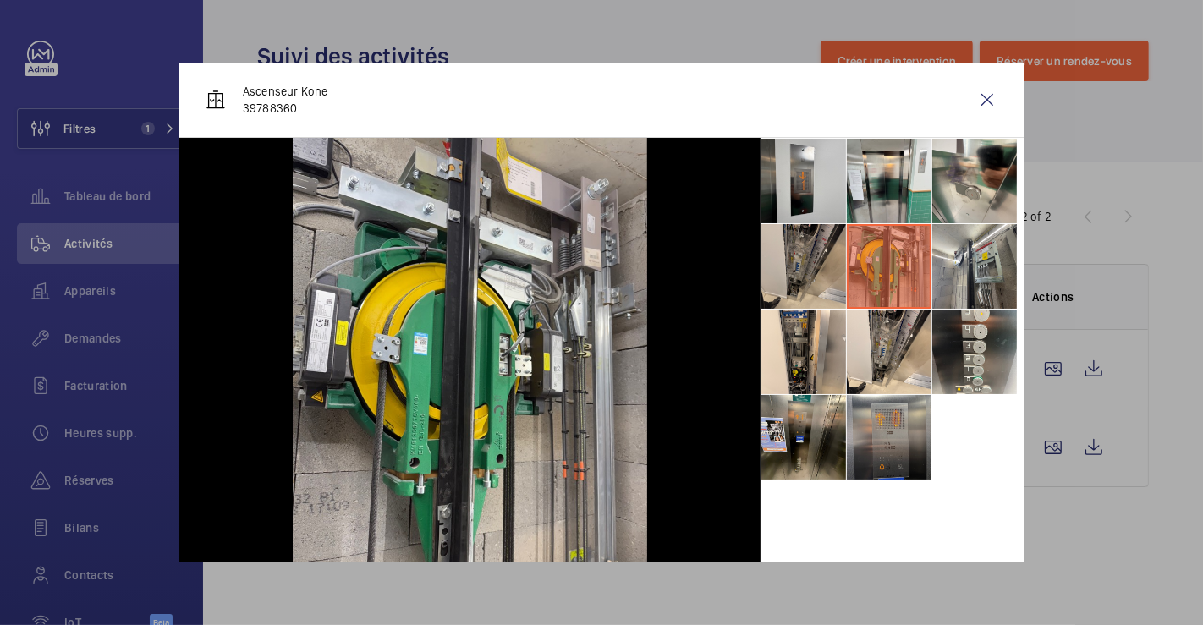
click at [775, 265] on li at bounding box center [803, 266] width 85 height 85
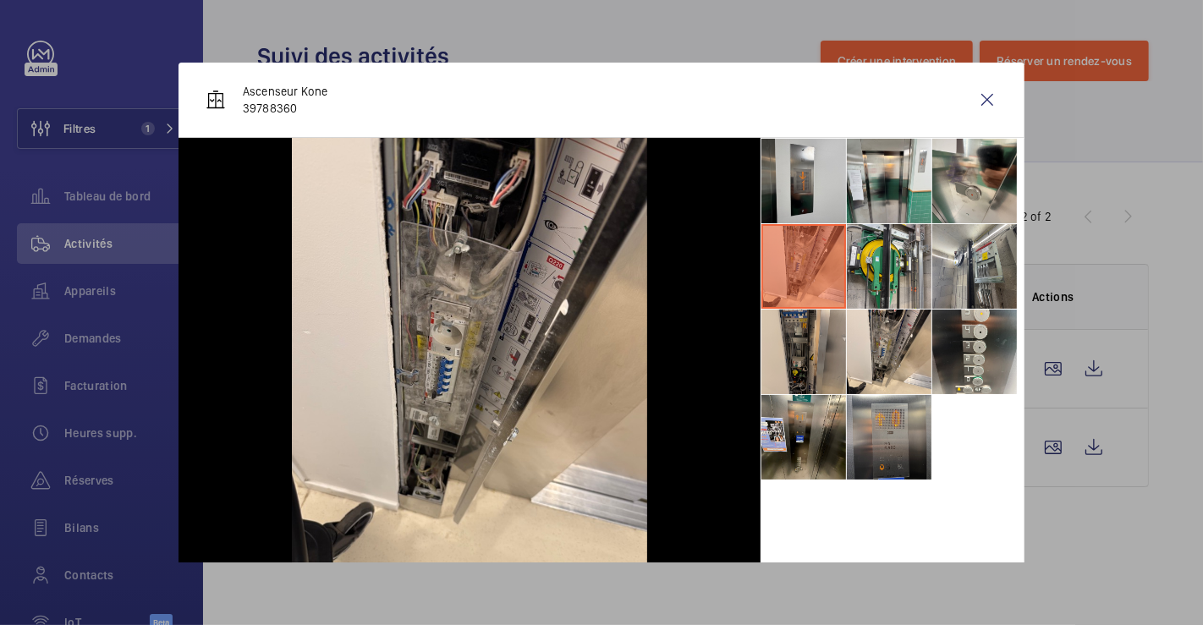
click at [770, 347] on li at bounding box center [803, 352] width 85 height 85
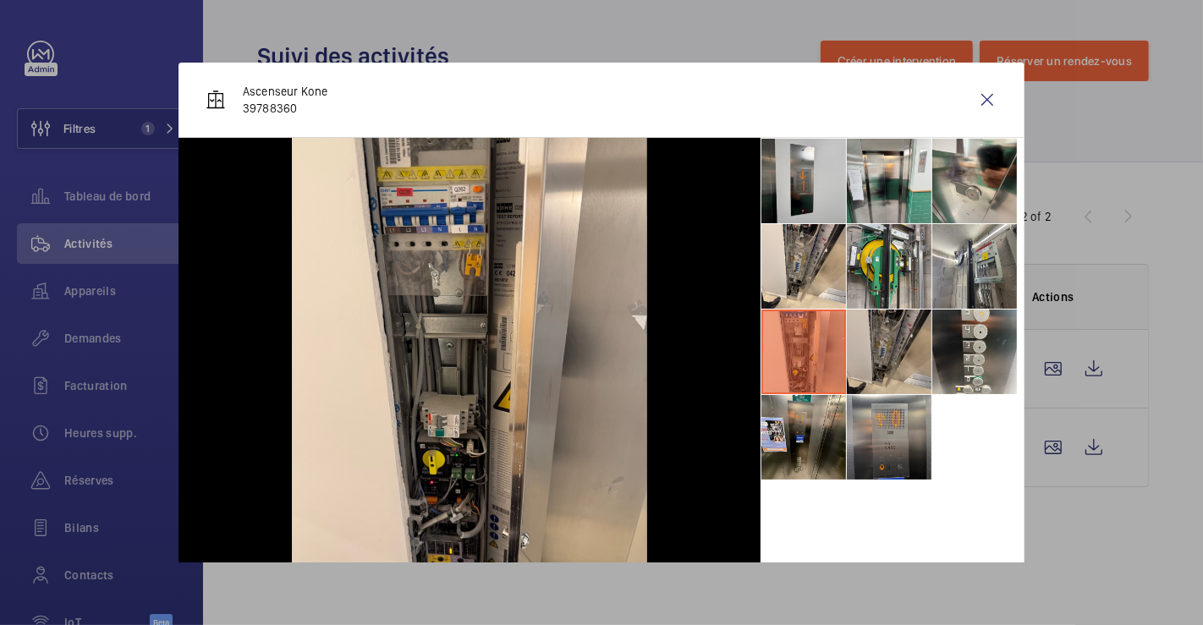
click at [882, 339] on li at bounding box center [889, 352] width 85 height 85
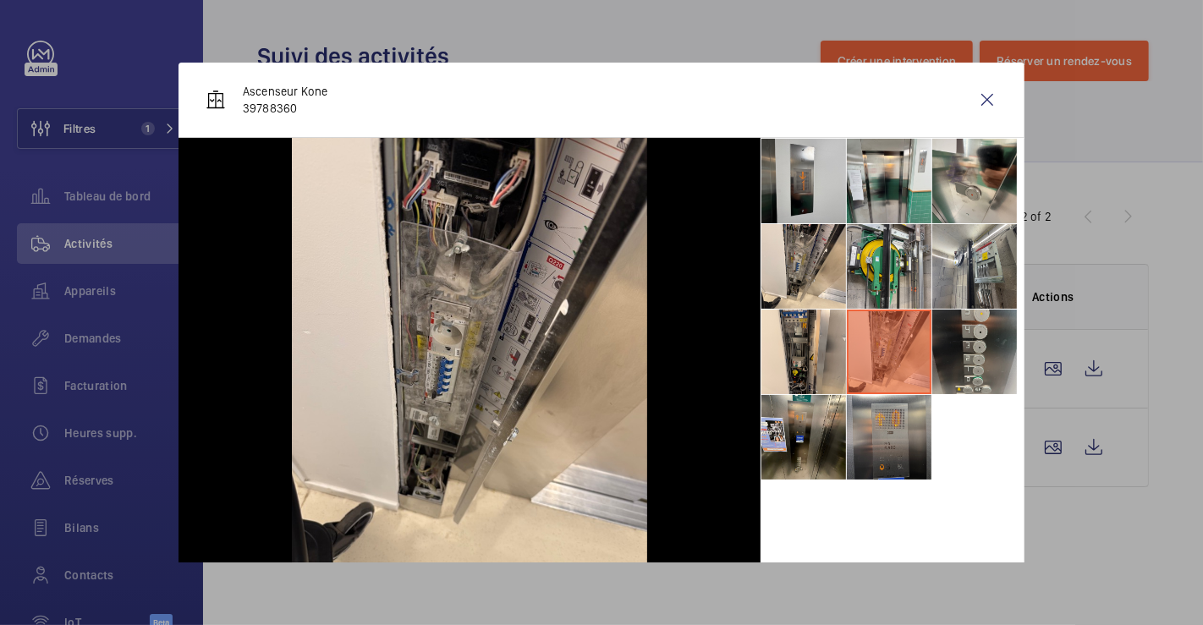
click at [990, 348] on li at bounding box center [974, 352] width 85 height 85
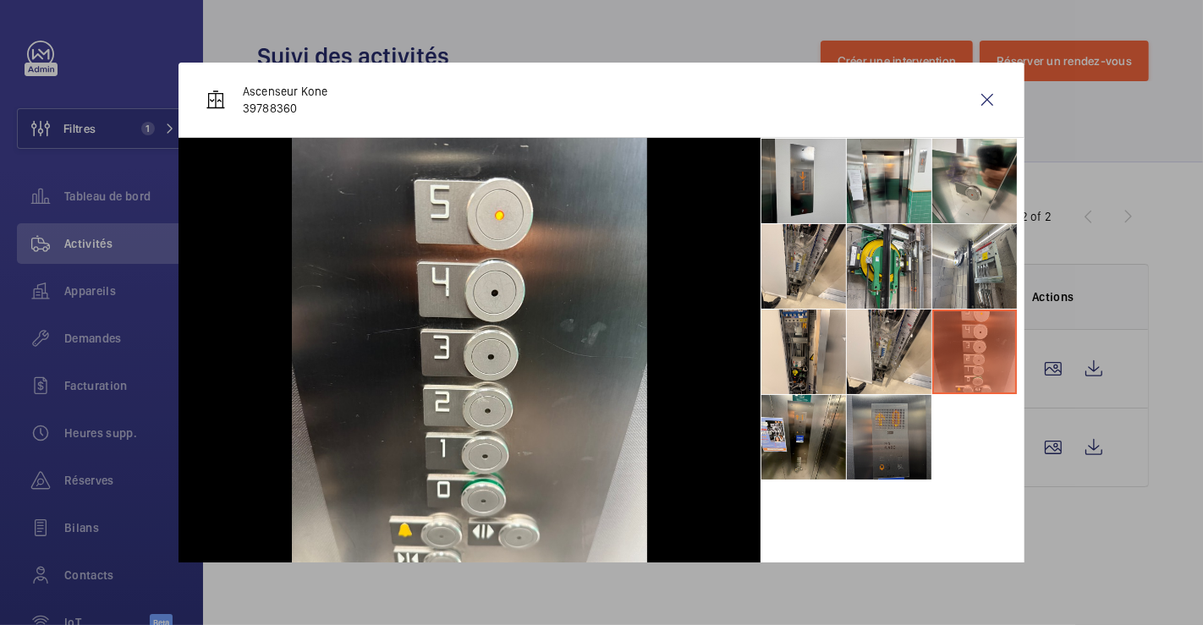
click at [912, 453] on li at bounding box center [889, 437] width 85 height 85
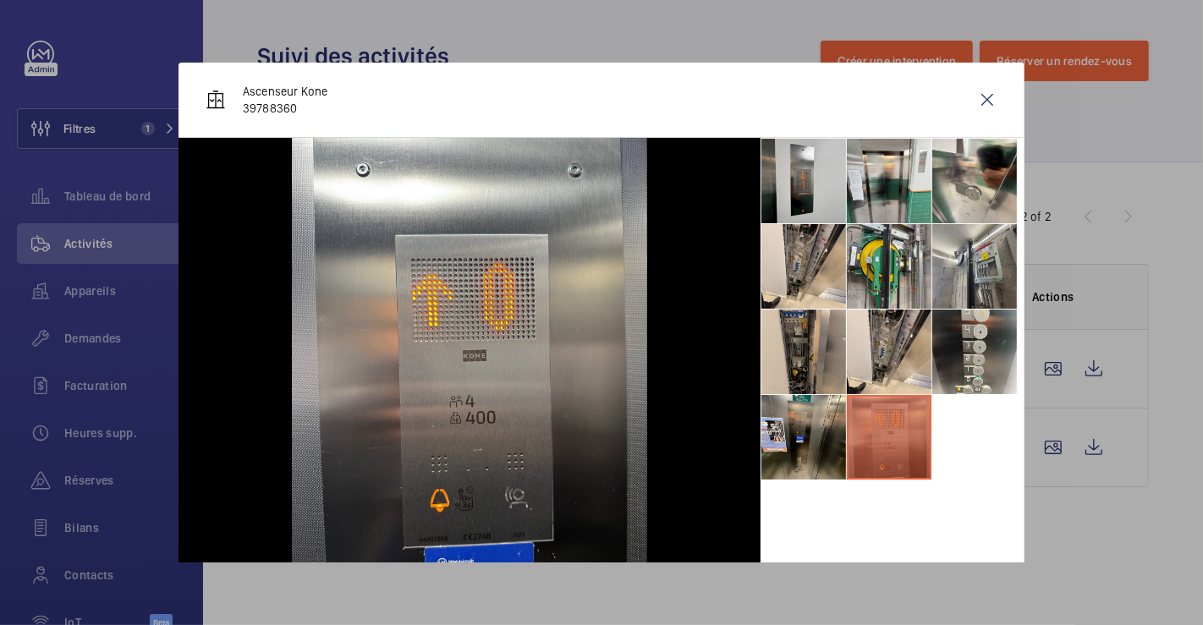
drag, startPoint x: 769, startPoint y: 443, endPoint x: 831, endPoint y: 385, distance: 85.0
click at [768, 442] on li at bounding box center [803, 437] width 85 height 85
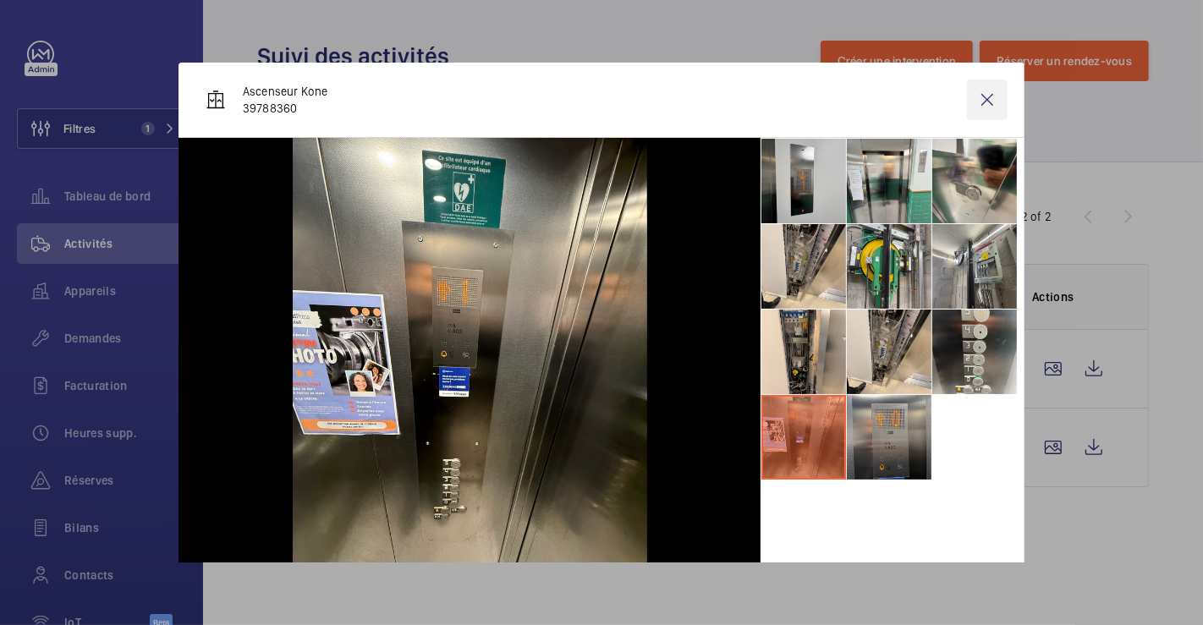
click at [969, 104] on wm-front-icon-button at bounding box center [987, 100] width 41 height 41
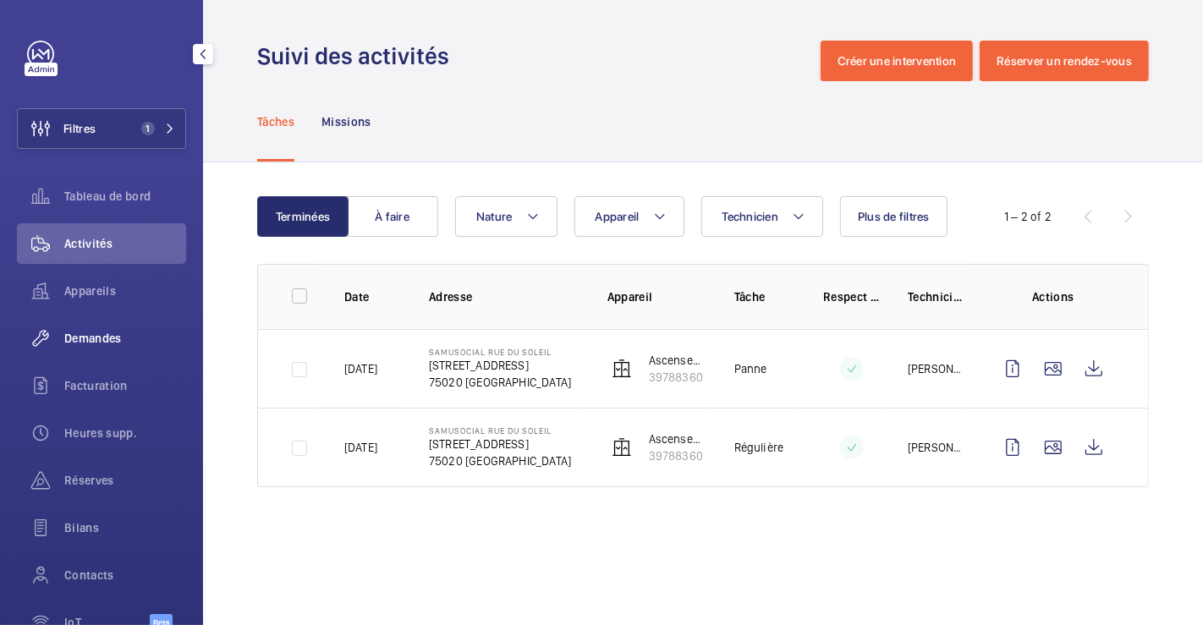
click at [118, 340] on span "Demandes" at bounding box center [125, 338] width 122 height 17
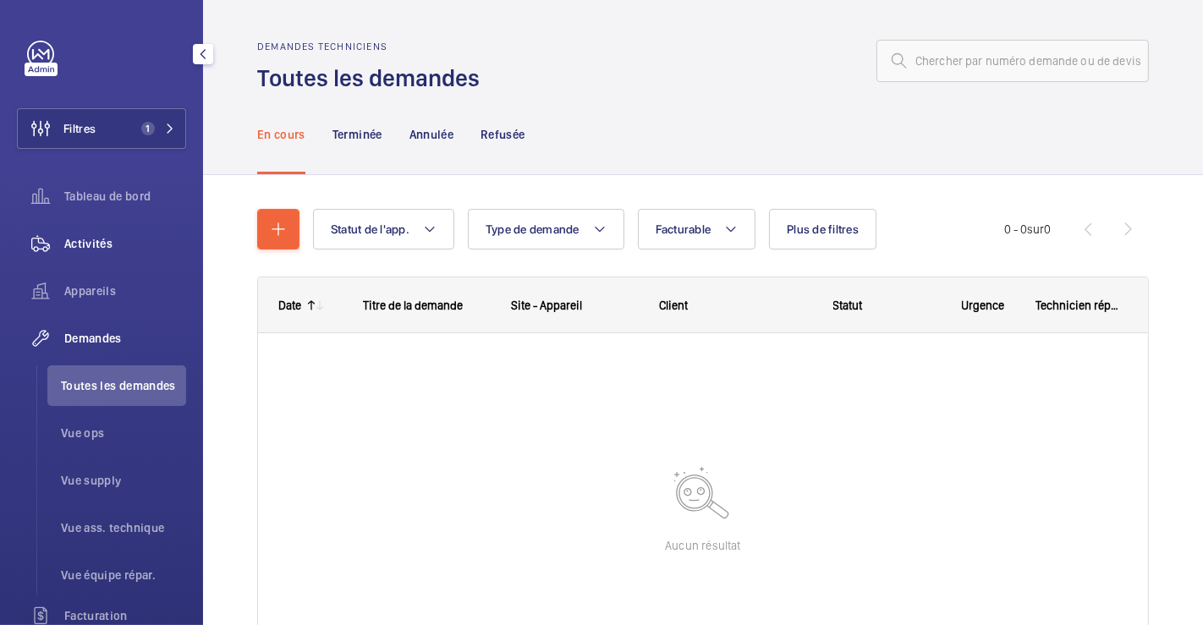
click at [95, 233] on div "Activités" at bounding box center [101, 243] width 169 height 41
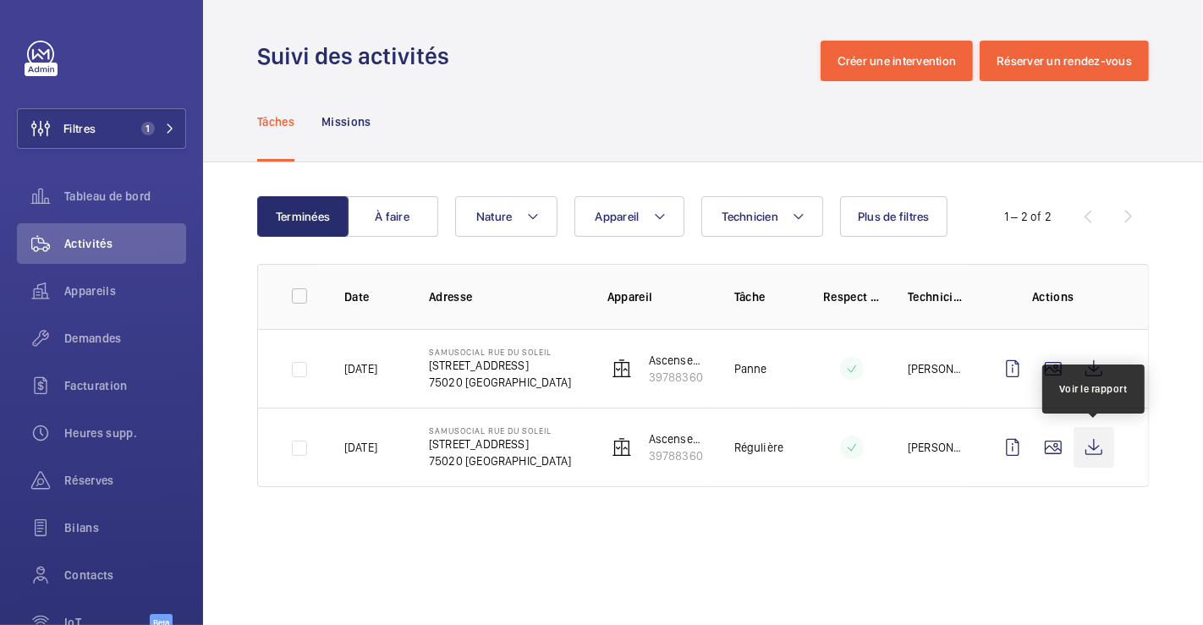
click at [1101, 446] on wm-front-icon-button at bounding box center [1093, 447] width 41 height 41
